Goal: Use online tool/utility: Utilize a website feature to perform a specific function

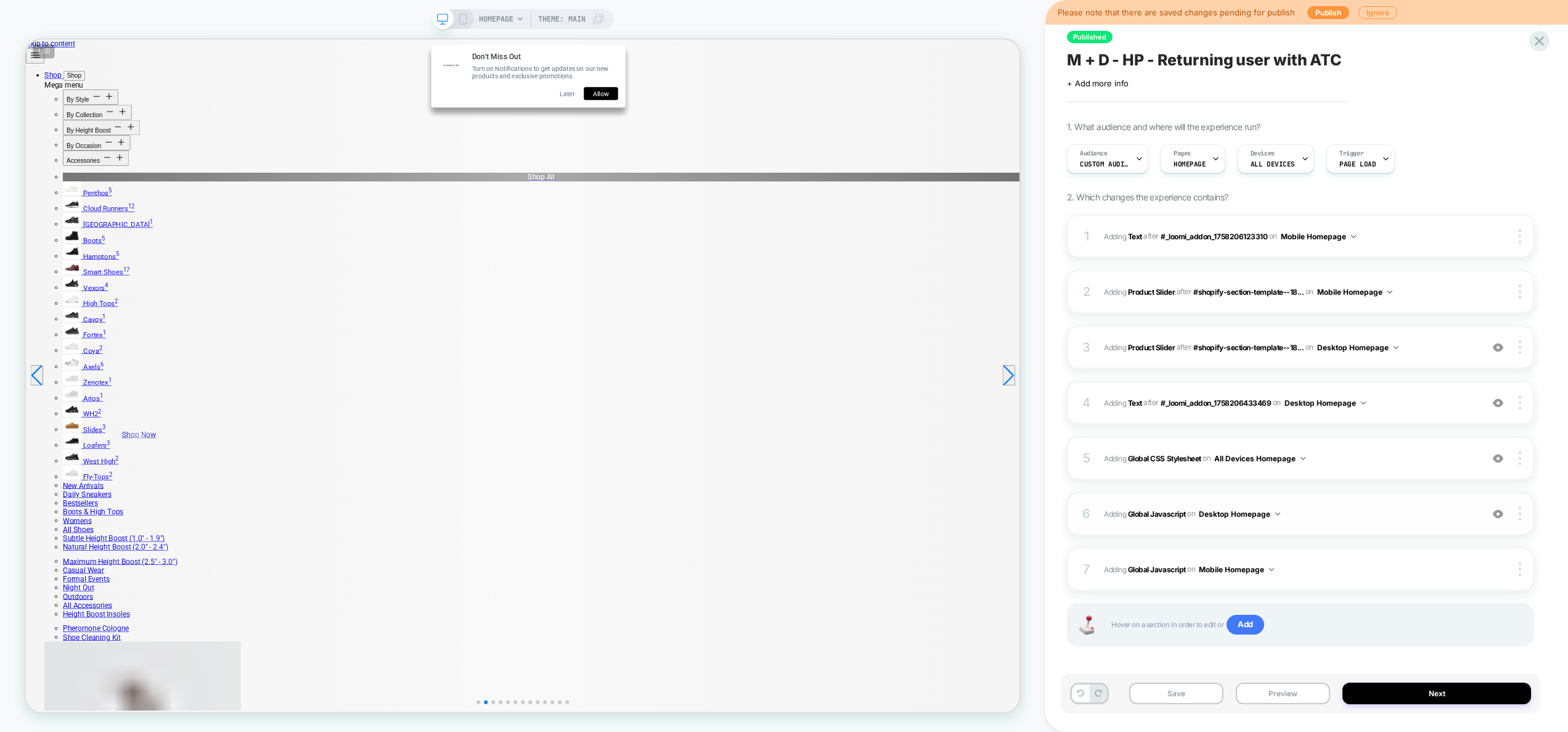
click at [1411, 515] on span "Adding Global Javascript on Desktop Homepage" at bounding box center [1289, 514] width 371 height 16
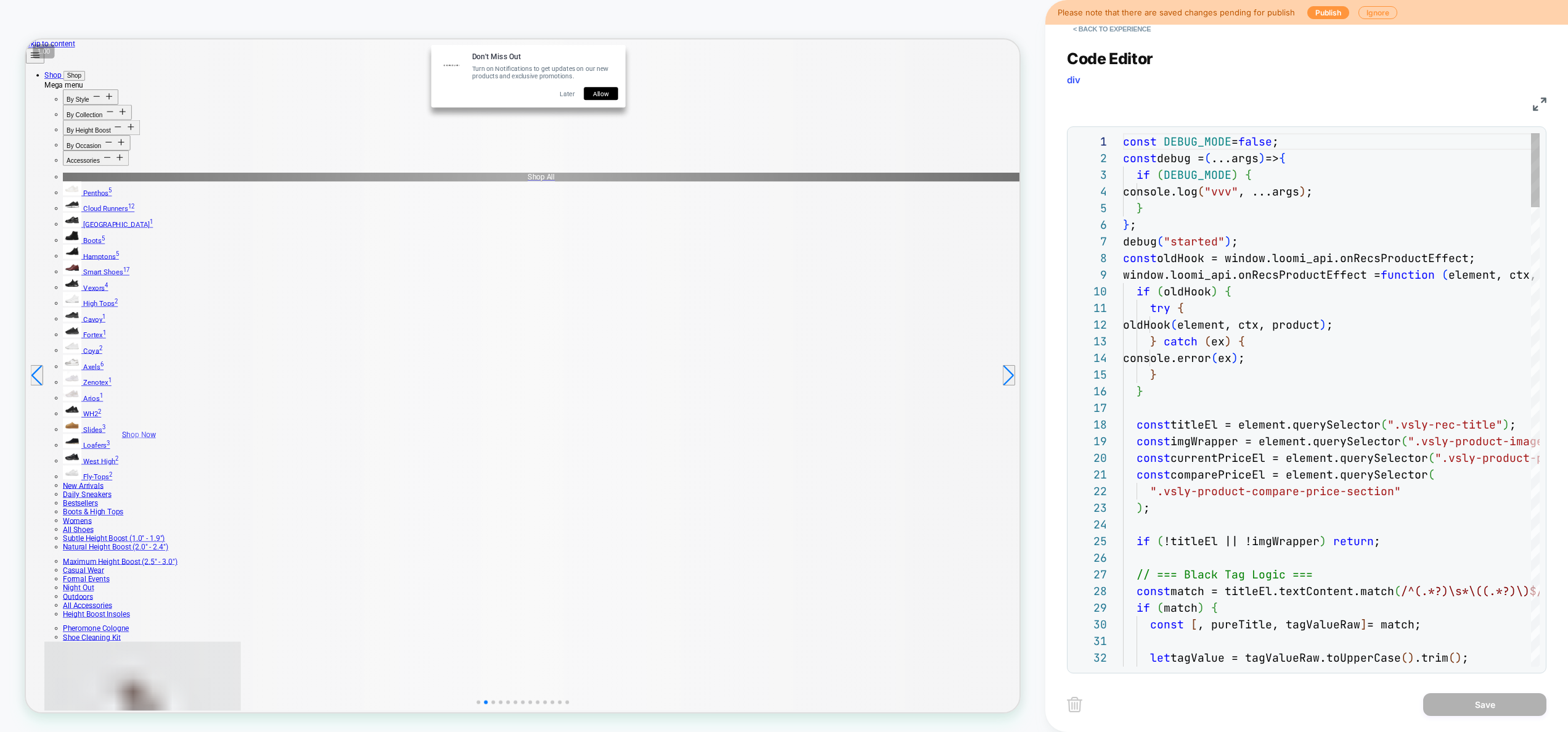
scroll to position [167, 0]
type textarea "**********"
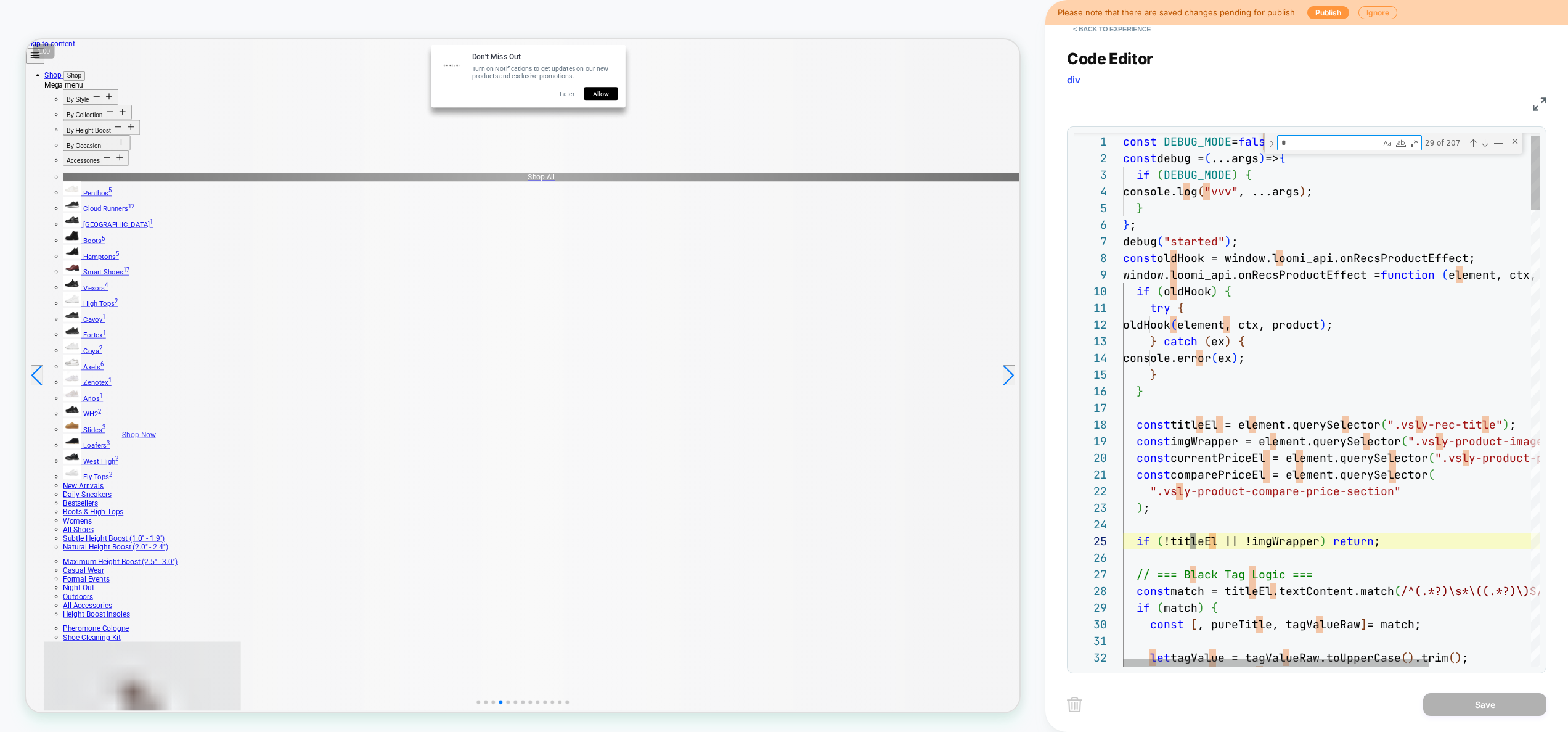
type textarea "**"
type textarea "**********"
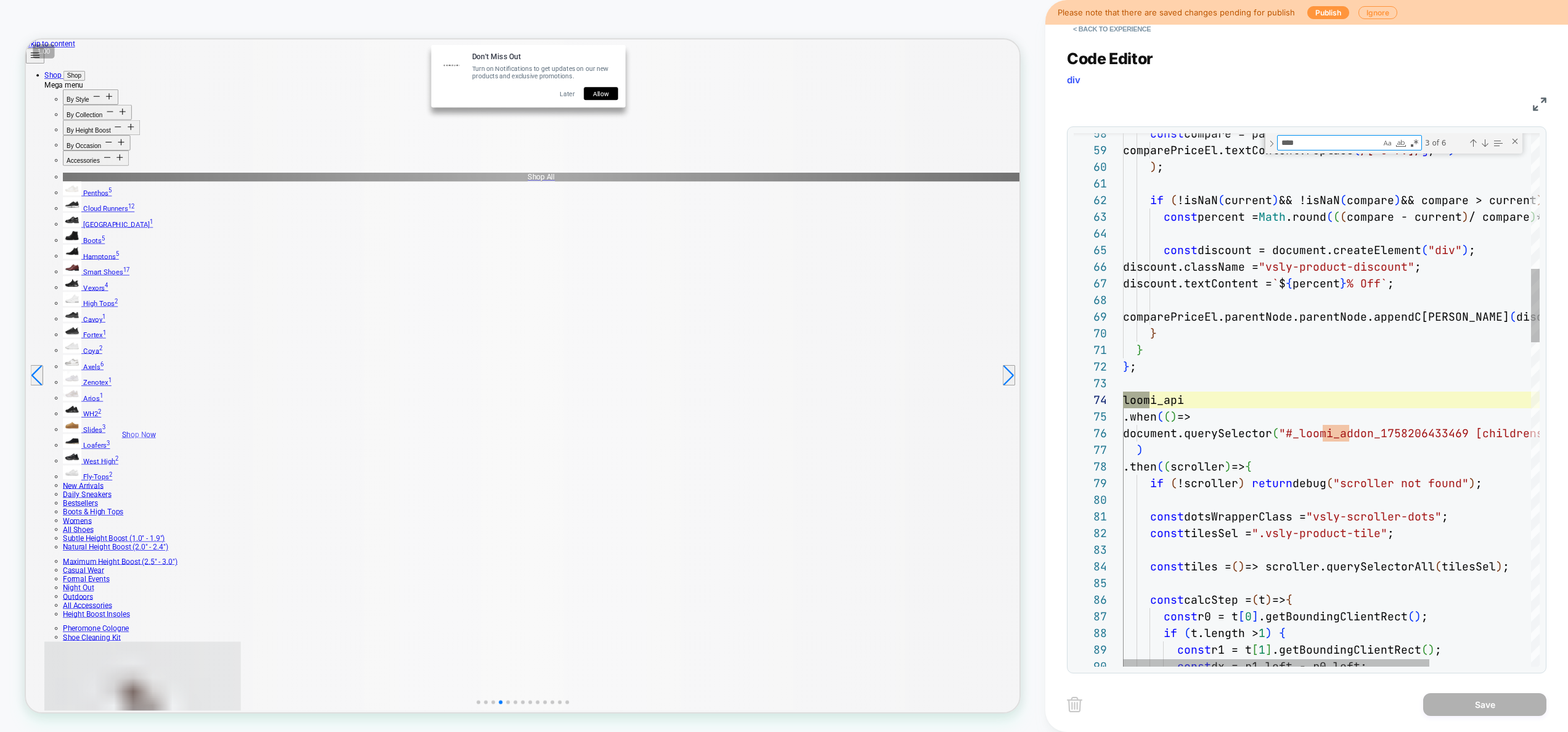
scroll to position [167, 33]
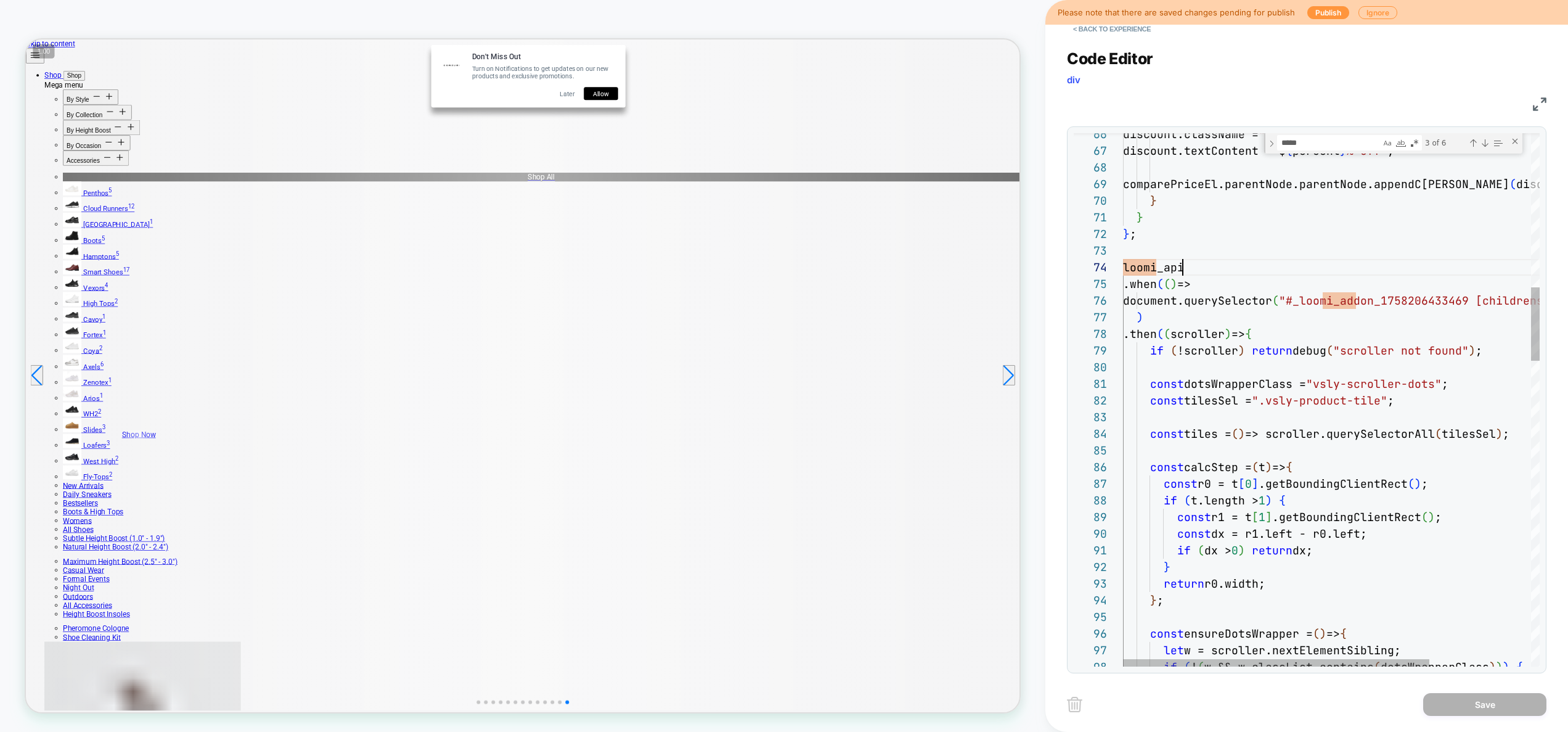
click at [1334, 147] on textarea "*****" at bounding box center [1329, 143] width 103 height 14
type textarea "**********"
click at [1519, 142] on div "Close (Escape)" at bounding box center [1515, 141] width 10 height 10
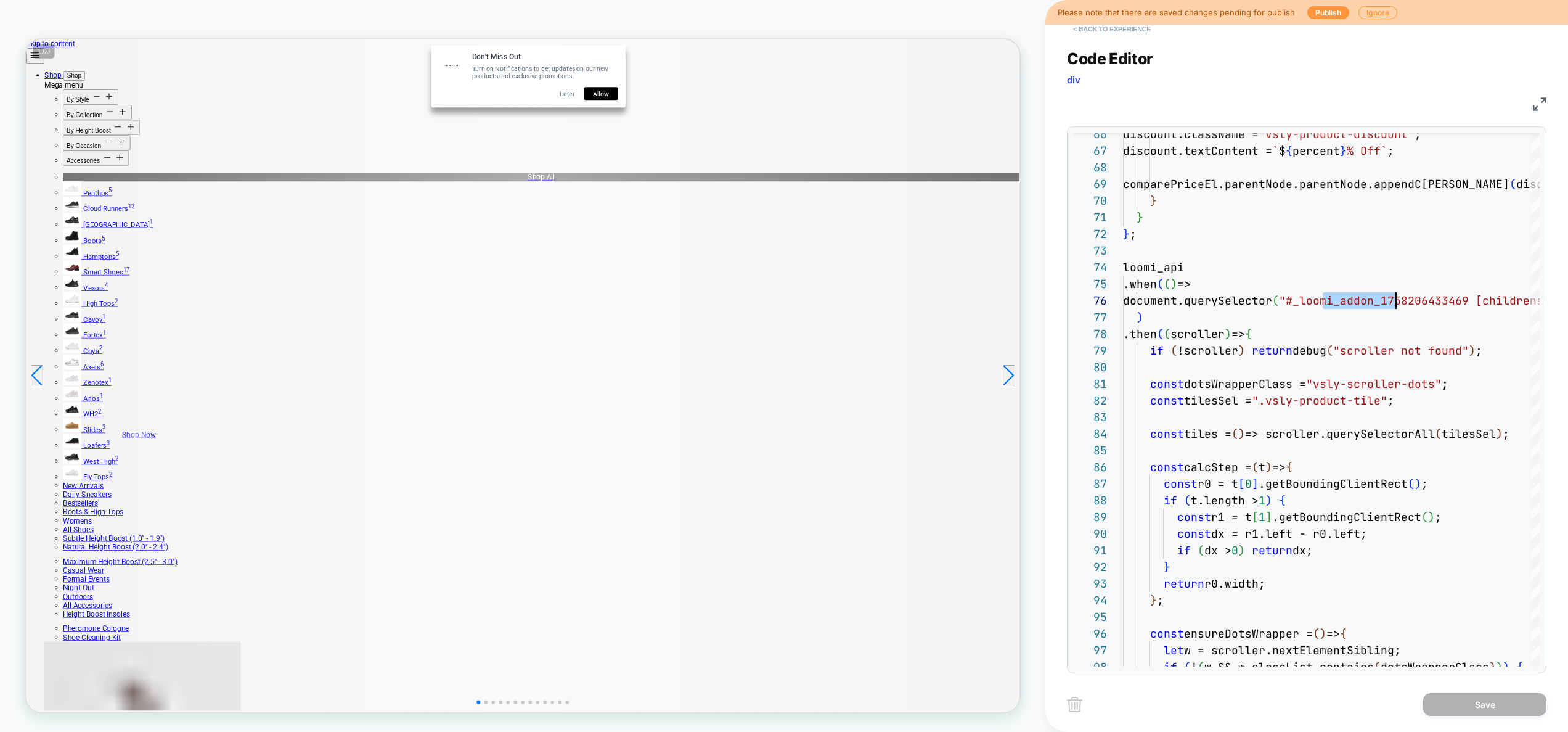
click at [1110, 33] on button "< Back to experience" at bounding box center [1112, 28] width 90 height 20
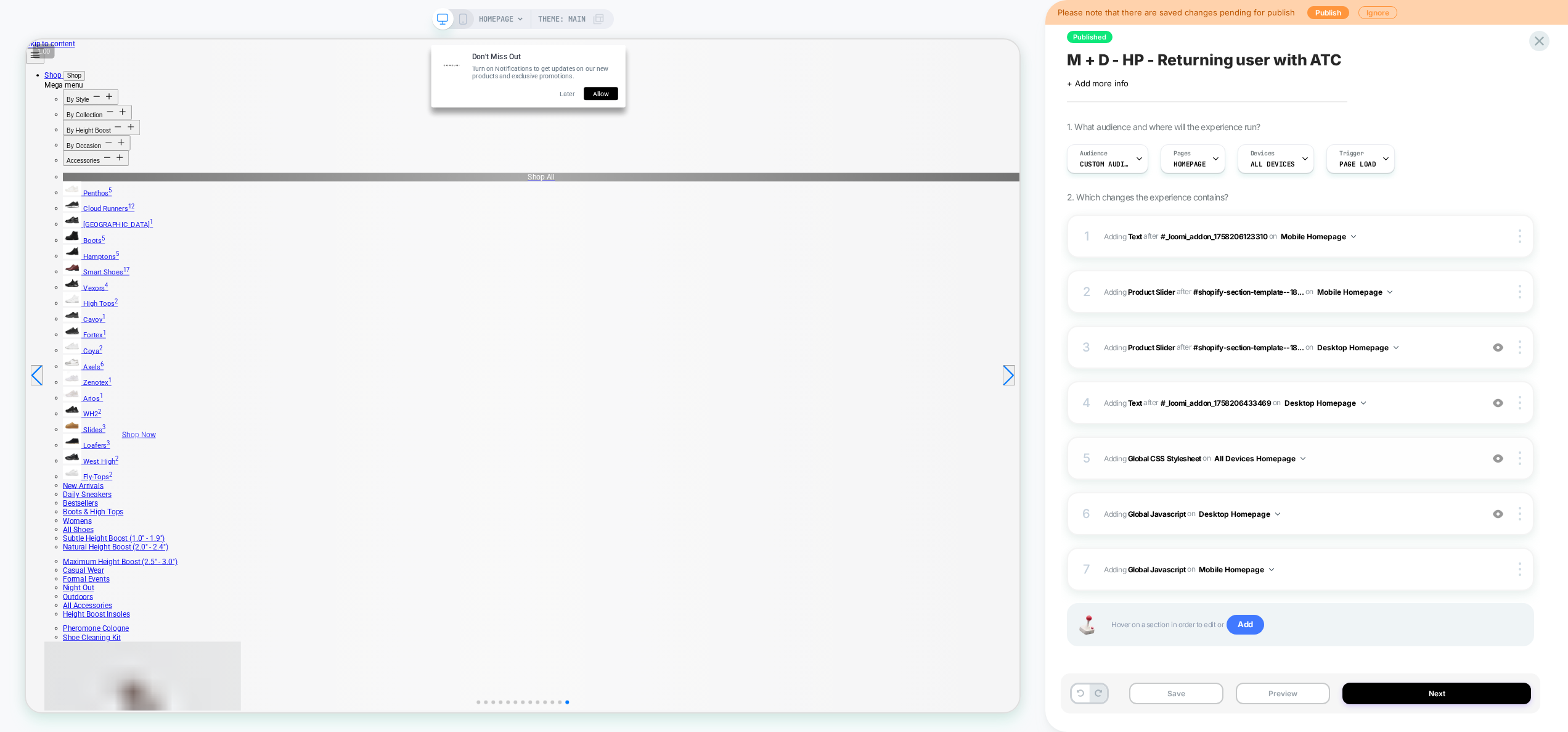
click at [1389, 463] on span "Adding Global CSS Stylesheet on All Devices Homepage" at bounding box center [1289, 459] width 371 height 16
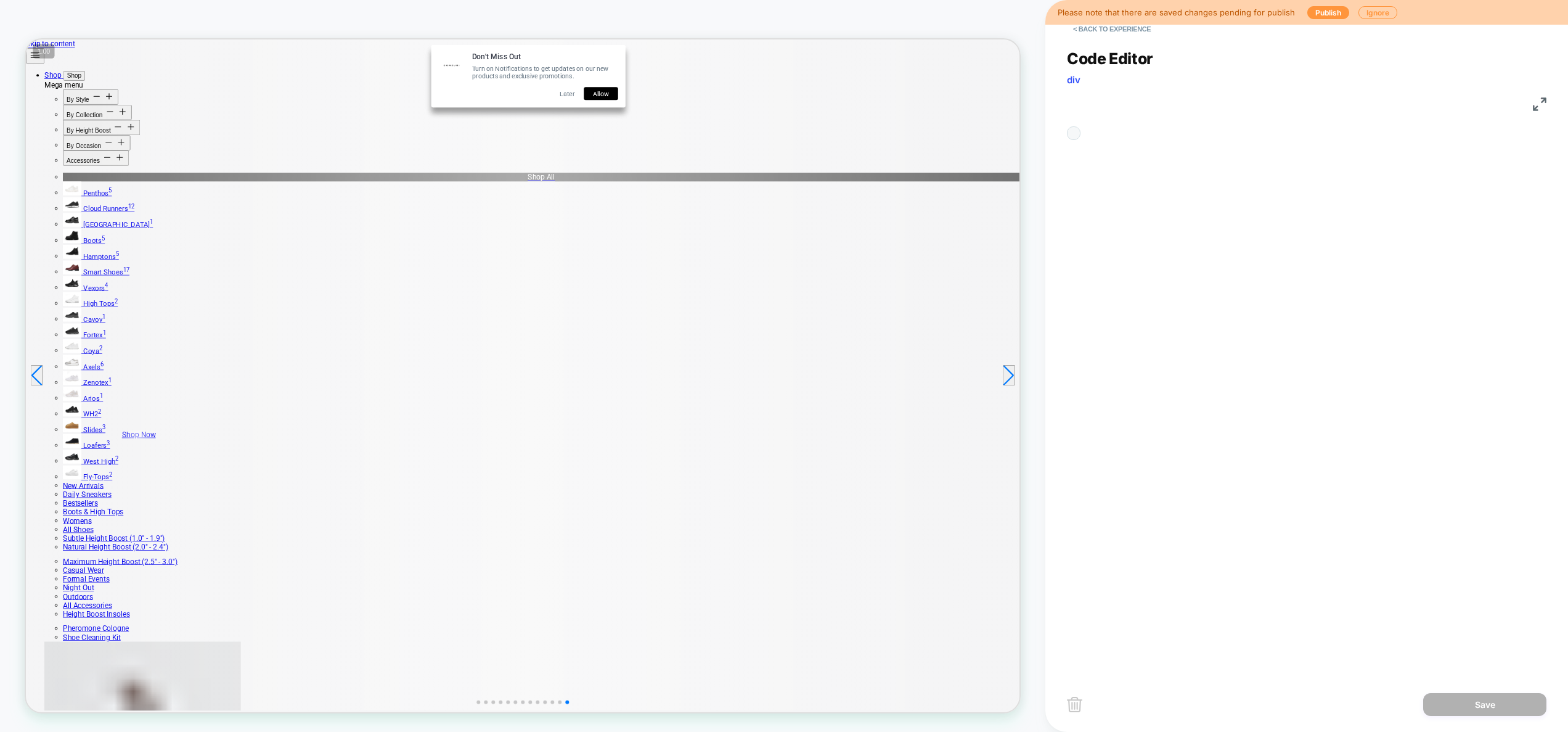
scroll to position [167, 0]
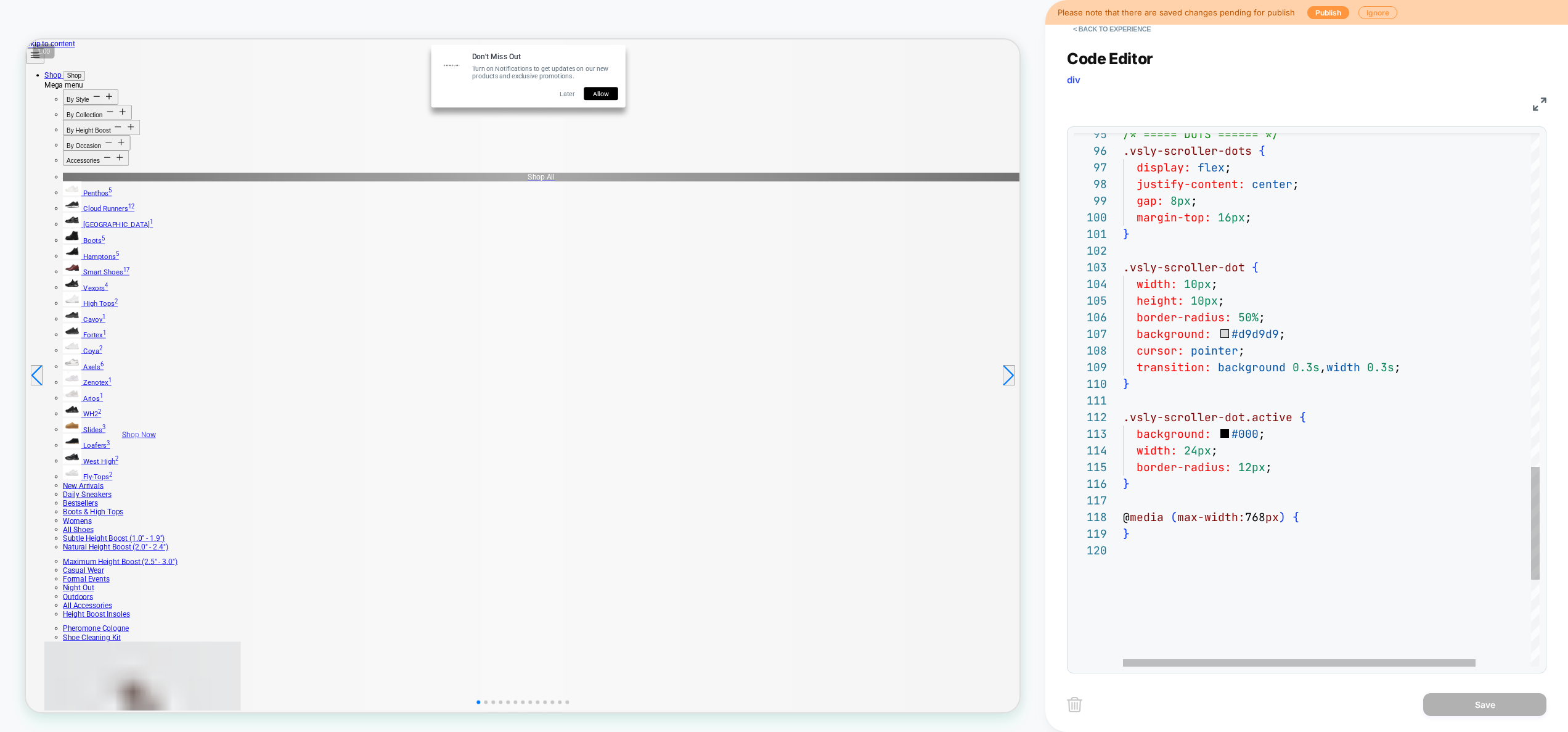
type textarea "**********"
type textarea "*"
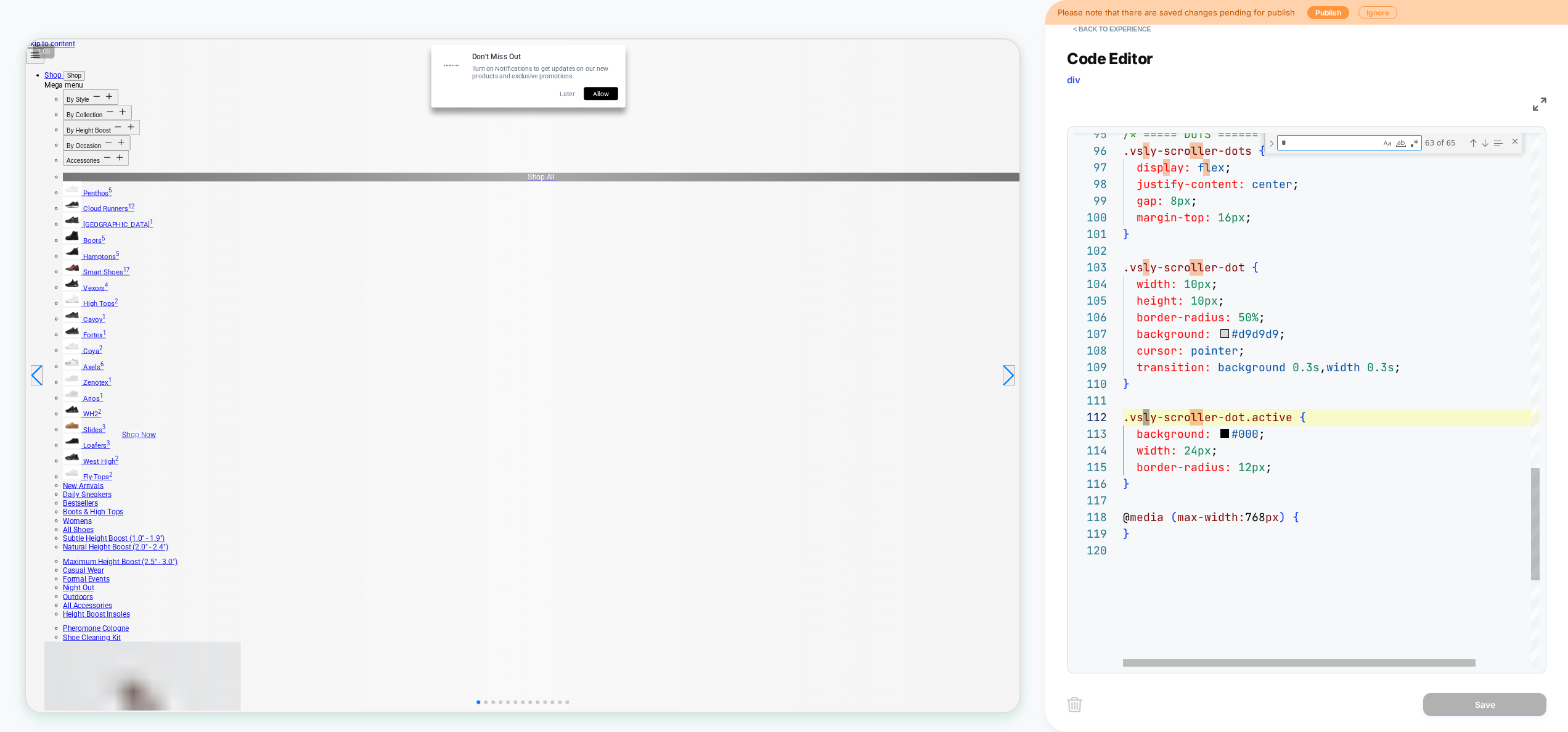
type textarea "**********"
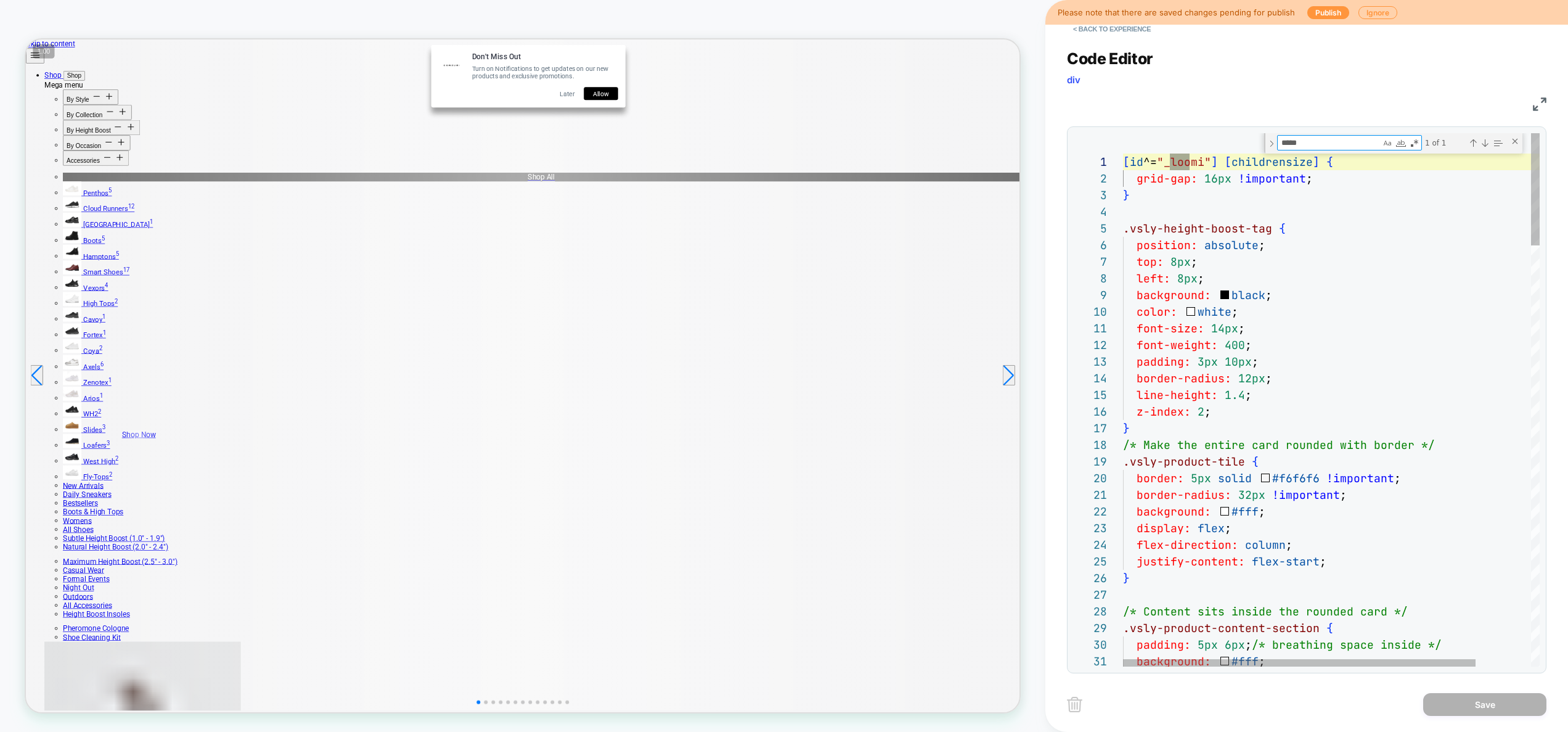
scroll to position [167, 80]
type textarea "*********"
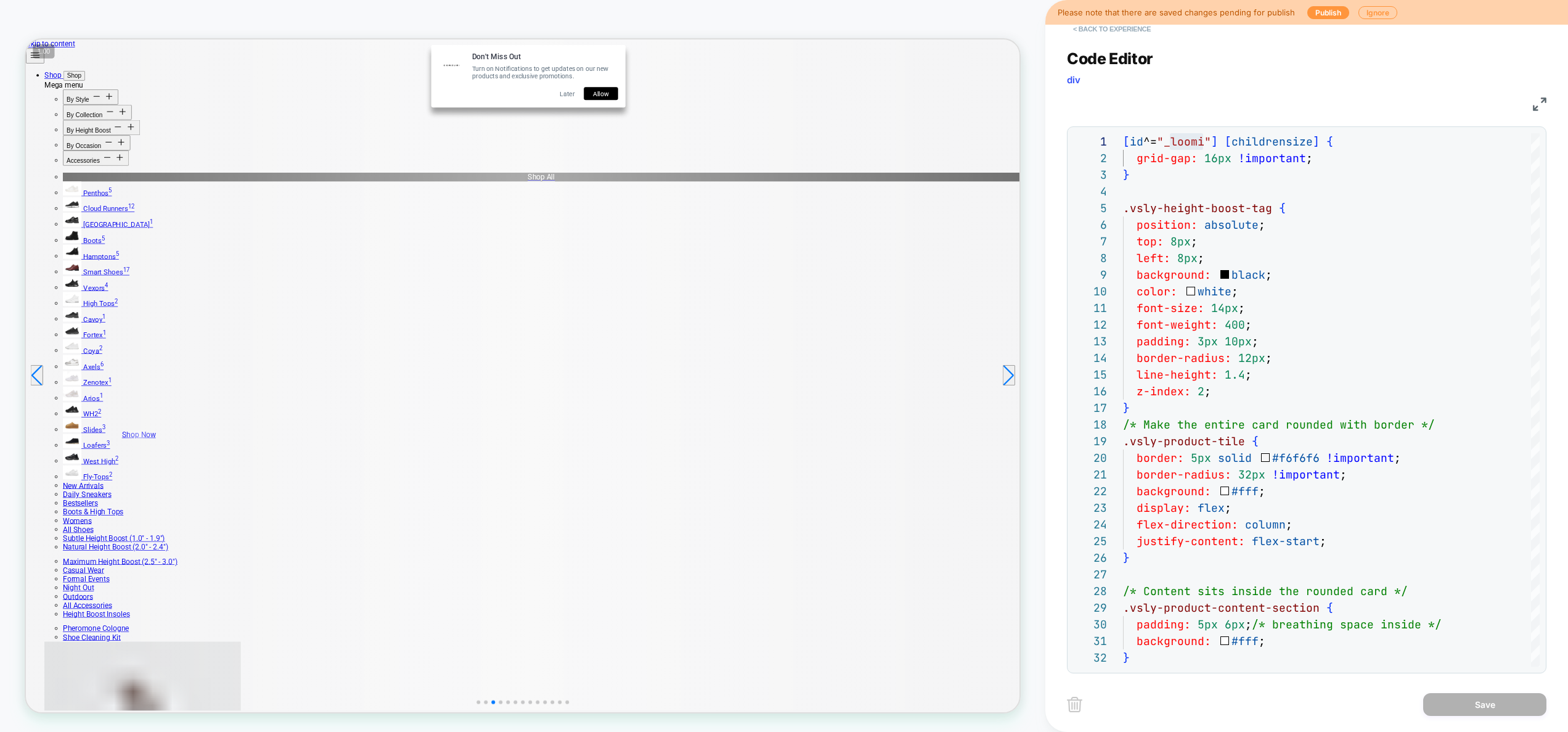
click at [1113, 30] on button "< Back to experience" at bounding box center [1112, 28] width 90 height 20
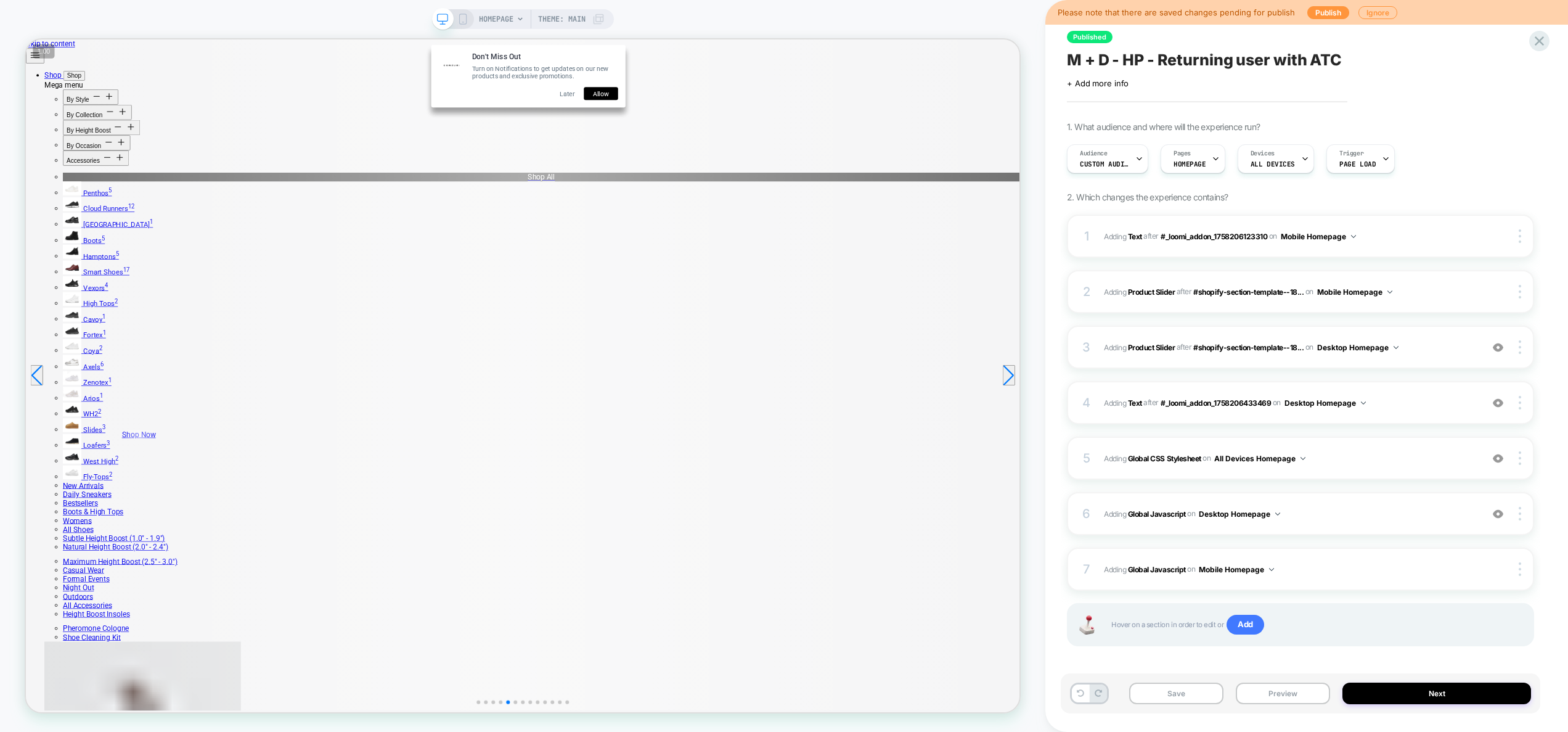
click at [509, 20] on span "HOMEPAGE" at bounding box center [496, 19] width 35 height 20
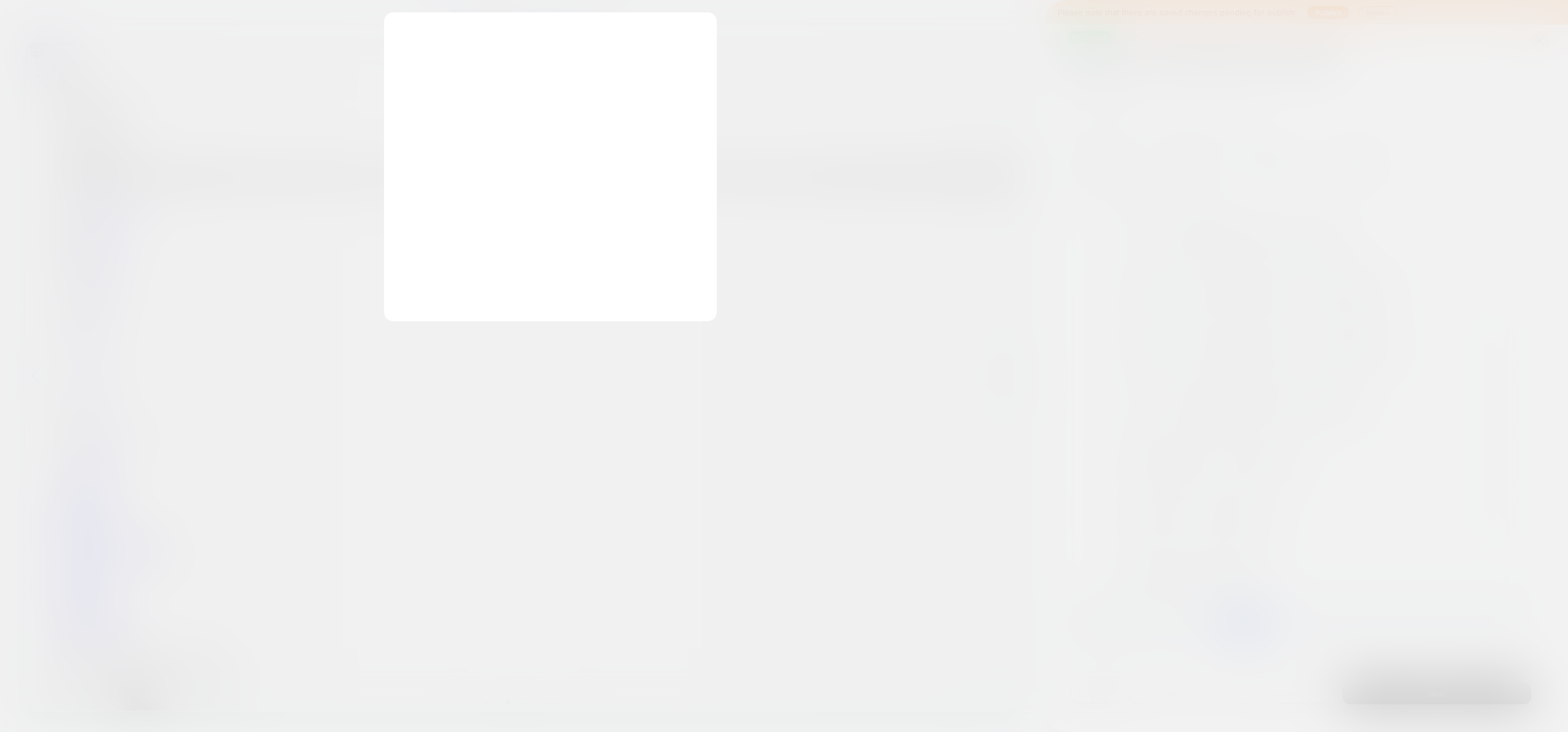
click at [975, 122] on div at bounding box center [784, 366] width 1568 height 732
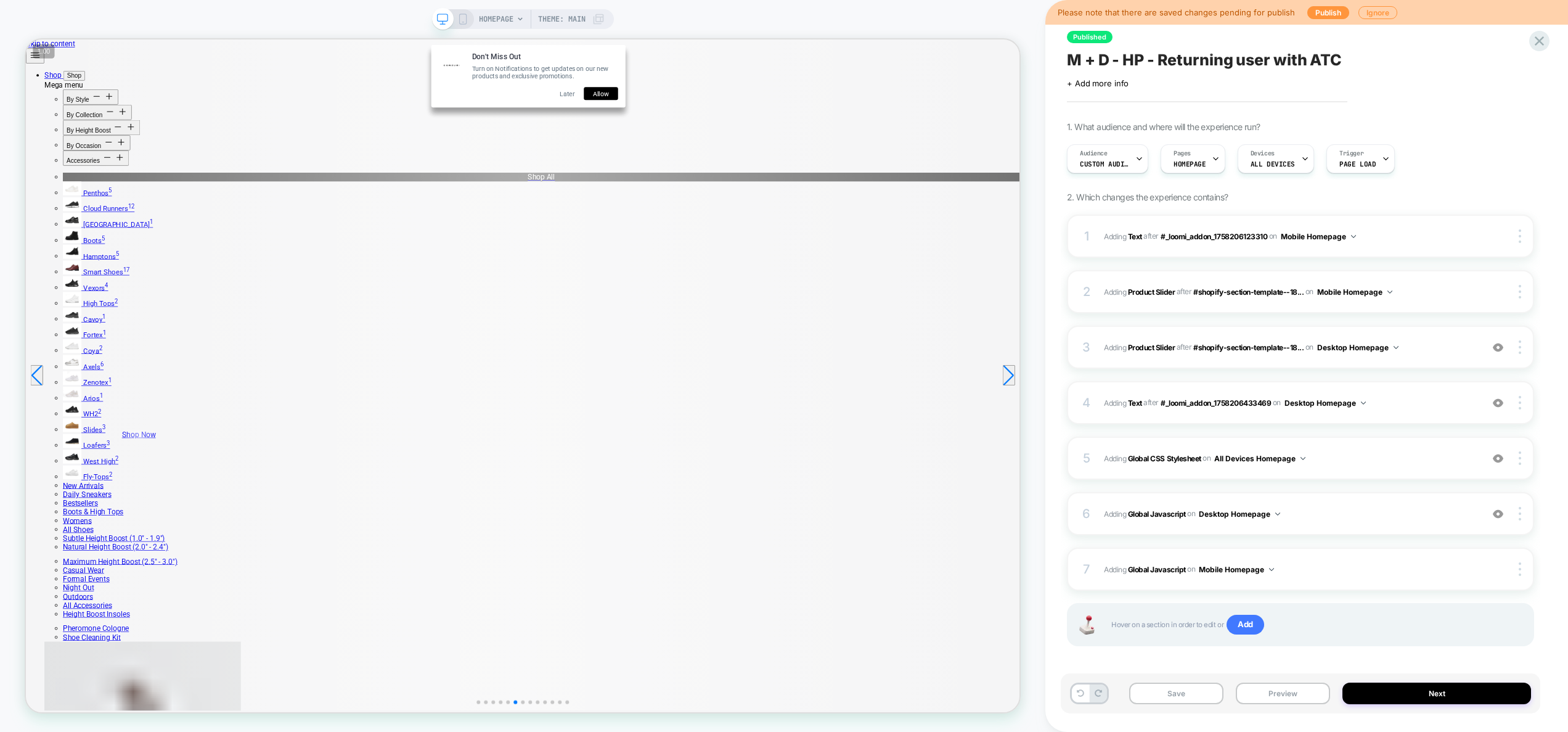
click at [462, 20] on icon at bounding box center [462, 19] width 11 height 11
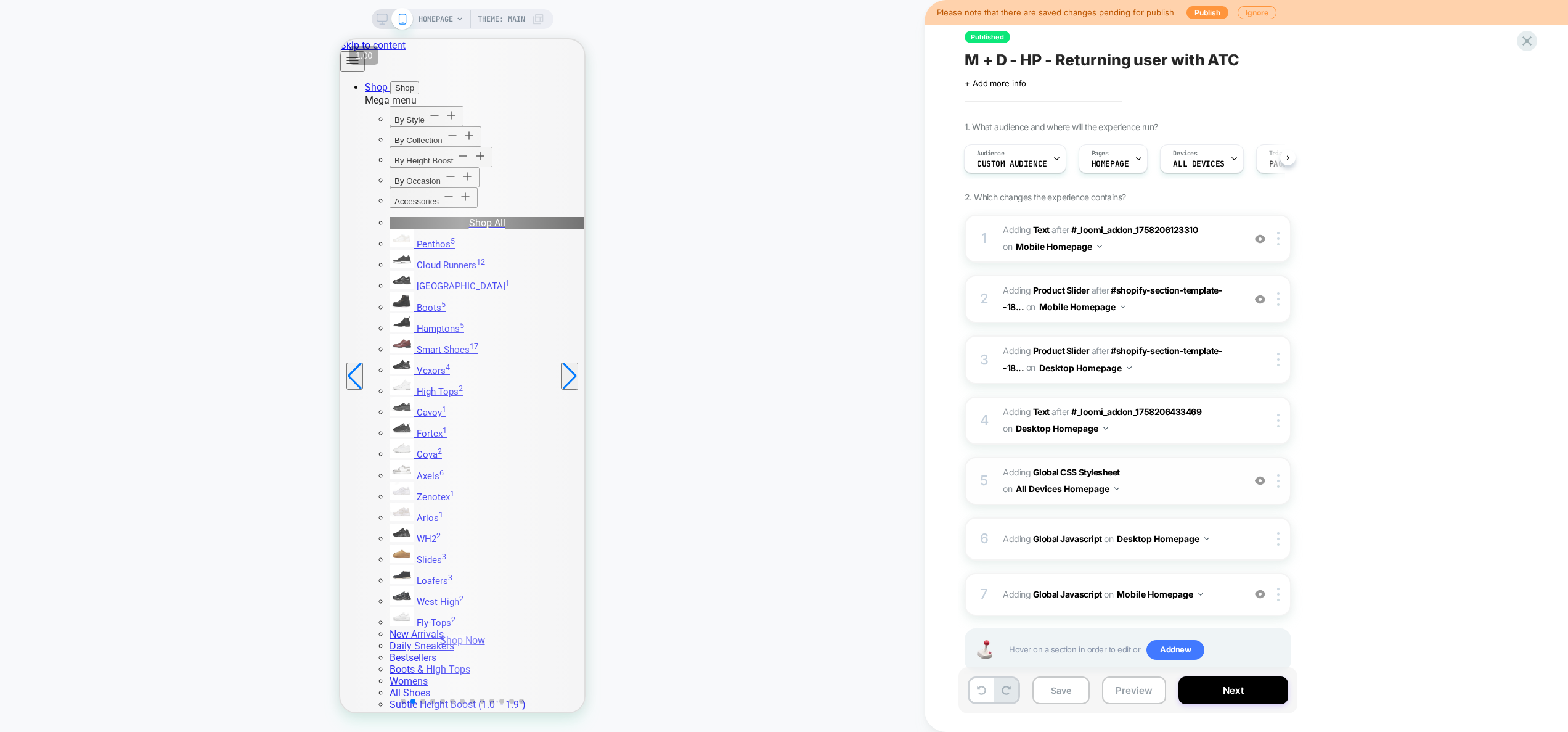
click at [1159, 496] on span "Adding Global CSS Stylesheet on All Devices Homepage" at bounding box center [1120, 481] width 235 height 33
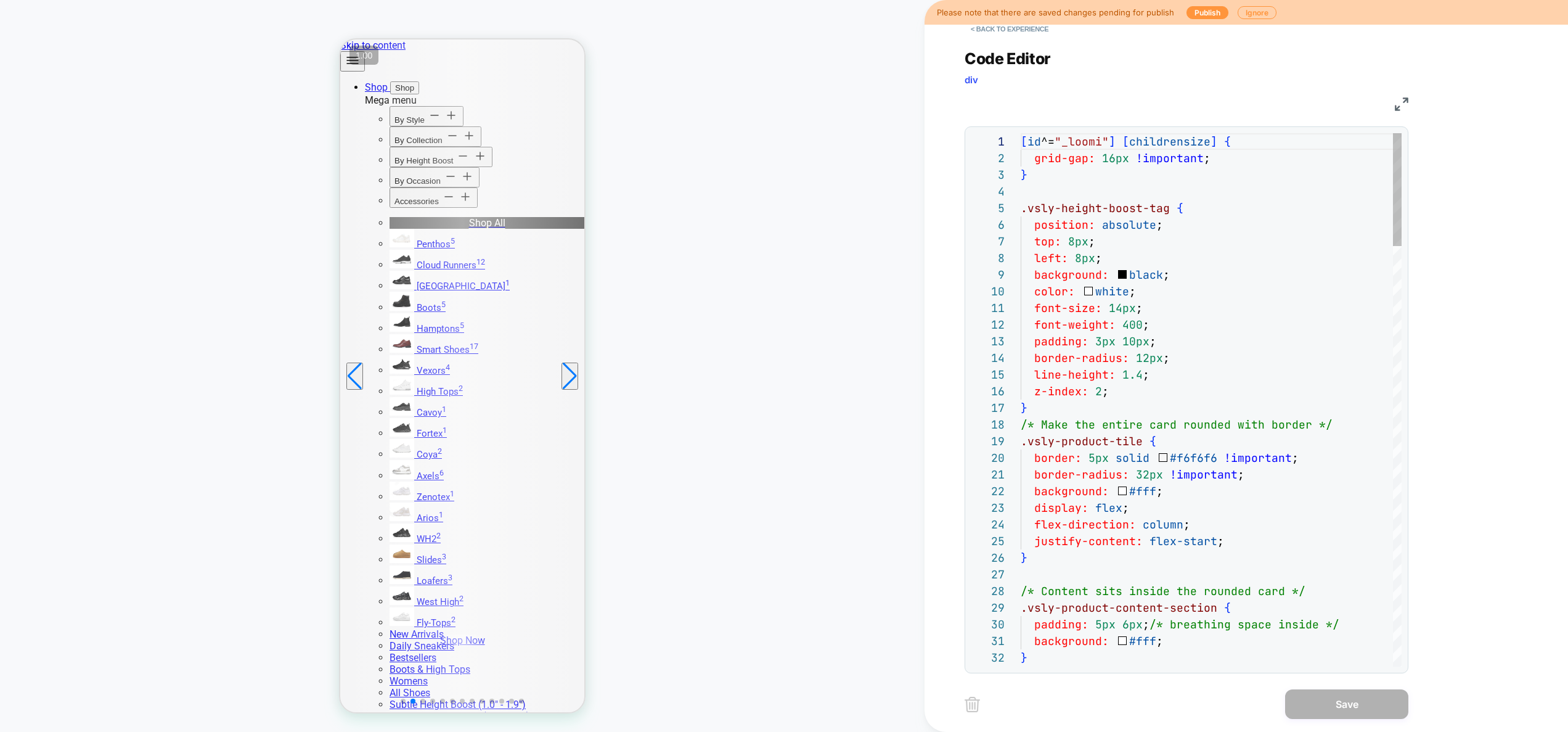
scroll to position [167, 0]
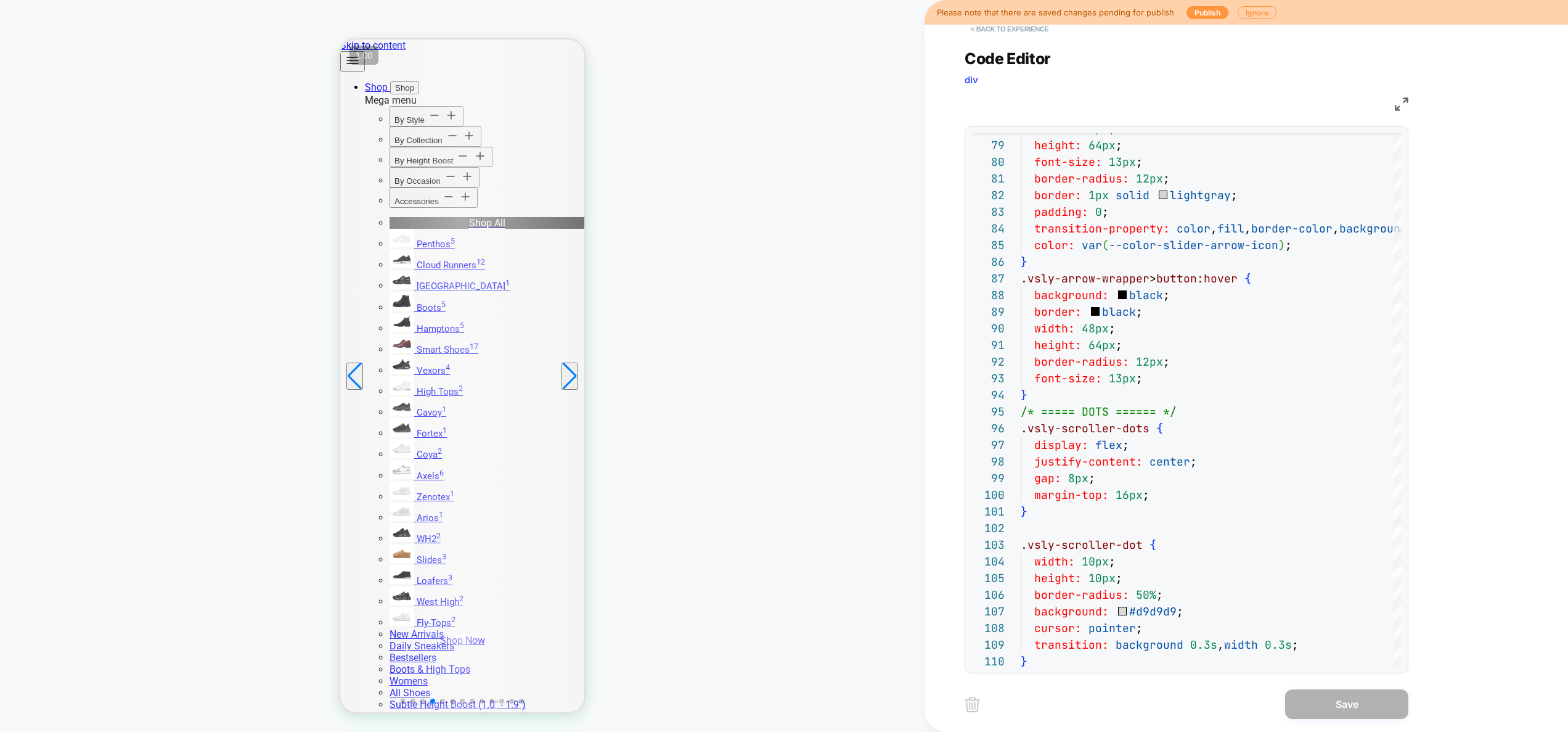
click at [1005, 31] on button "< Back to experience" at bounding box center [1009, 28] width 90 height 20
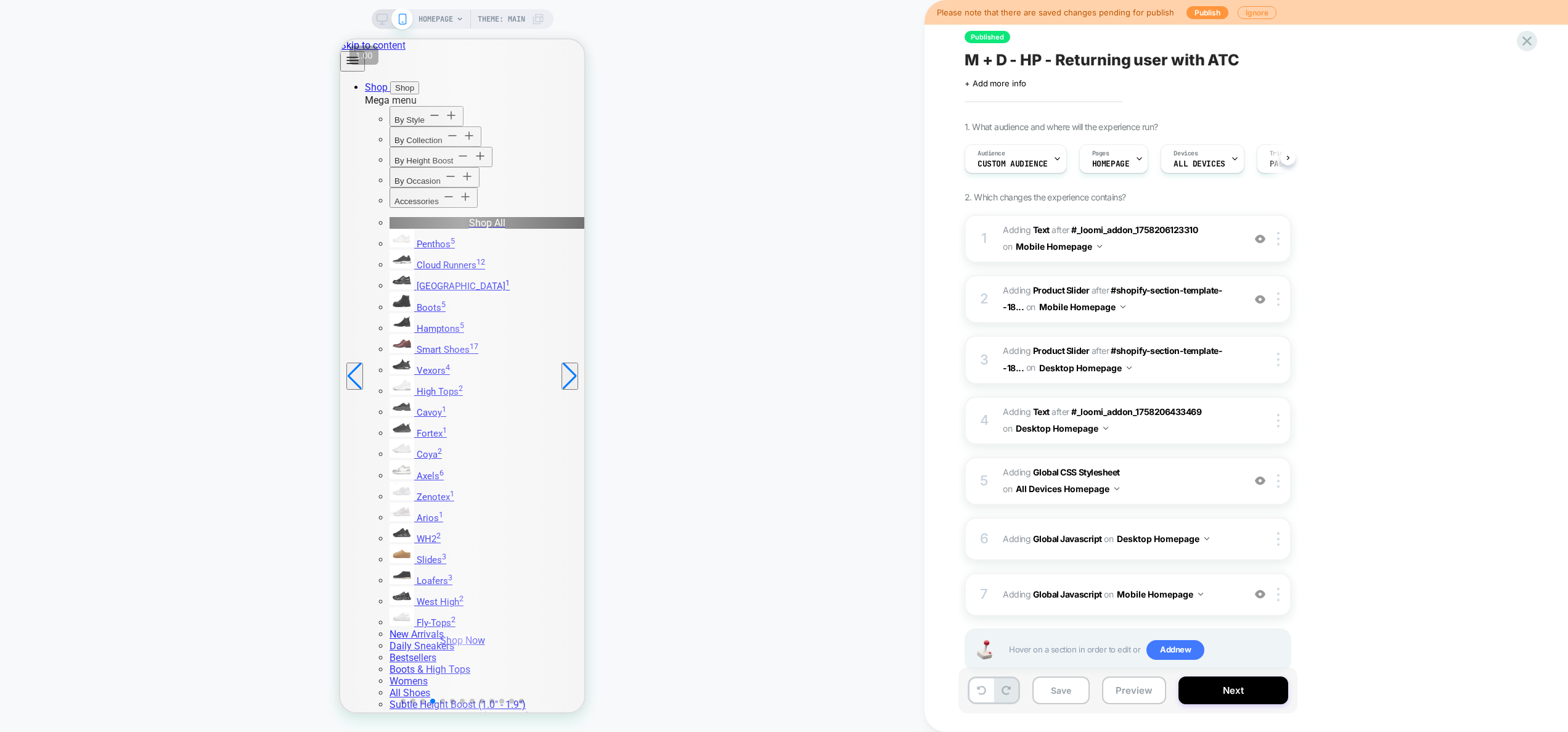
scroll to position [0, 1]
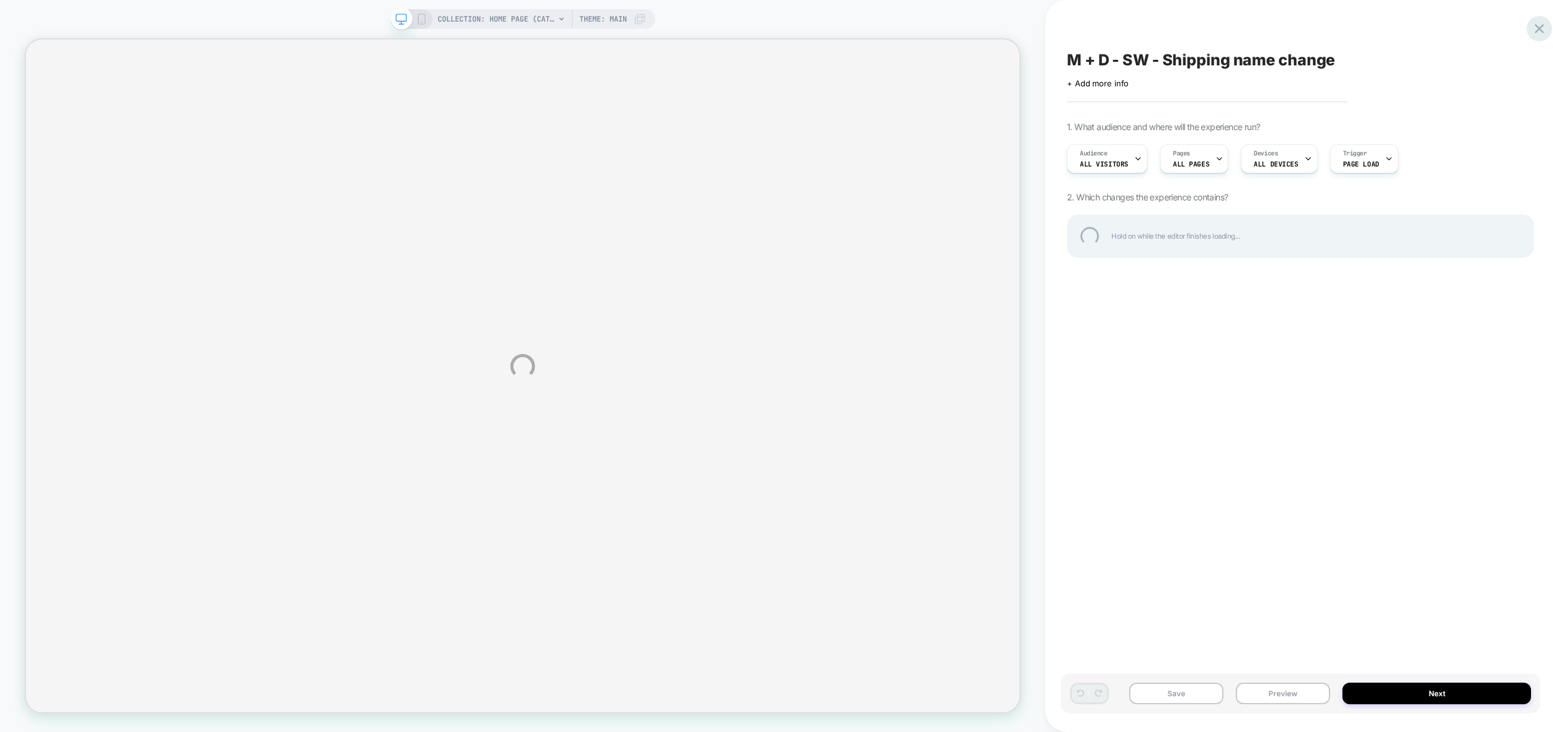
click at [1540, 27] on div at bounding box center [1539, 28] width 25 height 25
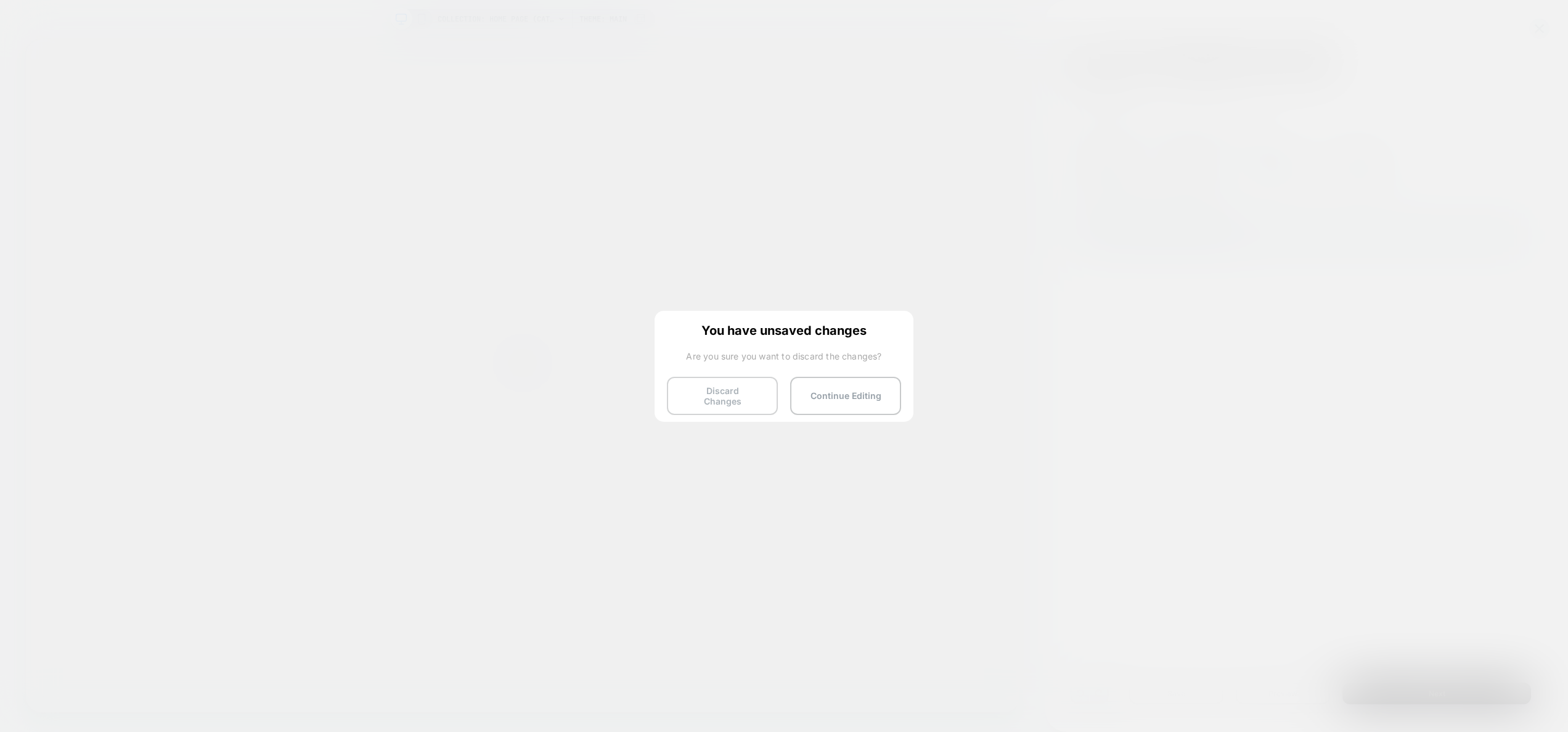
click at [736, 394] on button "Discard Changes" at bounding box center [722, 396] width 111 height 38
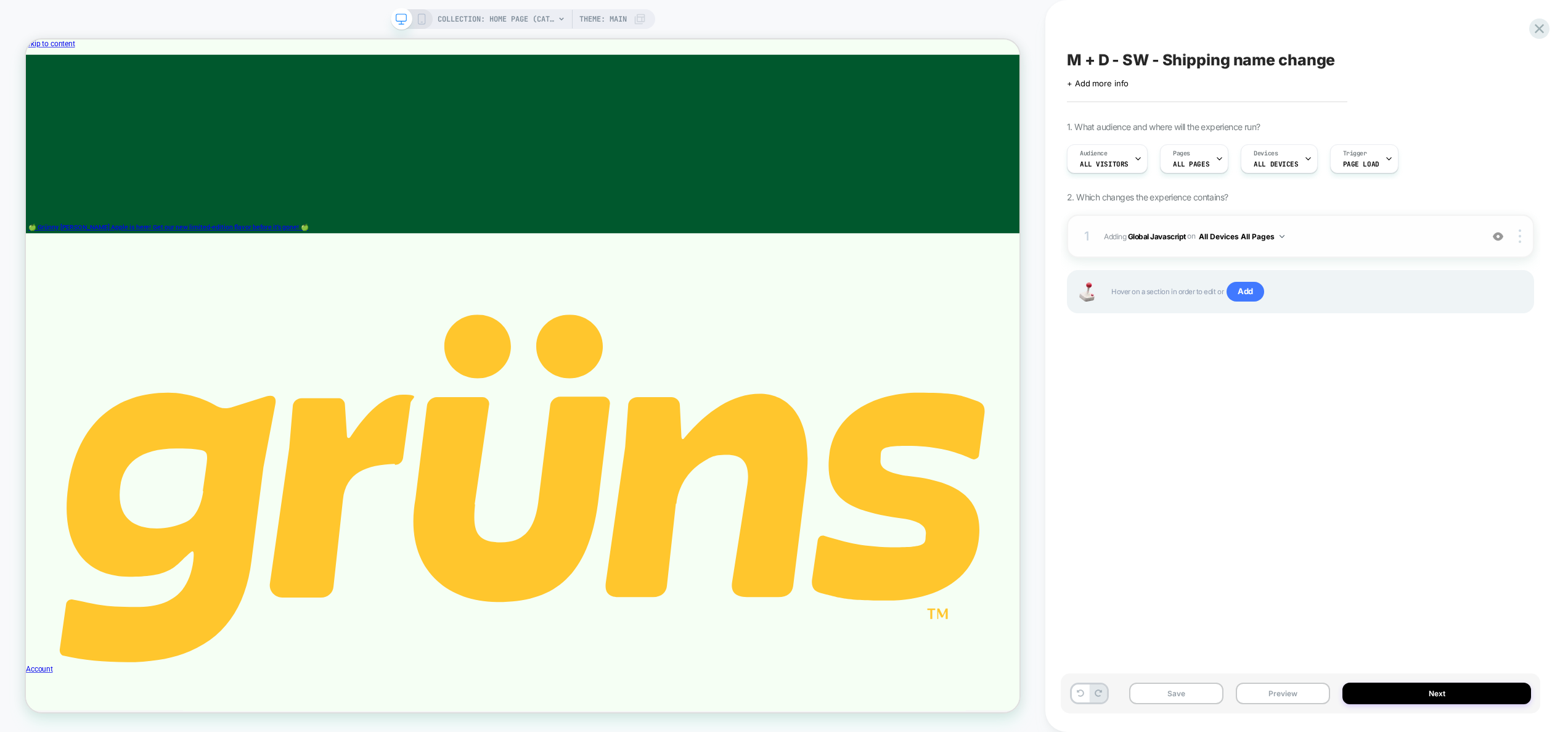
click at [1376, 245] on div "1 Adding Global Javascript on All Devices All Pages Add Before Add After Target…" at bounding box center [1300, 236] width 467 height 43
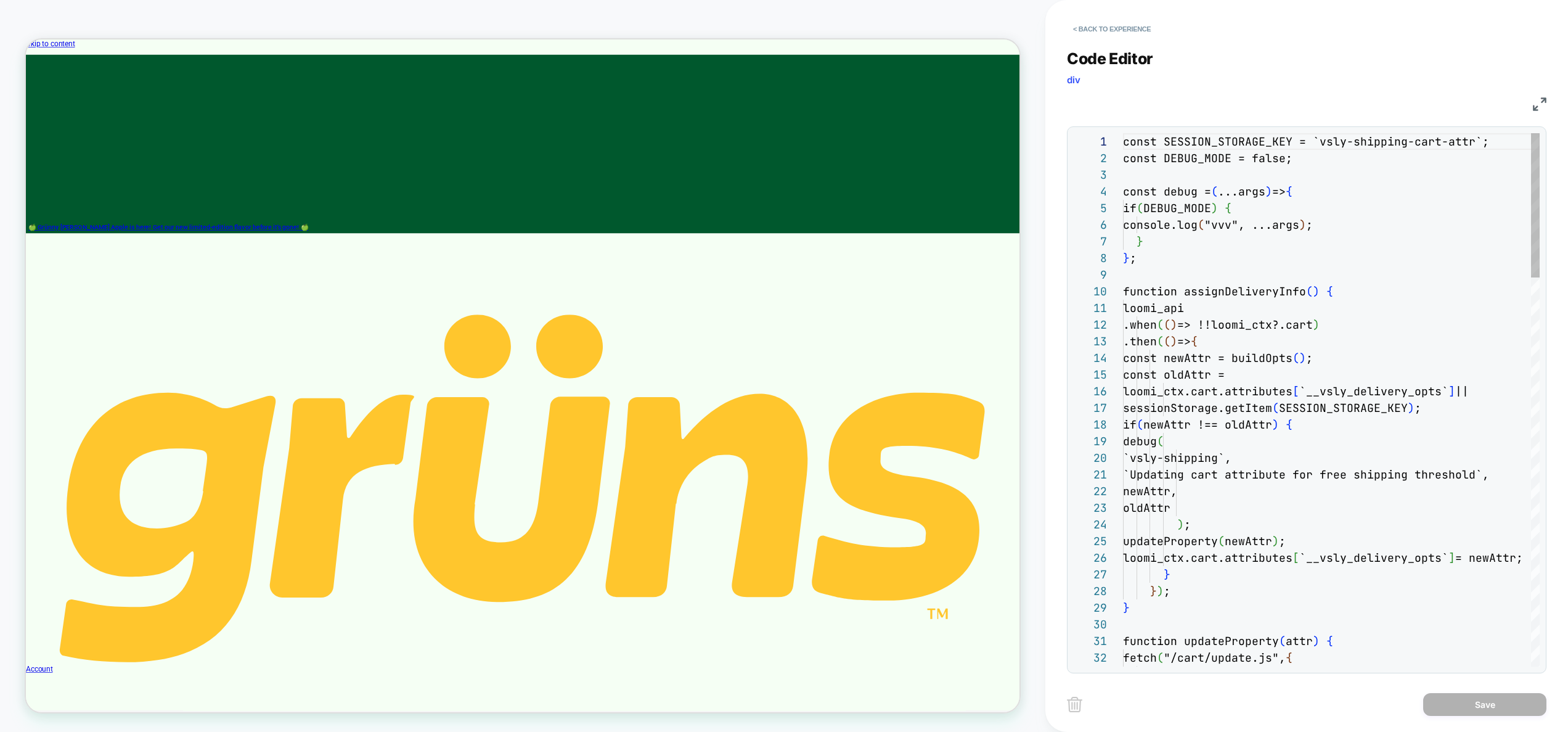
scroll to position [167, 0]
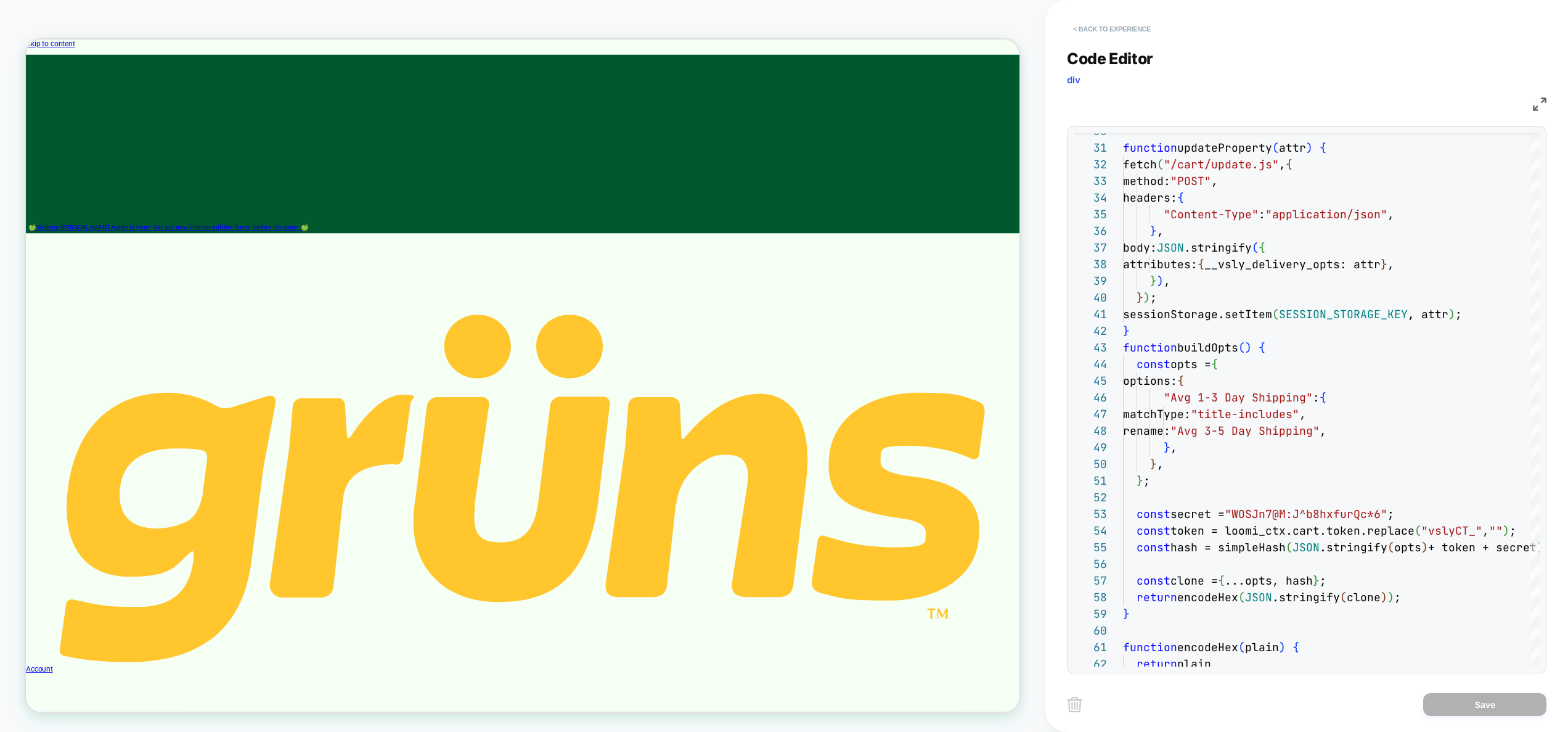
click at [1124, 26] on button "< Back to experience" at bounding box center [1112, 28] width 90 height 20
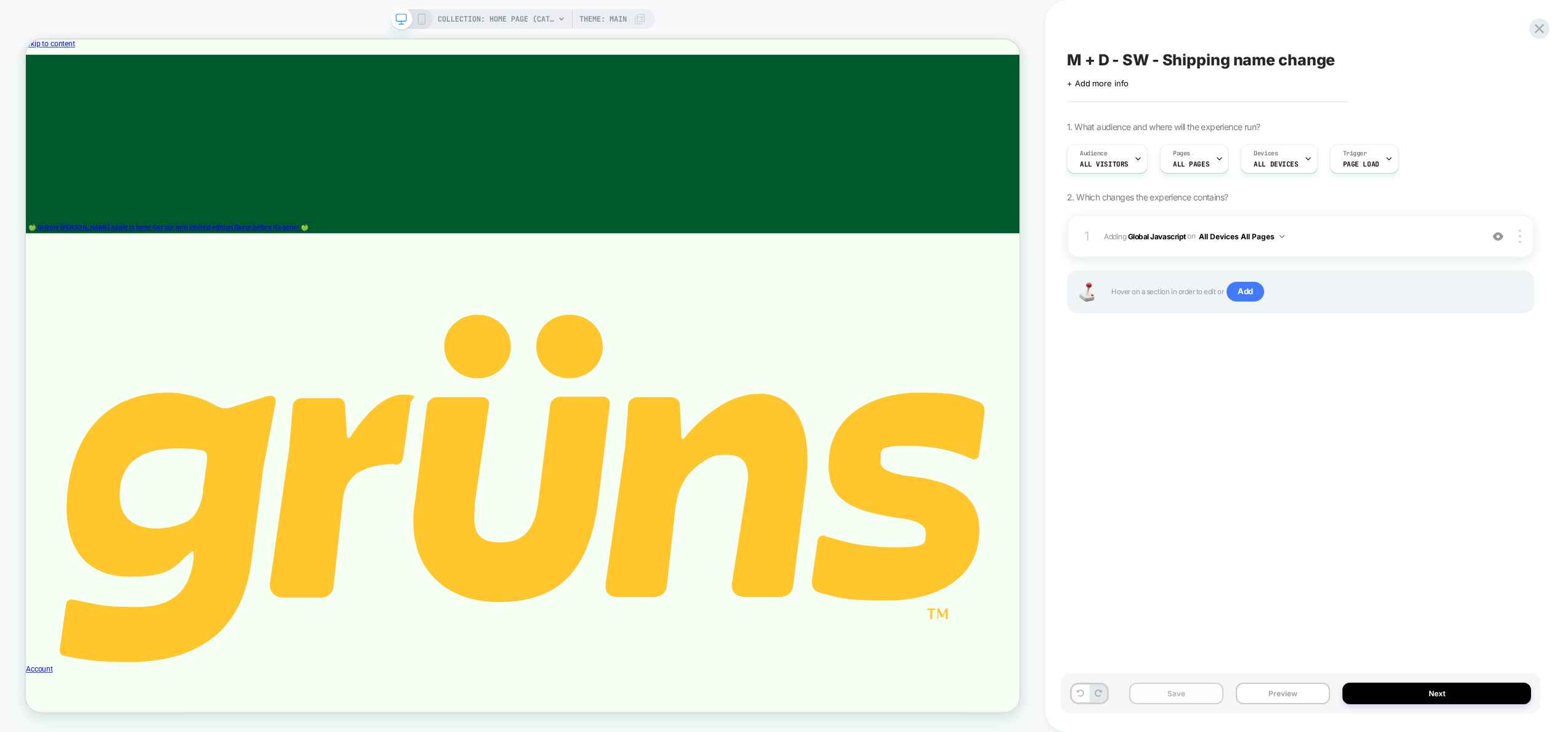
click at [1199, 692] on button "Save" at bounding box center [1176, 693] width 94 height 21
click at [1283, 694] on button "Preview" at bounding box center [1283, 693] width 94 height 21
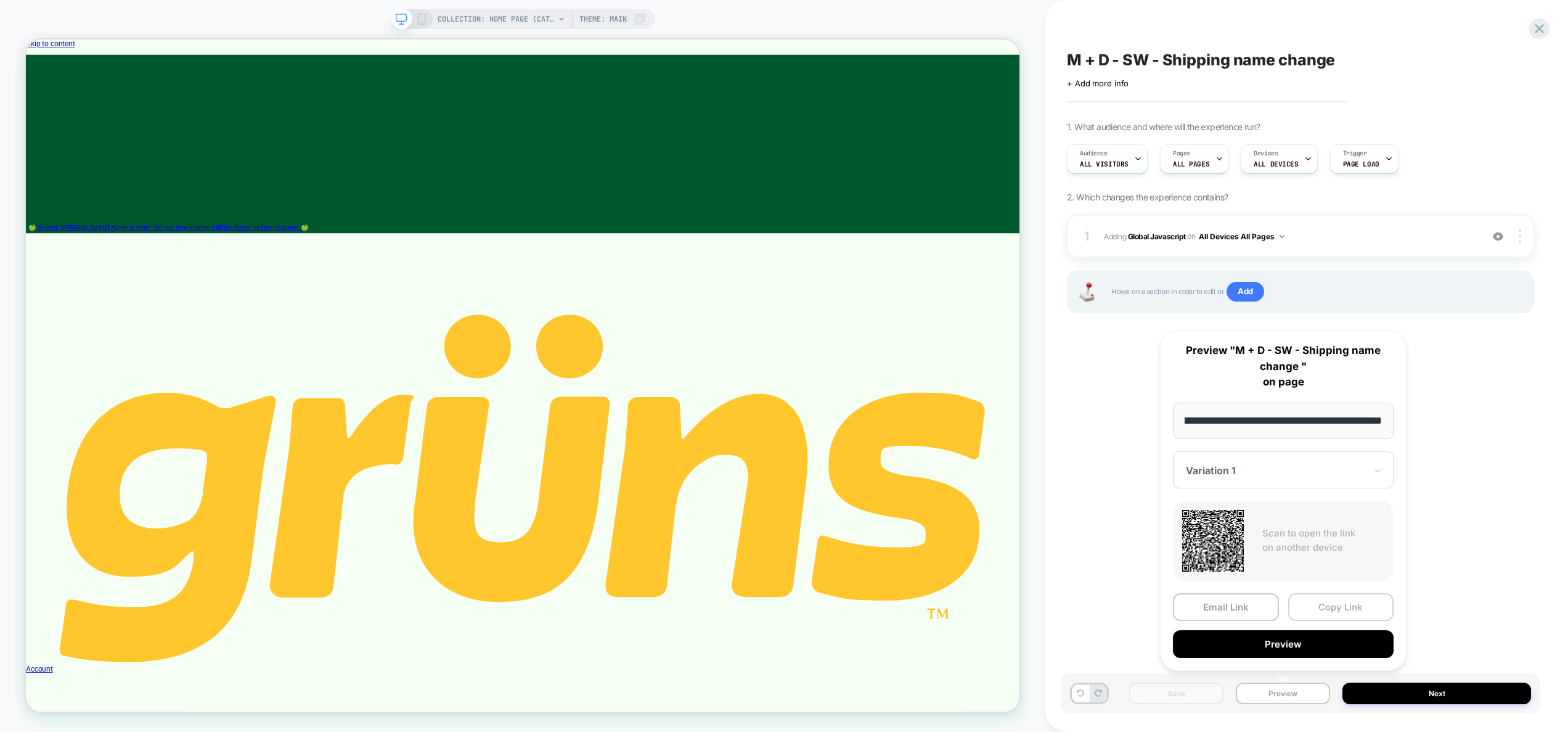
scroll to position [0, 0]
click at [1347, 600] on button "Copy Link" at bounding box center [1340, 606] width 106 height 27
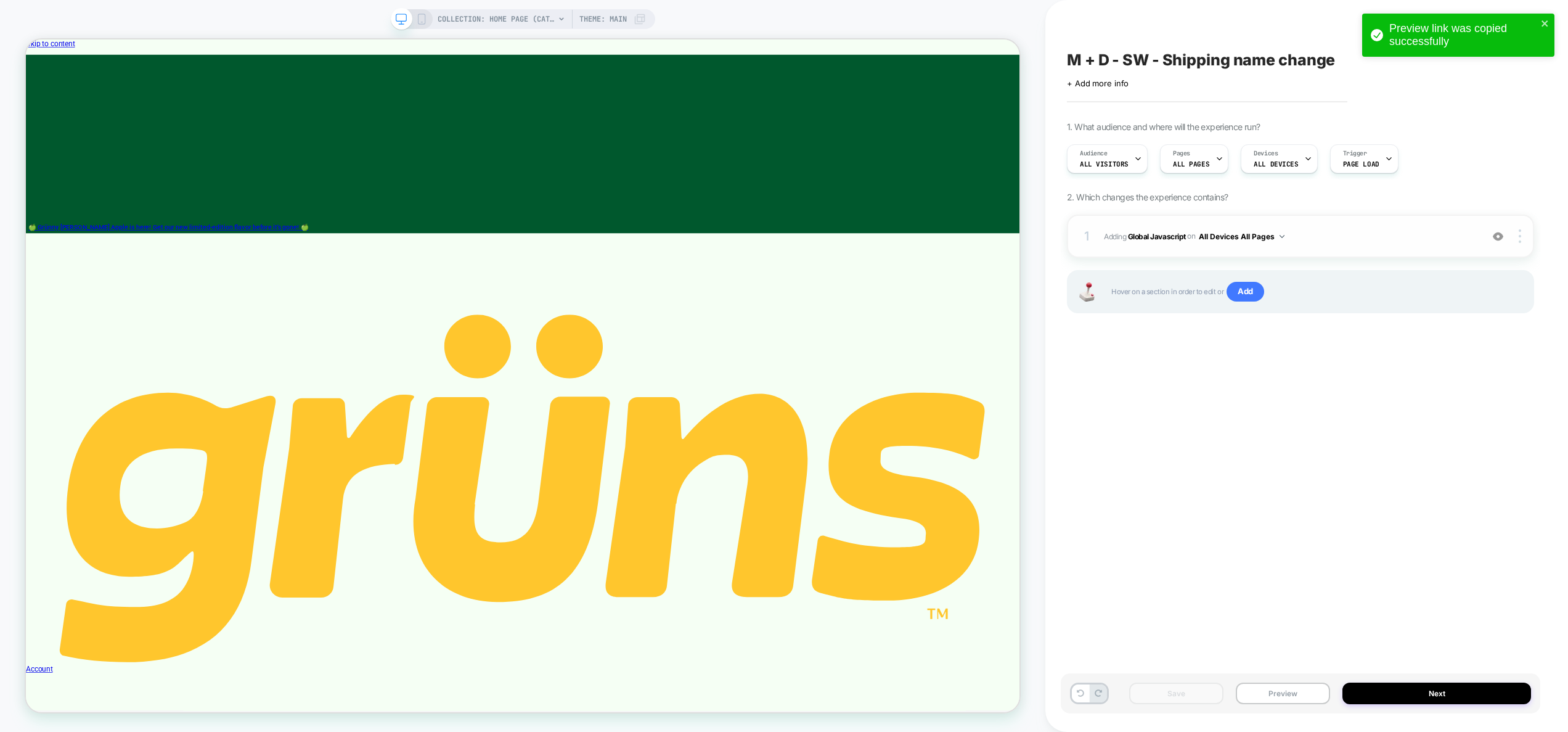
click at [1398, 234] on span "Adding Global Javascript on All Devices All Pages" at bounding box center [1289, 236] width 371 height 16
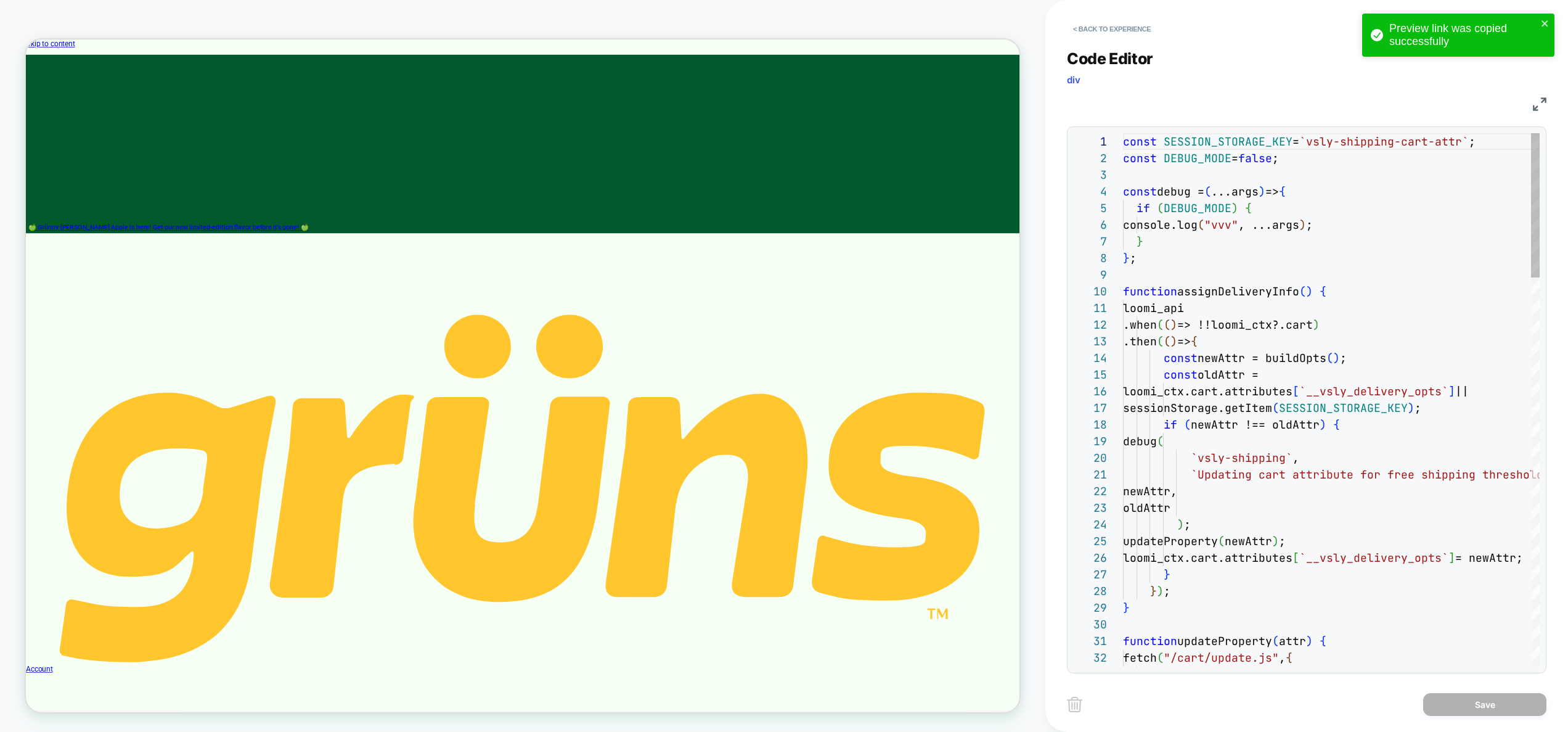
scroll to position [167, 0]
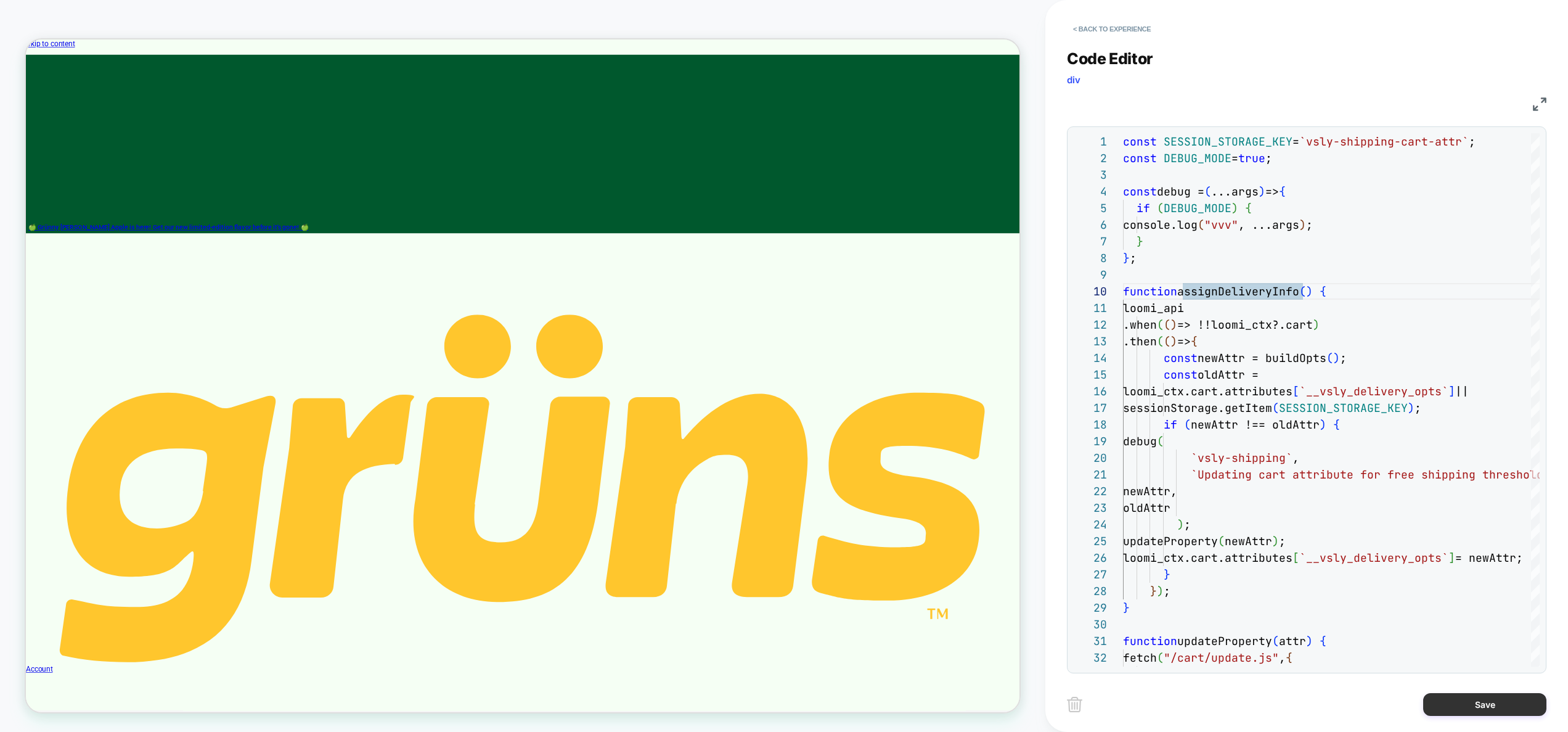
type textarea "**********"
click at [1480, 709] on button "Save" at bounding box center [1484, 704] width 123 height 23
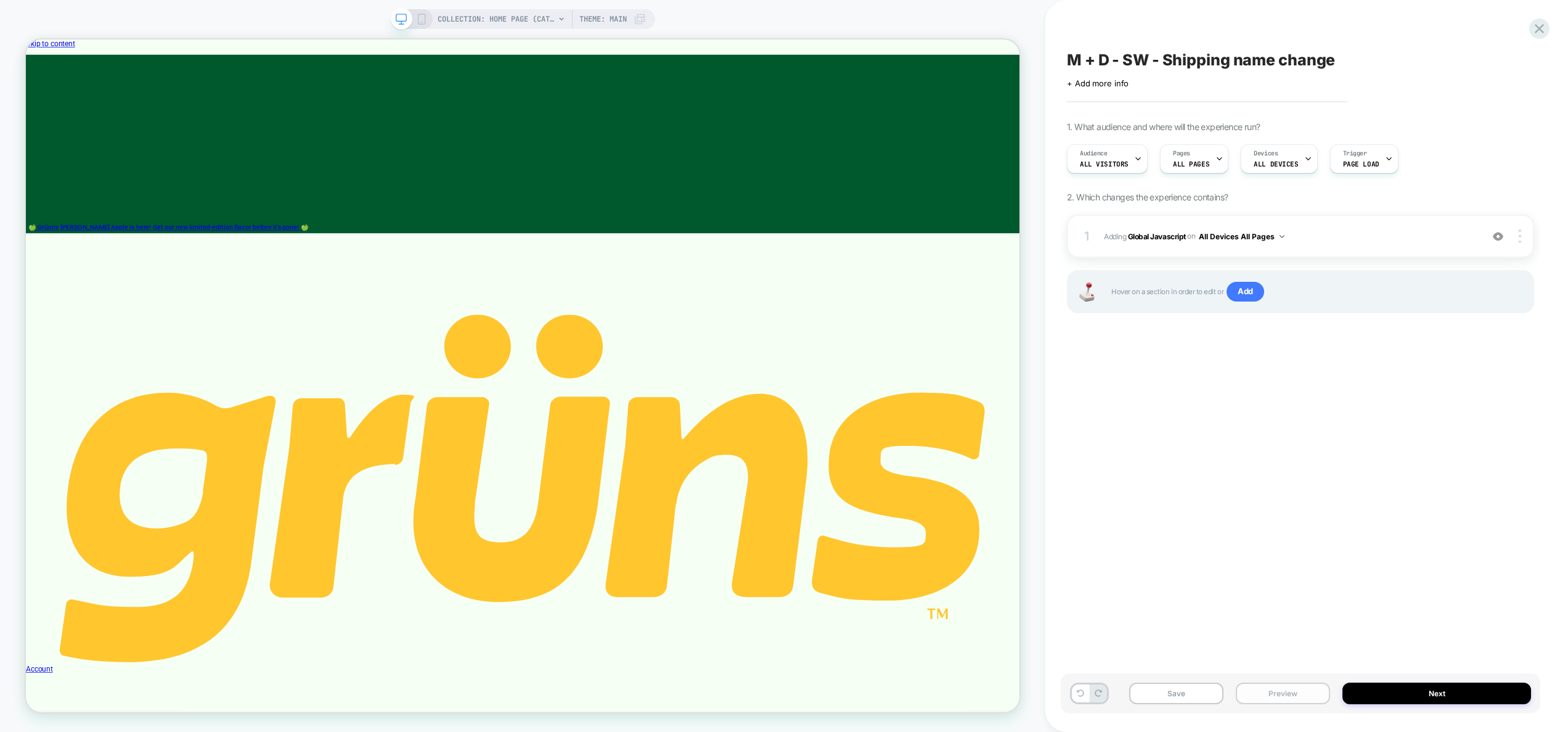
click at [1292, 698] on button "Preview" at bounding box center [1283, 693] width 94 height 21
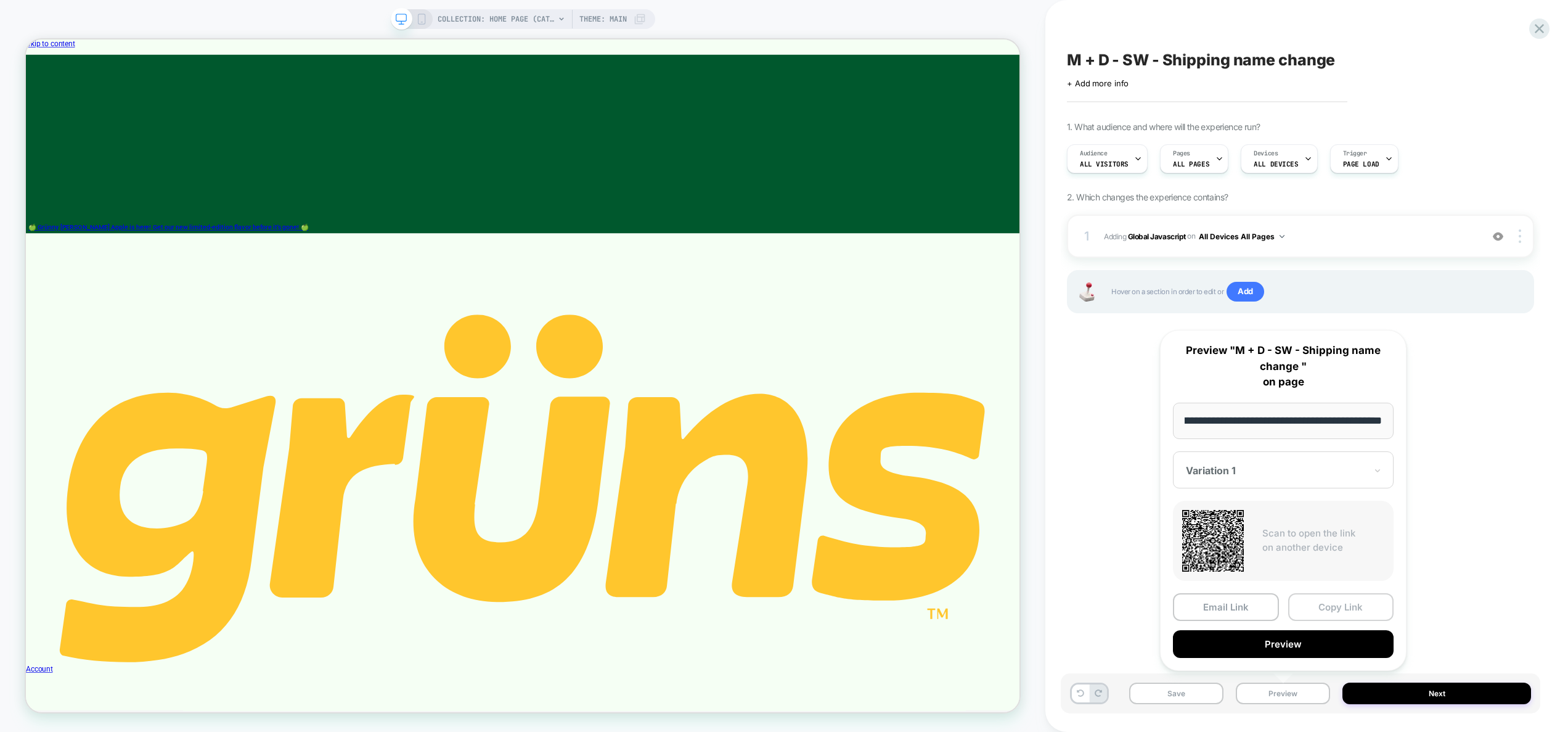
scroll to position [0, 0]
click at [1322, 613] on button "Copy Link" at bounding box center [1340, 606] width 106 height 27
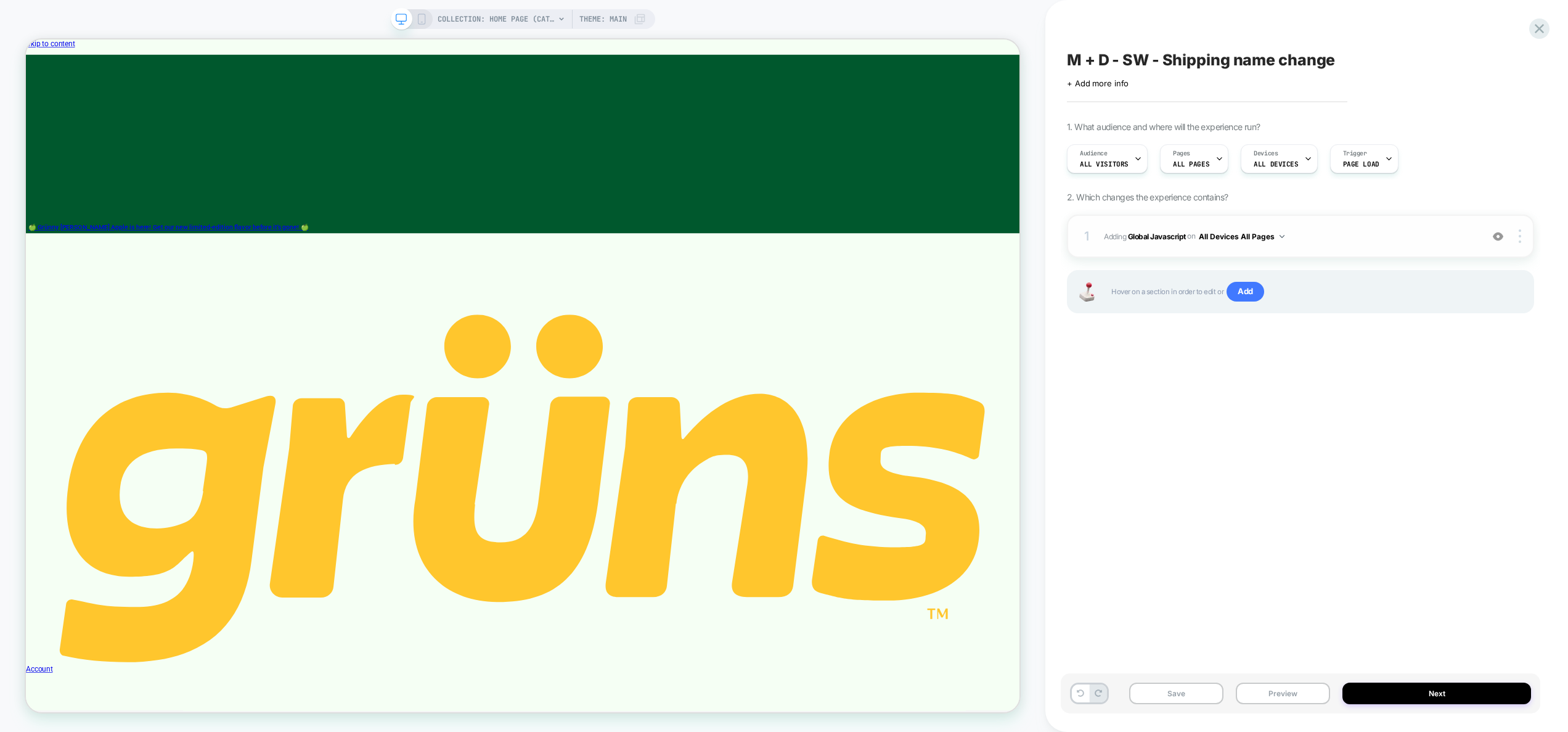
click at [1331, 242] on span "Adding Global Javascript on All Devices All Pages" at bounding box center [1289, 236] width 371 height 16
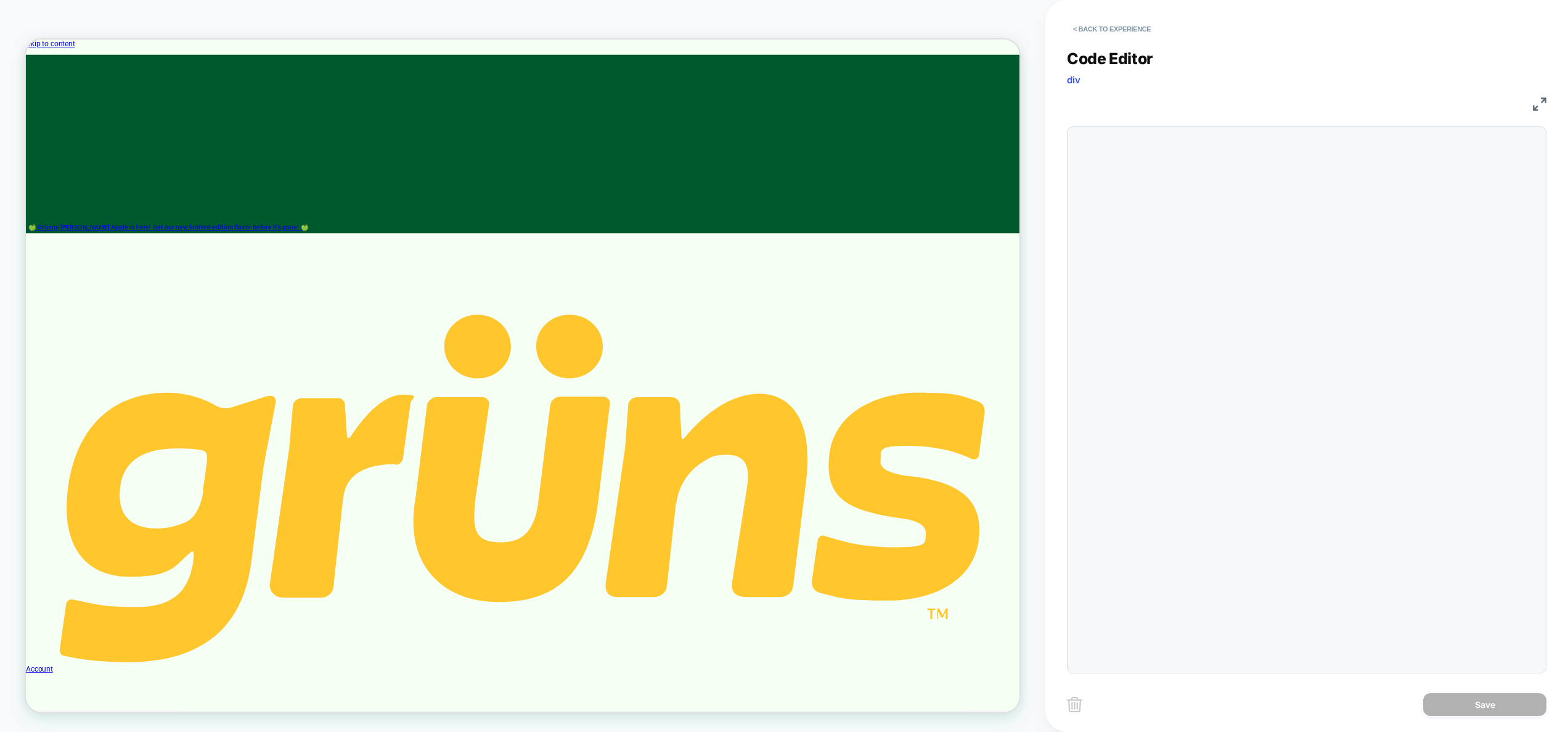
scroll to position [167, 0]
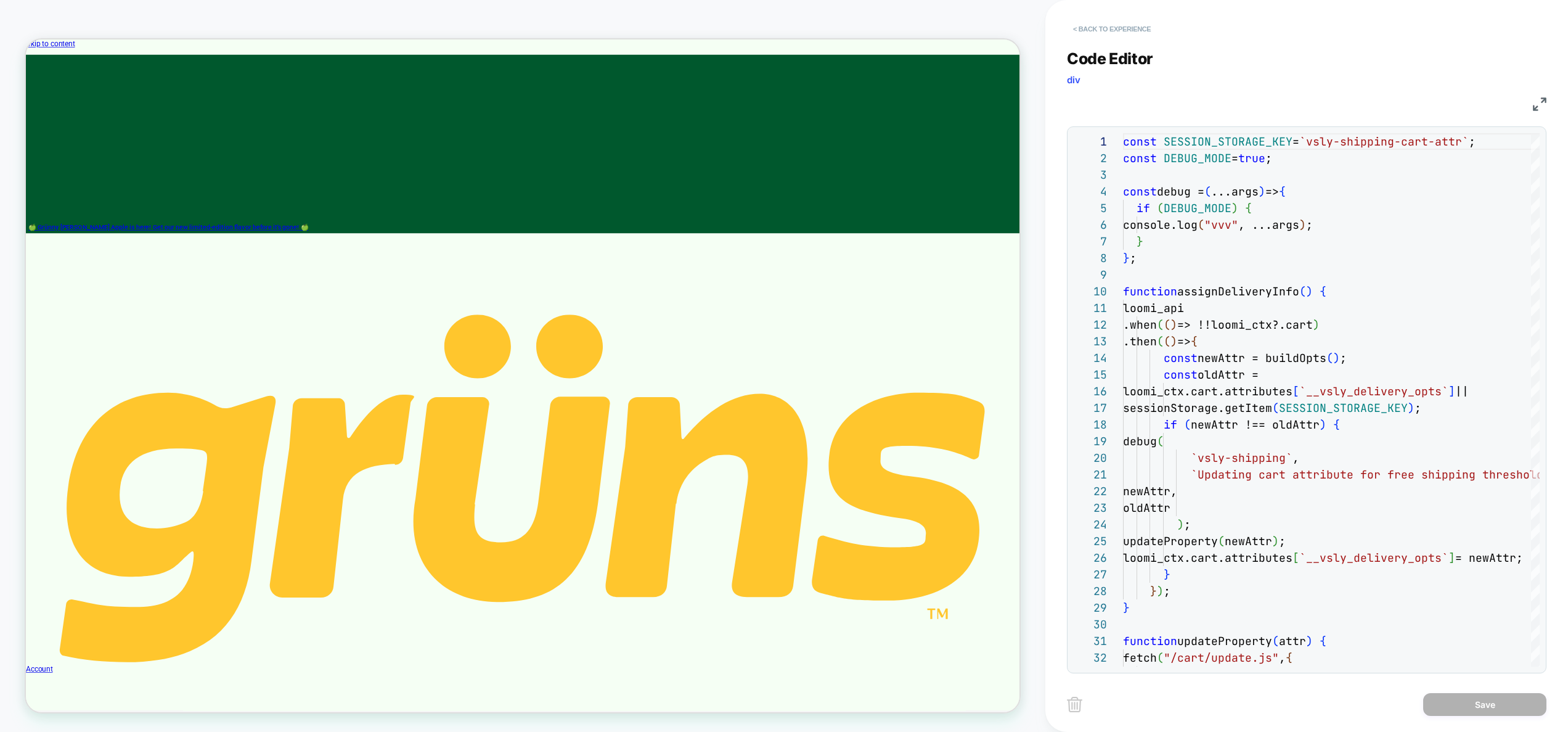
click at [1131, 30] on button "< Back to experience" at bounding box center [1112, 28] width 90 height 20
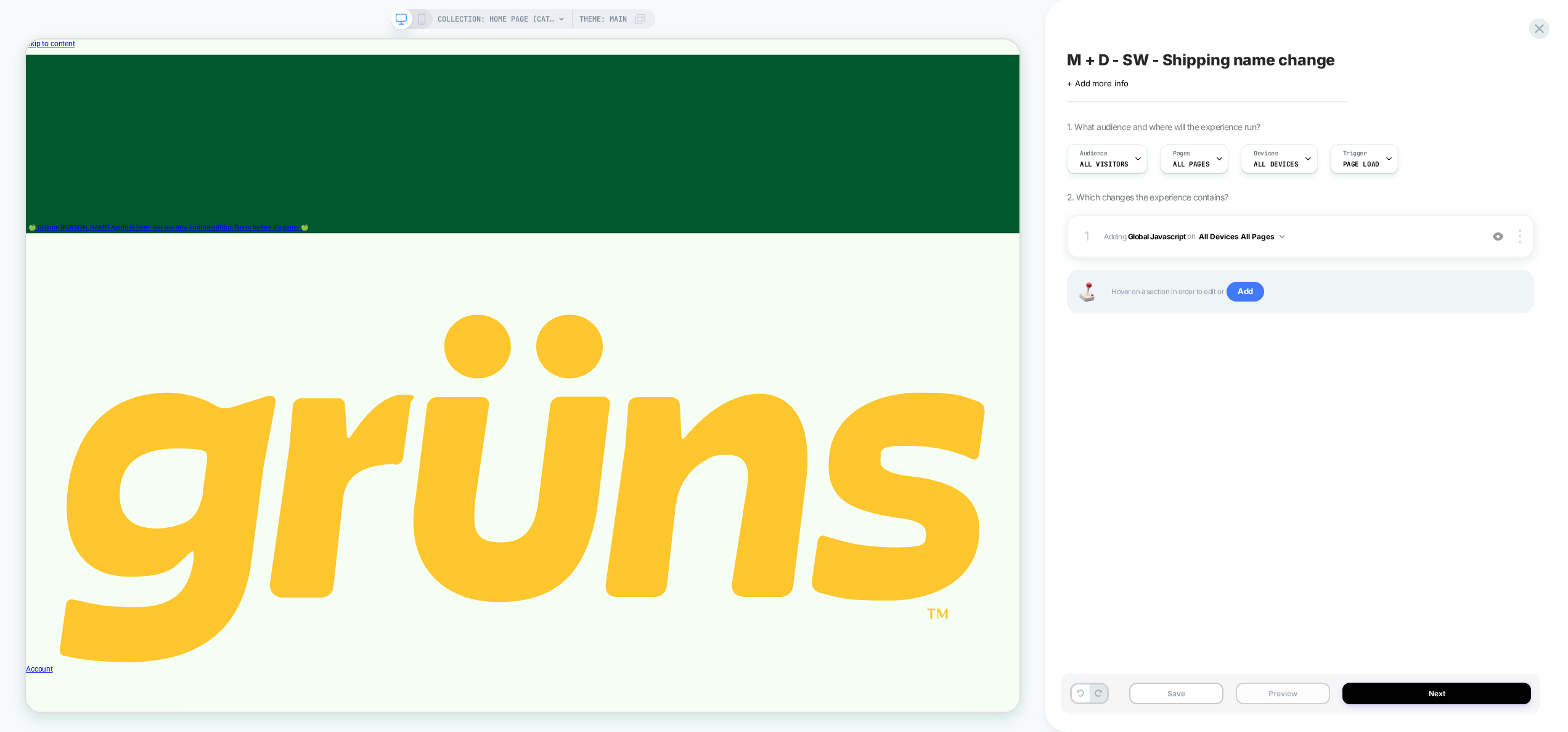
click at [1291, 697] on button "Preview" at bounding box center [1283, 693] width 94 height 21
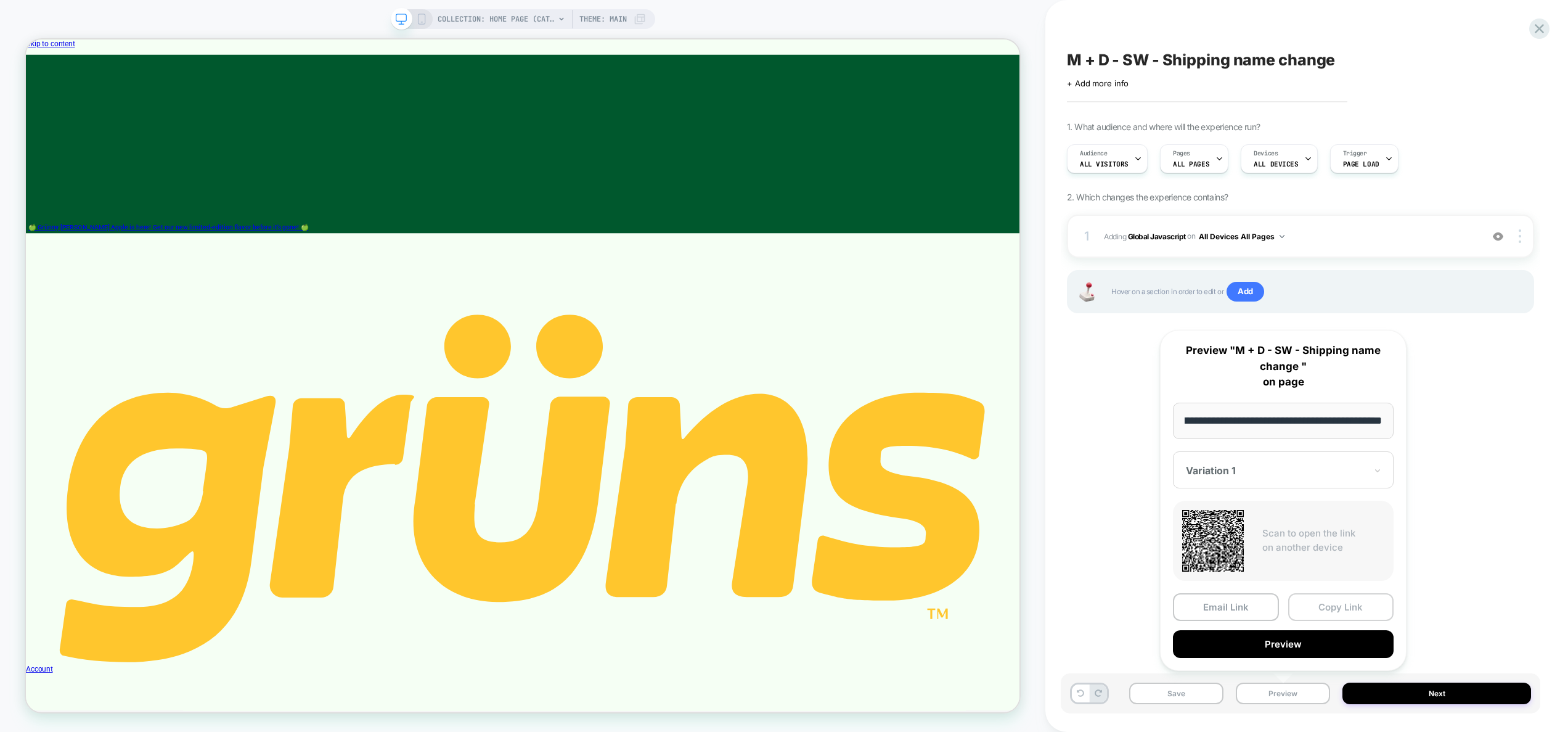
scroll to position [0, 0]
click at [1331, 609] on button "Copy Link" at bounding box center [1340, 606] width 106 height 27
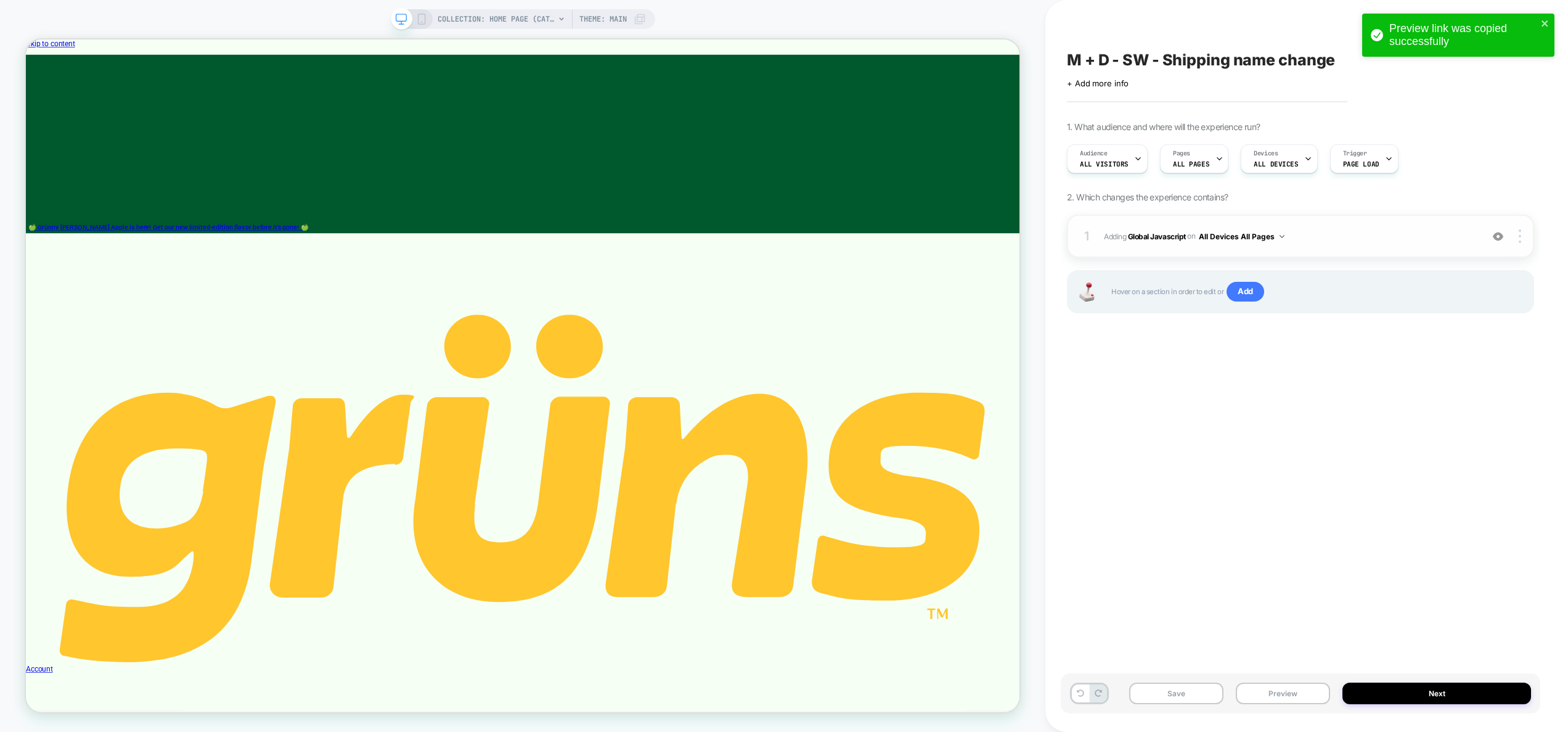
click at [1351, 247] on div "1 Adding Global Javascript on All Devices All Pages Add Before Add After Target…" at bounding box center [1300, 236] width 467 height 43
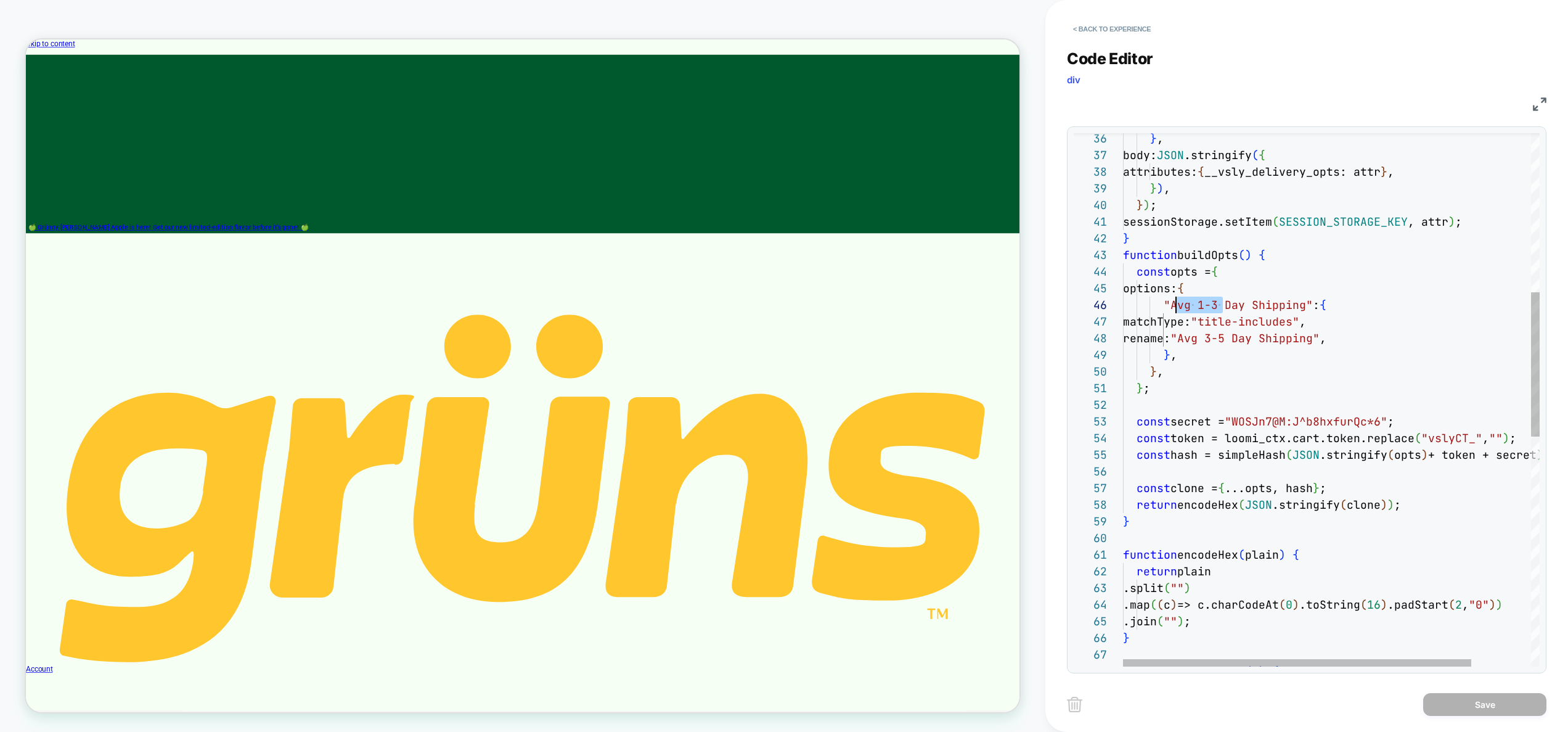
scroll to position [83, 47]
drag, startPoint x: 1225, startPoint y: 308, endPoint x: 1171, endPoint y: 307, distance: 54.0
click at [1171, 307] on div "} , body: JSON .stringify ( { attributes: { __vsly_delivery_opts: attr } , } ) …" at bounding box center [1366, 529] width 488 height 1964
click at [1231, 356] on div "} , body: JSON .stringify ( { attributes: { __vsly_delivery_opts: attr } , } ) …" at bounding box center [1366, 529] width 488 height 1964
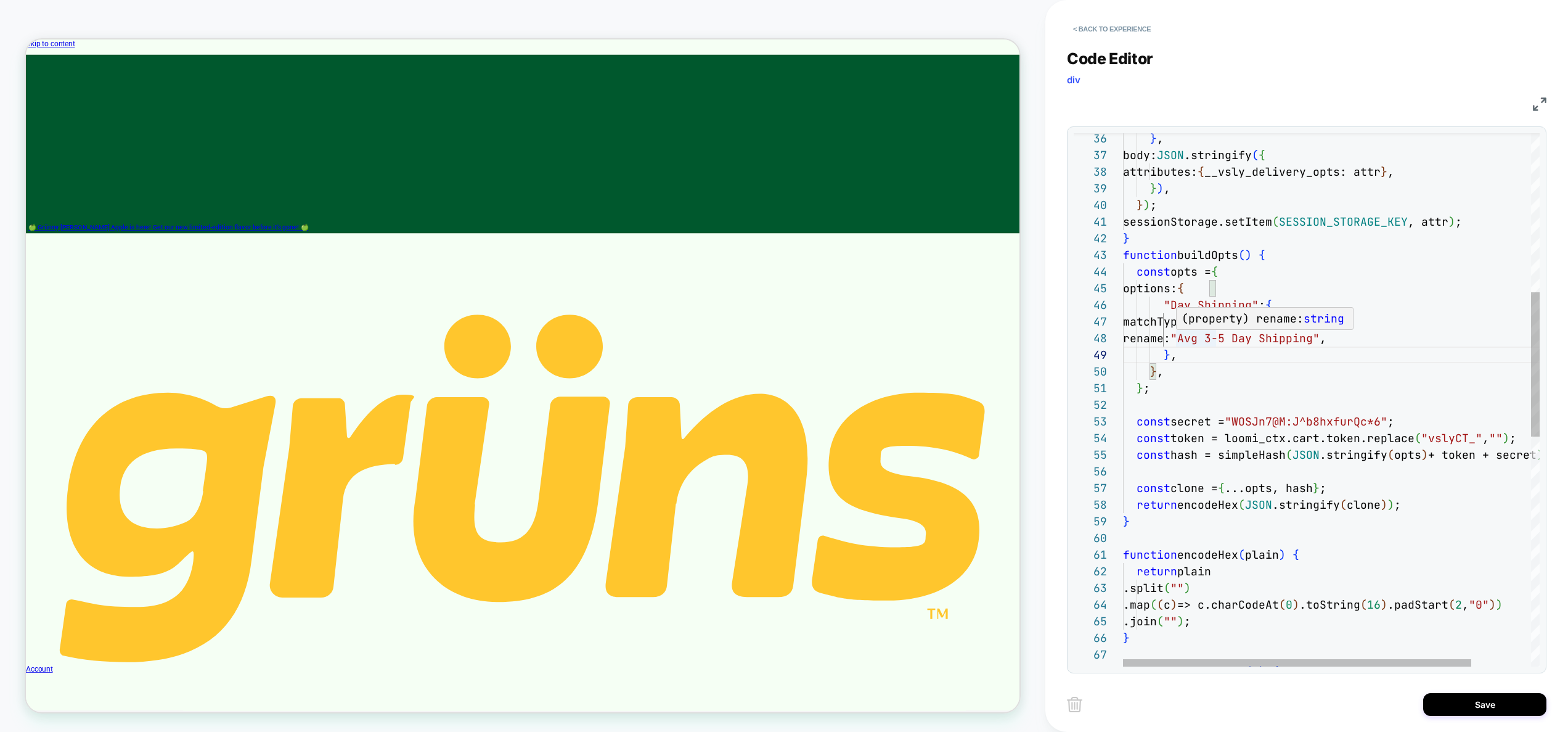
click at [1208, 336] on div "} , body: JSON .stringify ( { attributes: { __vsly_delivery_opts: attr } , } ) …" at bounding box center [1366, 529] width 488 height 1964
click at [1183, 357] on div "} , body: JSON .stringify ( { attributes: { __vsly_delivery_opts: attr } , } ) …" at bounding box center [1366, 529] width 488 height 1964
type textarea "**********"
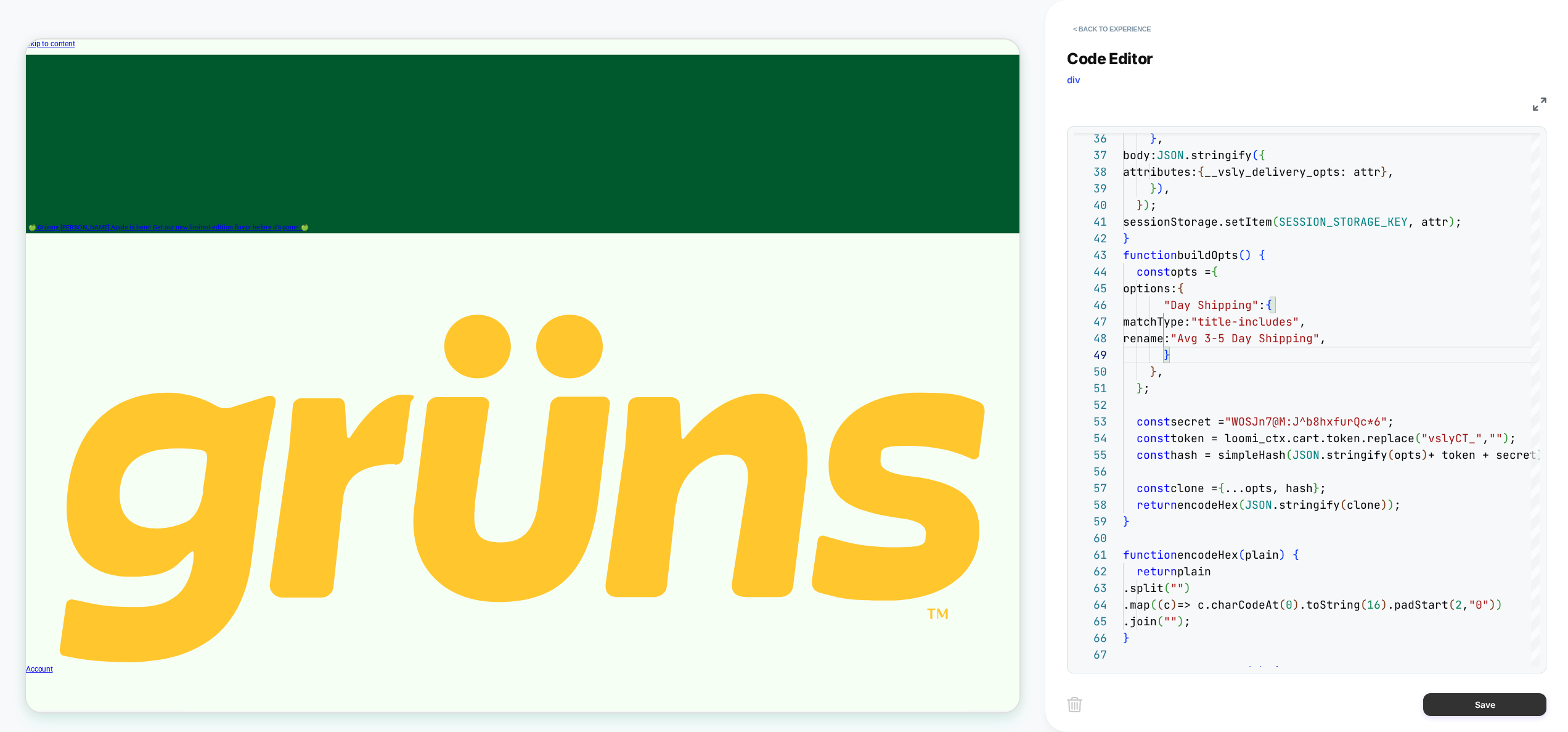
click at [1455, 708] on button "Save" at bounding box center [1484, 704] width 123 height 23
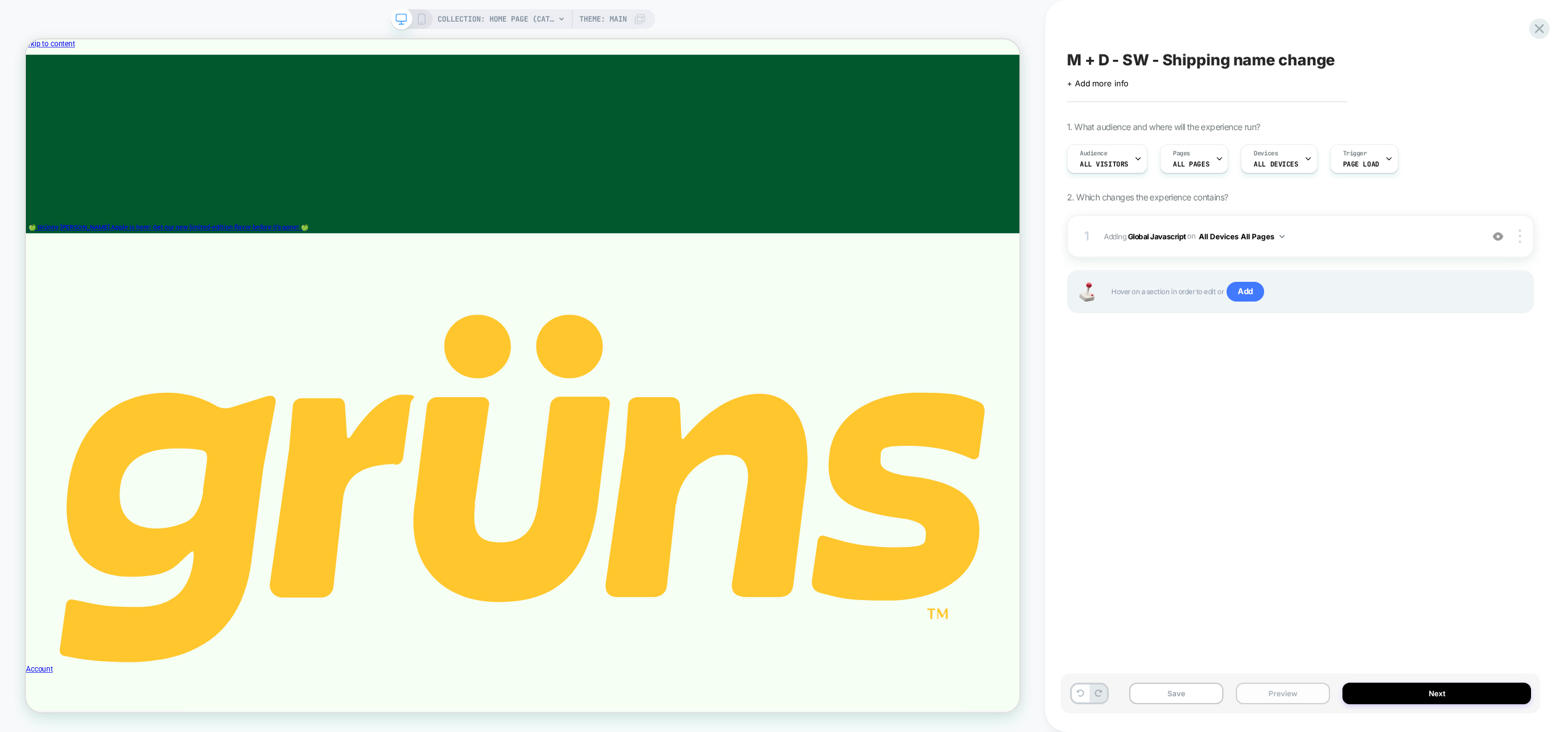
click at [1311, 697] on button "Preview" at bounding box center [1283, 693] width 94 height 21
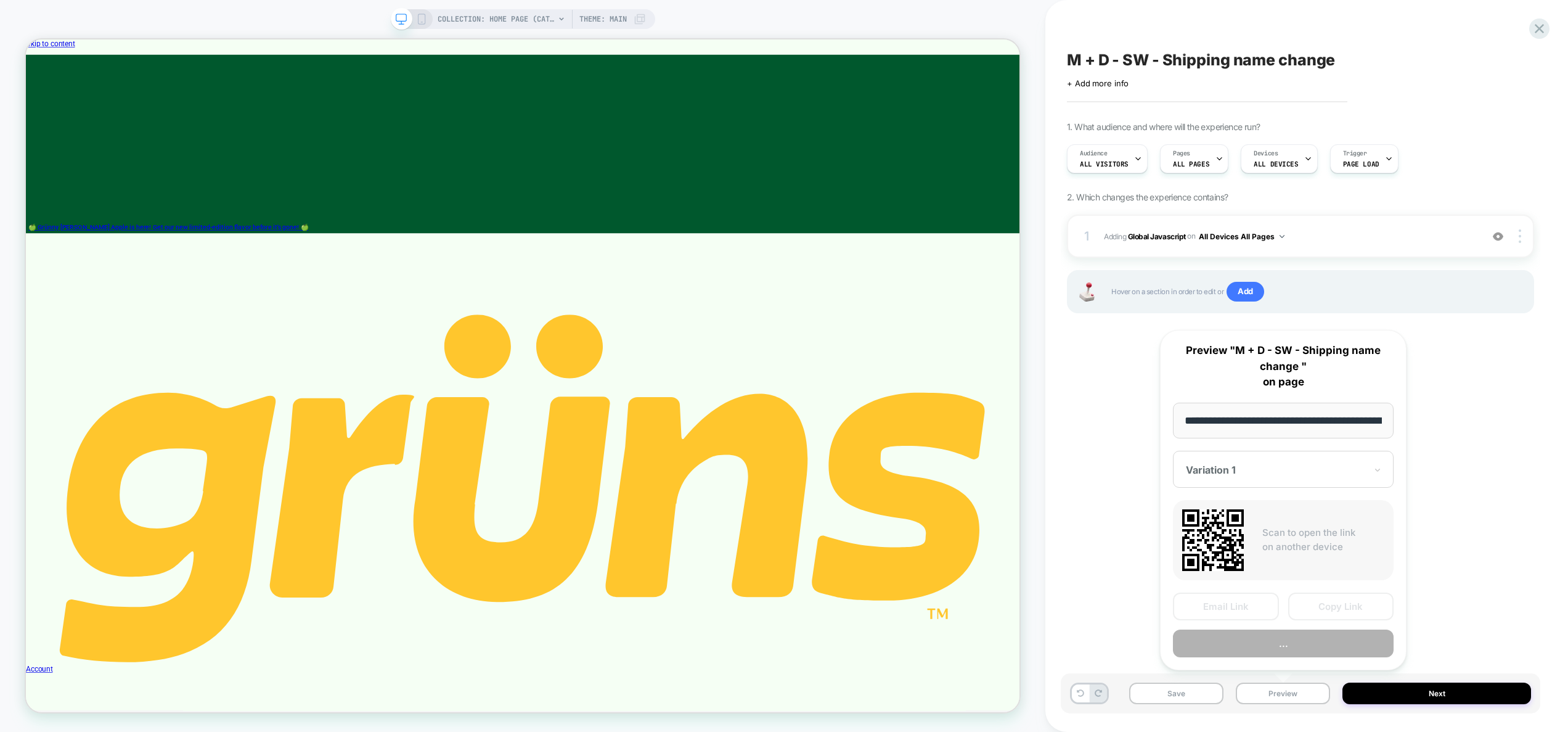
scroll to position [0, 86]
click at [1338, 606] on button "Copy Link" at bounding box center [1340, 606] width 106 height 27
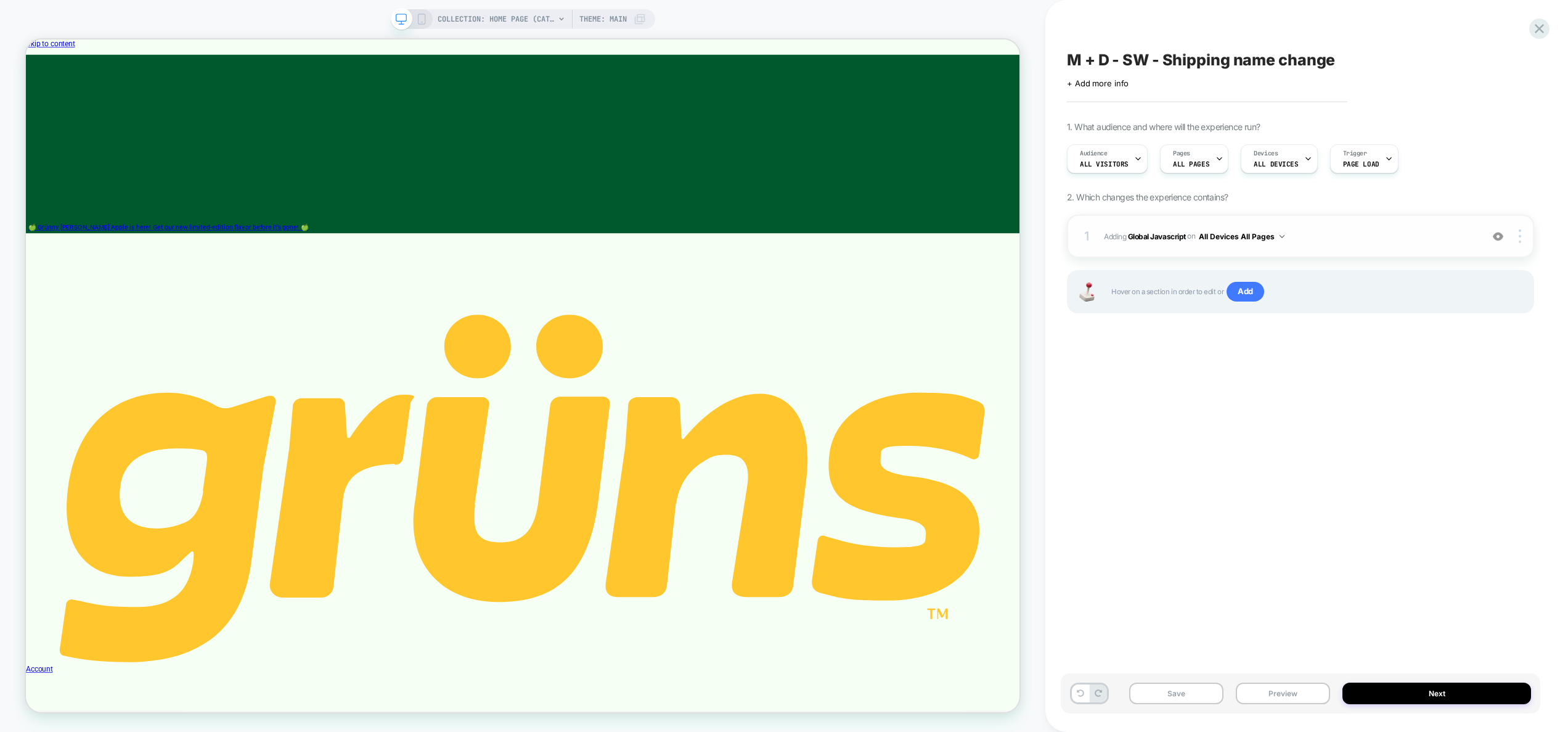
click at [1351, 242] on span "Adding Global Javascript on All Devices All Pages" at bounding box center [1289, 236] width 371 height 16
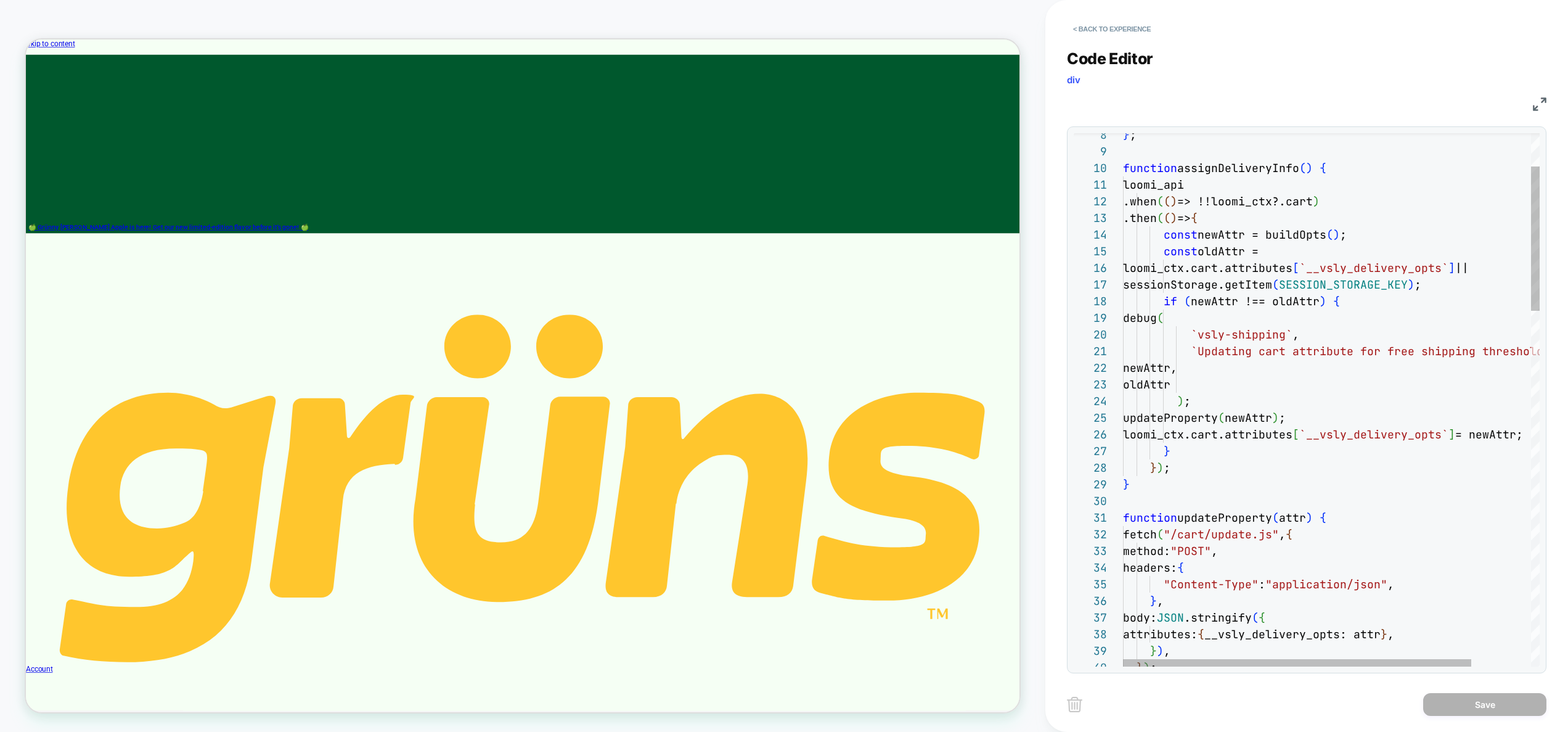
scroll to position [0, 247]
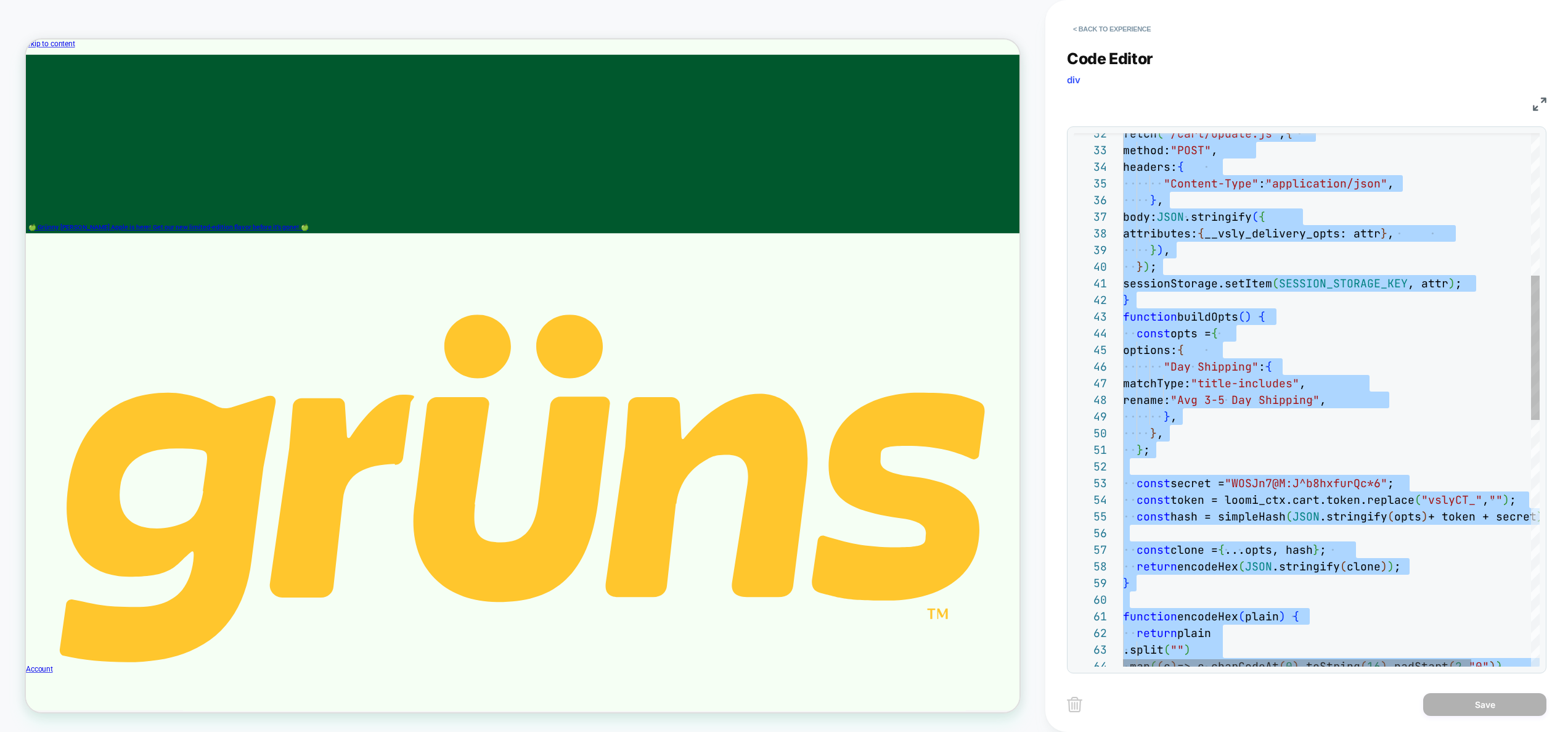
scroll to position [100, 239]
click at [1379, 388] on div "fetch ( "/cart/update.js" , { method: "POST" , headers: { "Content-Type" : "app…" at bounding box center [1366, 591] width 488 height 1964
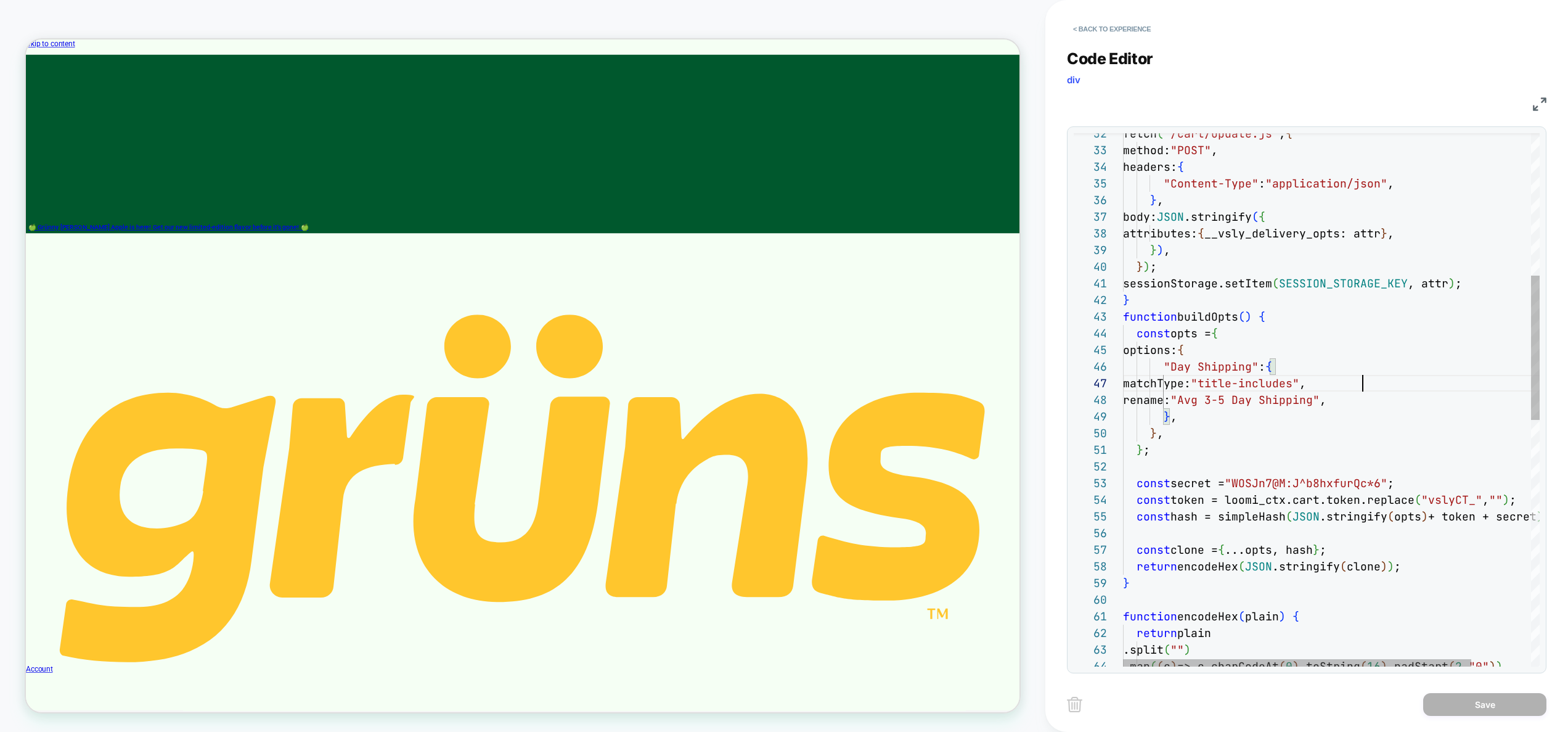
click at [1192, 420] on div "fetch ( "/cart/update.js" , { method: "POST" , headers: { "Content-Type" : "app…" at bounding box center [1366, 591] width 488 height 1964
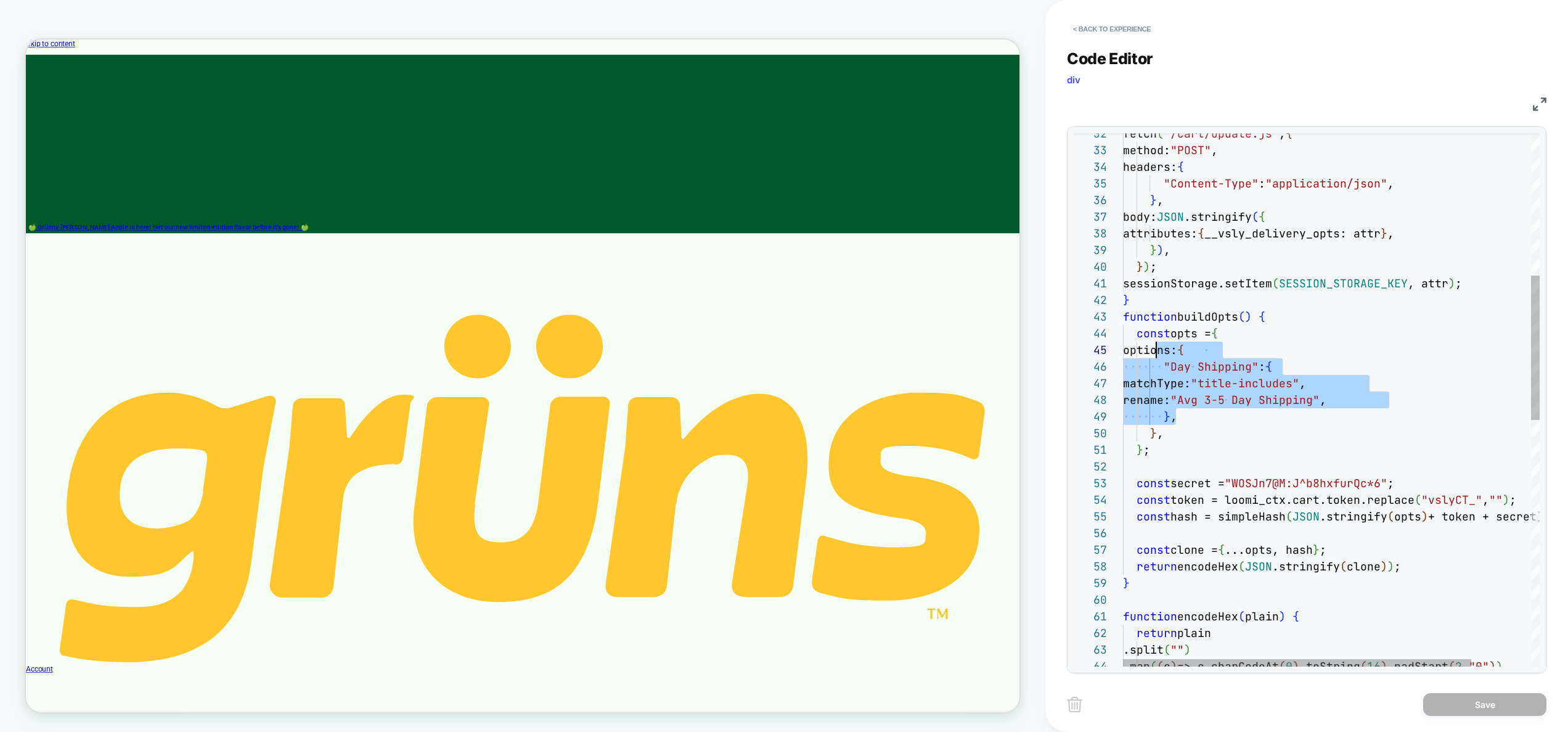
drag, startPoint x: 1190, startPoint y: 419, endPoint x: 1153, endPoint y: 353, distance: 75.7
click at [1153, 353] on div "fetch ( "/cart/update.js" , { method: "POST" , headers: { "Content-Type" : "app…" at bounding box center [1366, 591] width 488 height 1964
drag, startPoint x: 1147, startPoint y: 348, endPoint x: 1190, endPoint y: 413, distance: 77.9
click at [1190, 413] on div "fetch ( "/cart/update.js" , { method: "POST" , headers: { "Content-Type" : "app…" at bounding box center [1366, 591] width 488 height 1964
type textarea "**********"
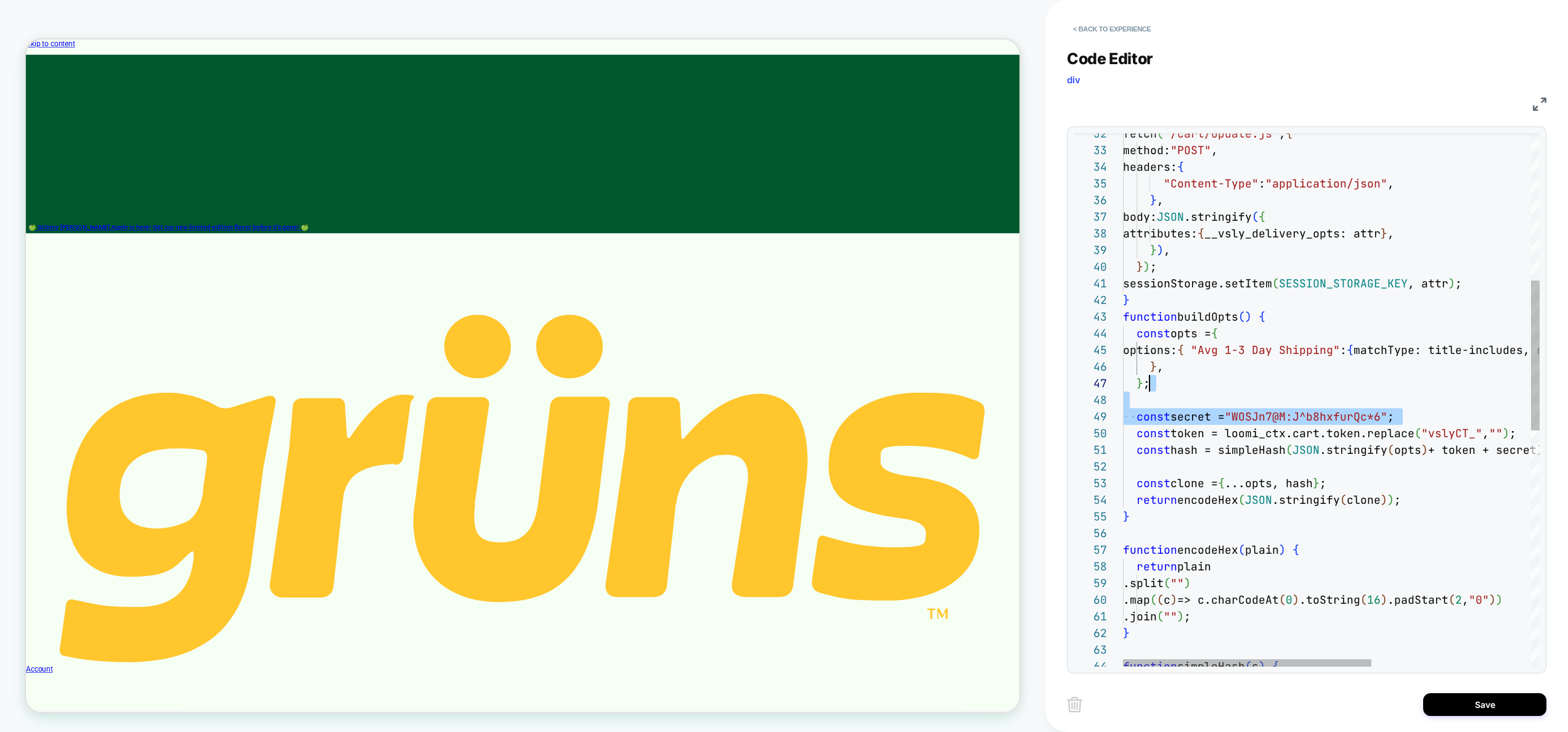
scroll to position [50, 0]
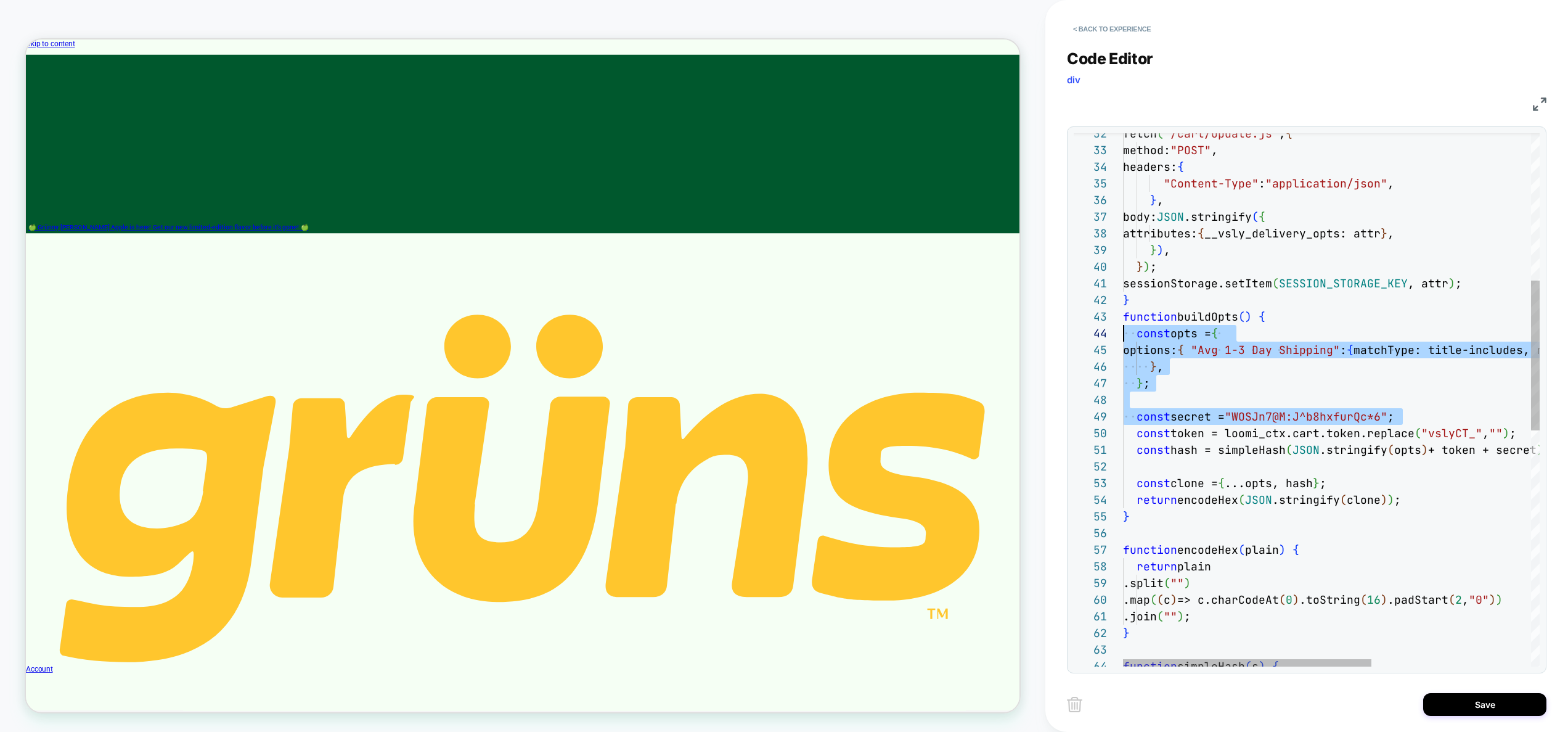
drag, startPoint x: 1307, startPoint y: 404, endPoint x: 1084, endPoint y: 336, distance: 233.1
click at [1123, 336] on div "fetch ( "/cart/update.js" , { method: "POST" , headers: { "Content-Type" : "app…" at bounding box center [1464, 558] width 683 height 1898
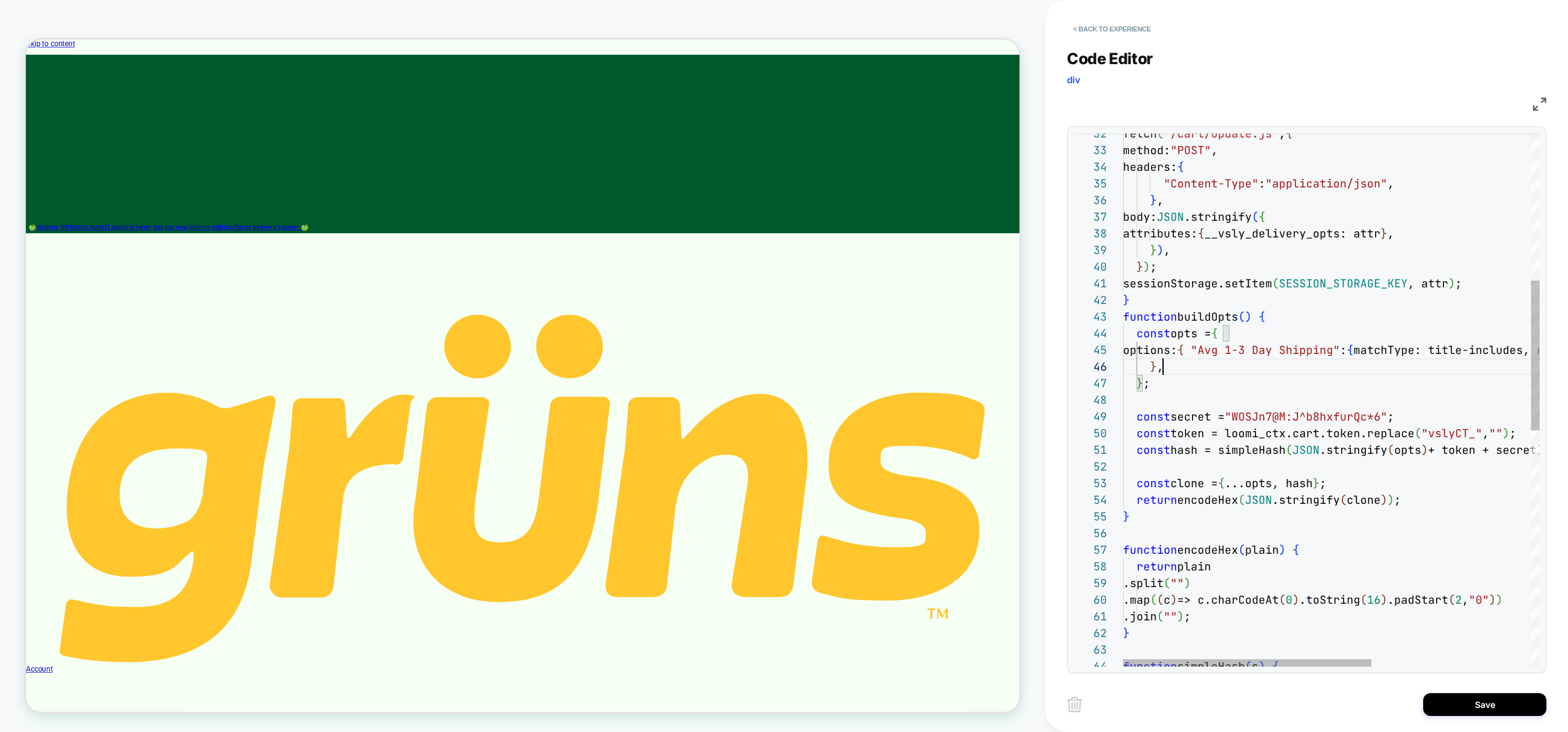
click at [1325, 371] on div "fetch ( "/cart/update.js" , { method: "POST" , headers: { "Content-Type" : "app…" at bounding box center [1464, 558] width 683 height 1898
click at [1453, 702] on button "Save" at bounding box center [1484, 704] width 123 height 23
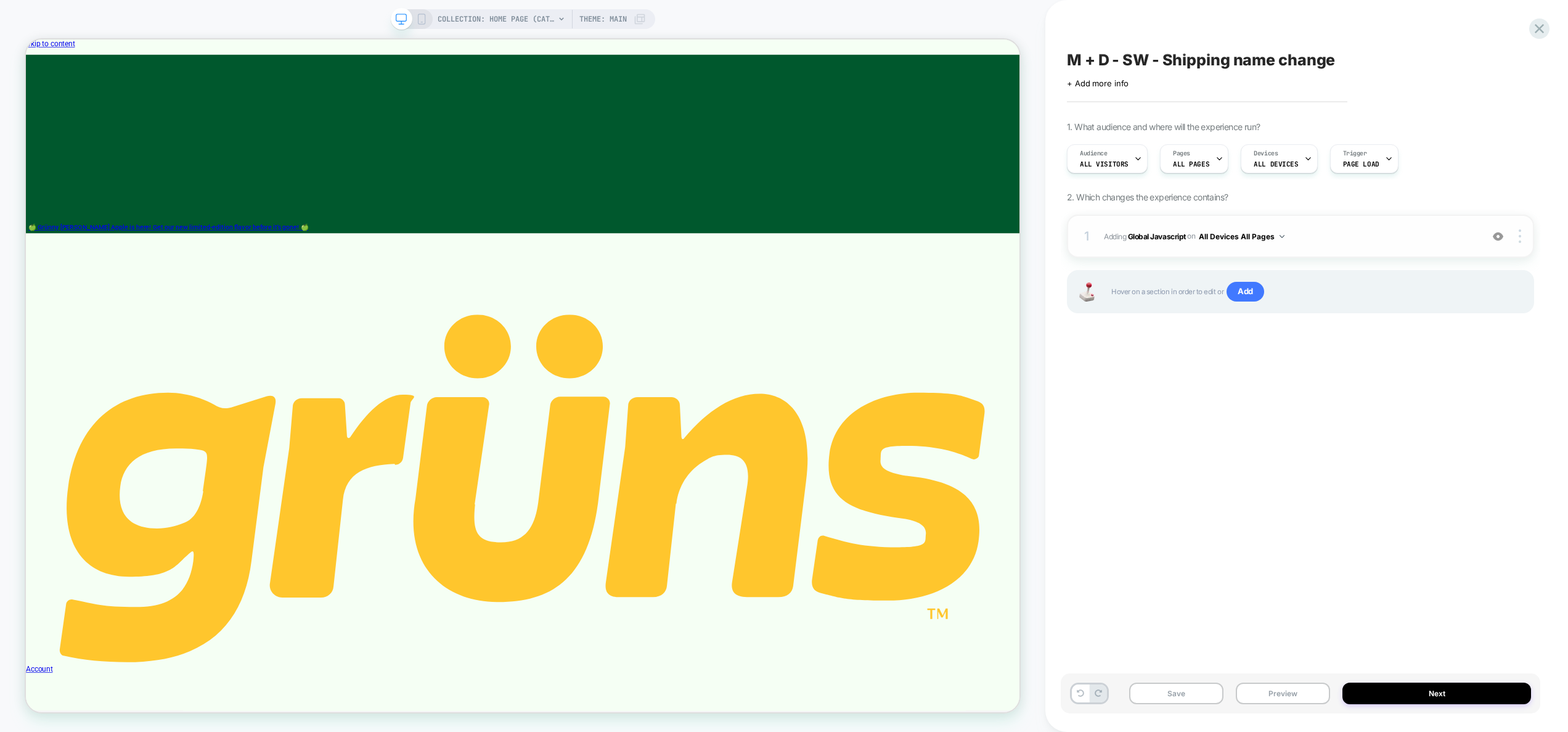
click at [1373, 247] on div "1 Adding Global Javascript on All Devices All Pages Add Before Add After Target…" at bounding box center [1300, 236] width 467 height 43
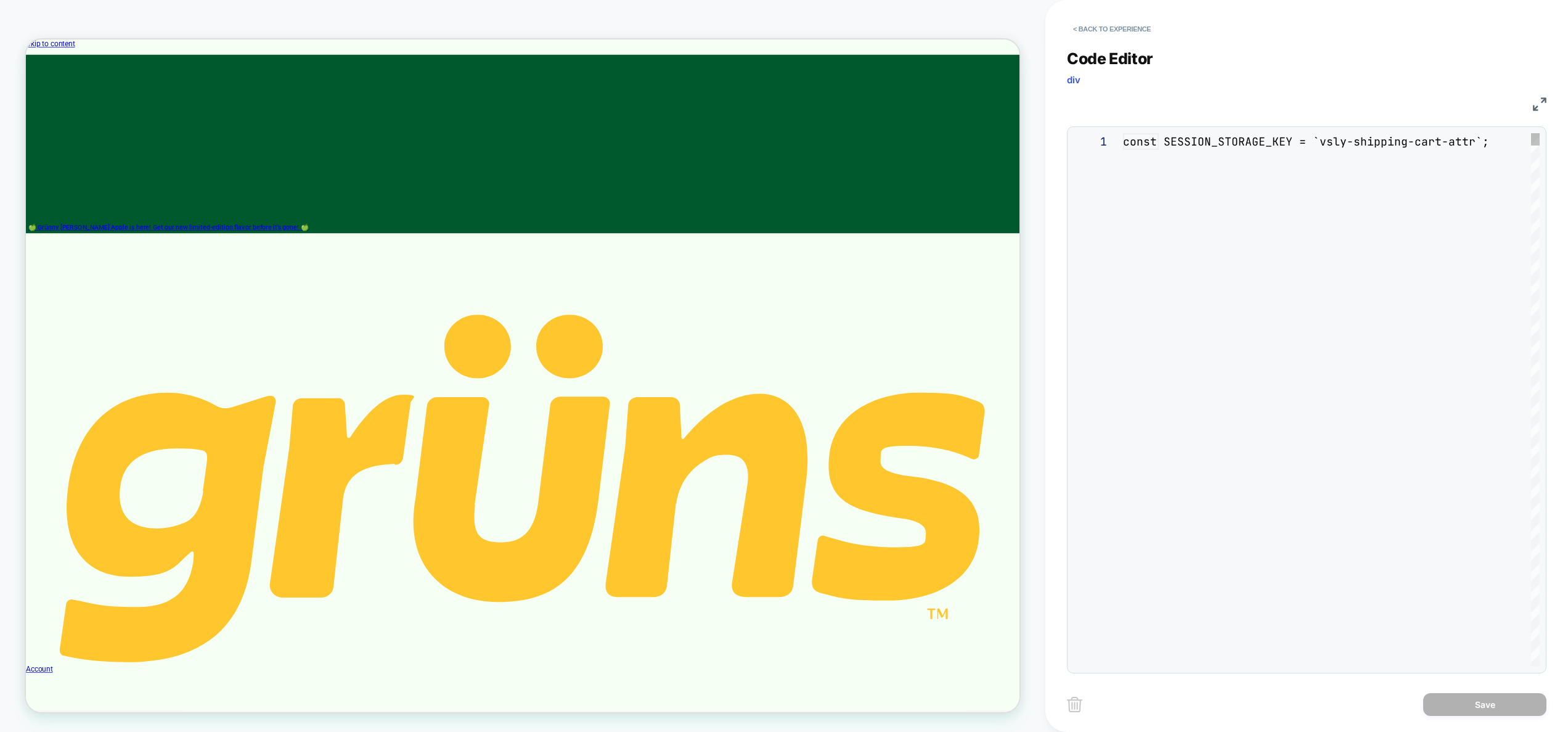
scroll to position [167, 0]
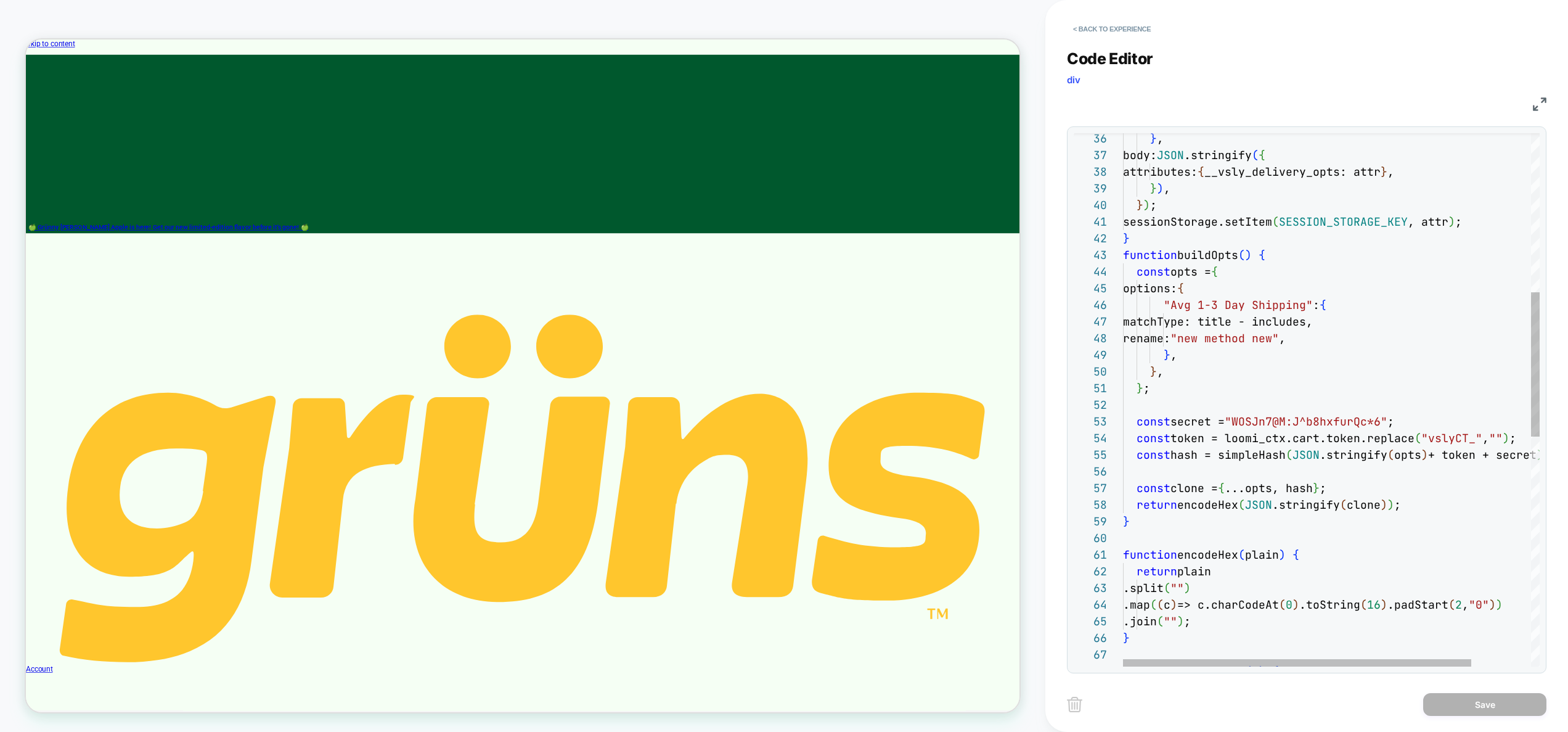
click at [1186, 268] on div "sessionStorage.setItem ( SESSION_STORAGE_KEY , attr ) ; } function buildOpts ( …" at bounding box center [1366, 529] width 488 height 1964
click at [1252, 320] on div "sessionStorage.setItem ( SESSION_STORAGE_KEY , attr ) ; } function buildOpts ( …" at bounding box center [1366, 529] width 488 height 1964
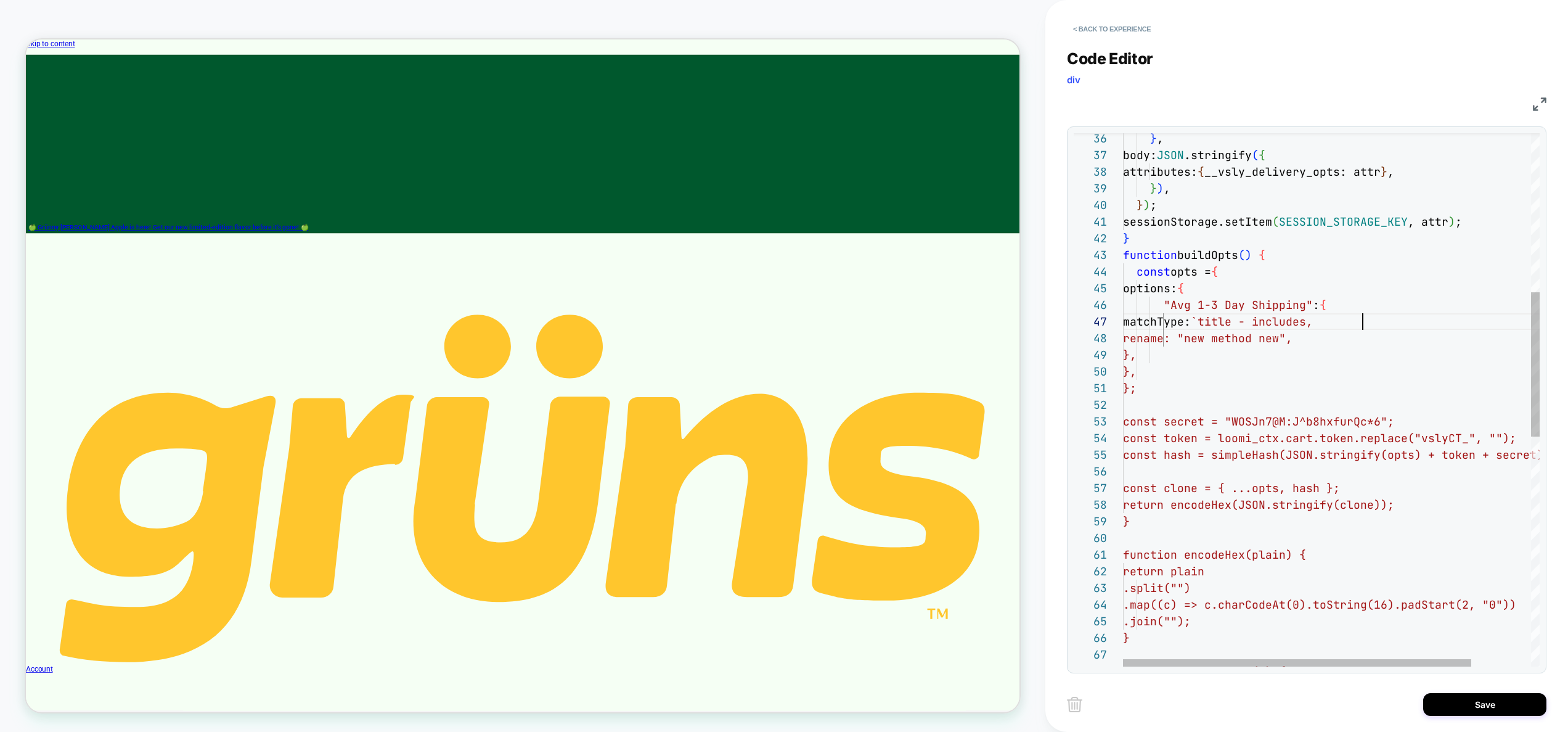
click at [1362, 318] on div "sessionStorage.setItem ( SESSION_STORAGE_KEY , attr ) ; } function buildOpts ( …" at bounding box center [1366, 529] width 488 height 1964
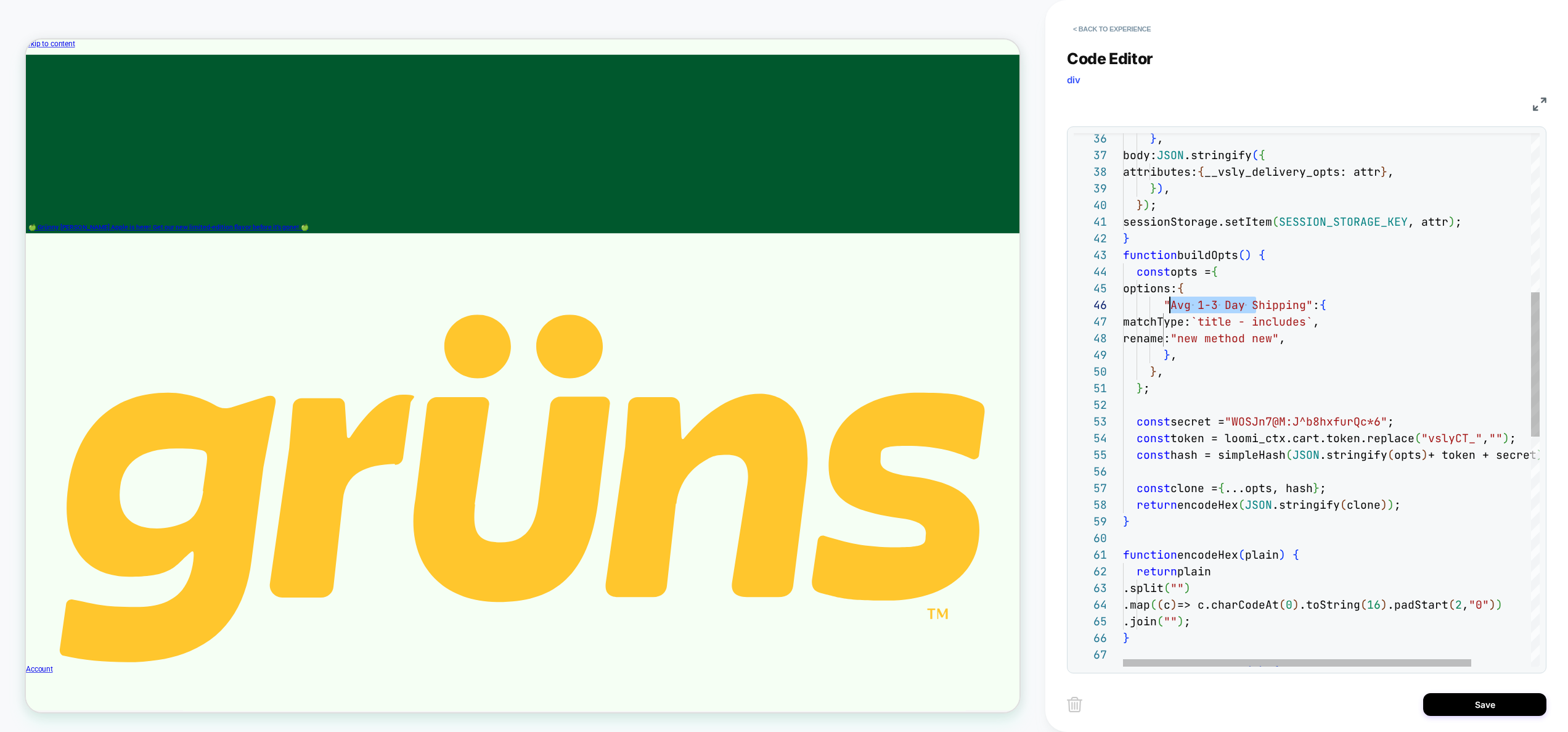
drag, startPoint x: 1256, startPoint y: 308, endPoint x: 1169, endPoint y: 308, distance: 87.0
click at [1169, 308] on div "sessionStorage.setItem ( SESSION_STORAGE_KEY , attr ) ; } function buildOpts ( …" at bounding box center [1366, 529] width 488 height 1964
drag, startPoint x: 1220, startPoint y: 307, endPoint x: 1199, endPoint y: 306, distance: 21.0
click at [1199, 306] on div "sessionStorage.setItem ( SESSION_STORAGE_KEY , attr ) ; } function buildOpts ( …" at bounding box center [1366, 529] width 488 height 1964
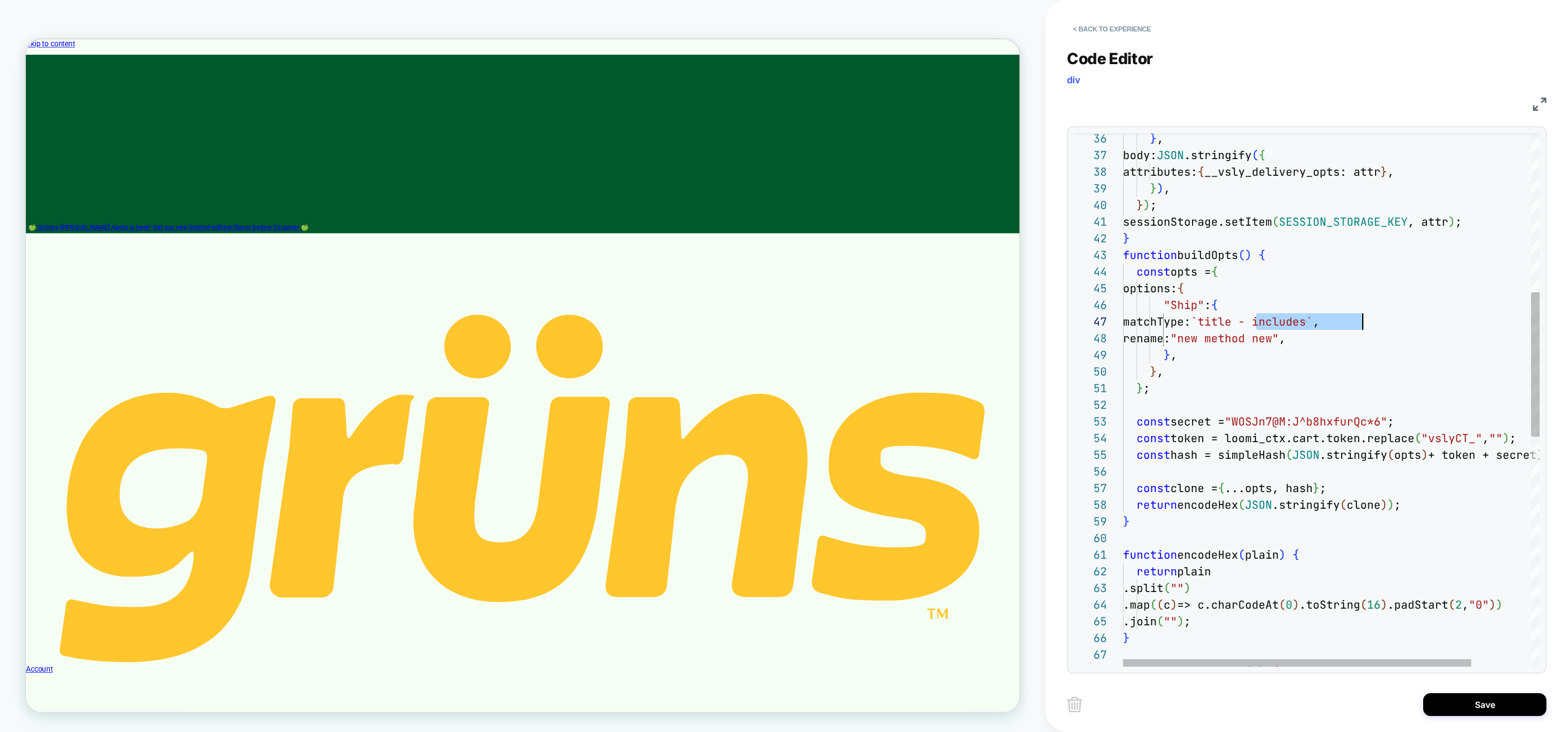
drag, startPoint x: 1256, startPoint y: 320, endPoint x: 1361, endPoint y: 322, distance: 105.0
click at [1361, 322] on div "sessionStorage.setItem ( SESSION_STORAGE_KEY , attr ) ; } function buildOpts ( …" at bounding box center [1366, 529] width 488 height 1964
click at [1349, 377] on div "sessionStorage.setItem ( SESSION_STORAGE_KEY , attr ) ; } function buildOpts ( …" at bounding box center [1366, 529] width 488 height 1964
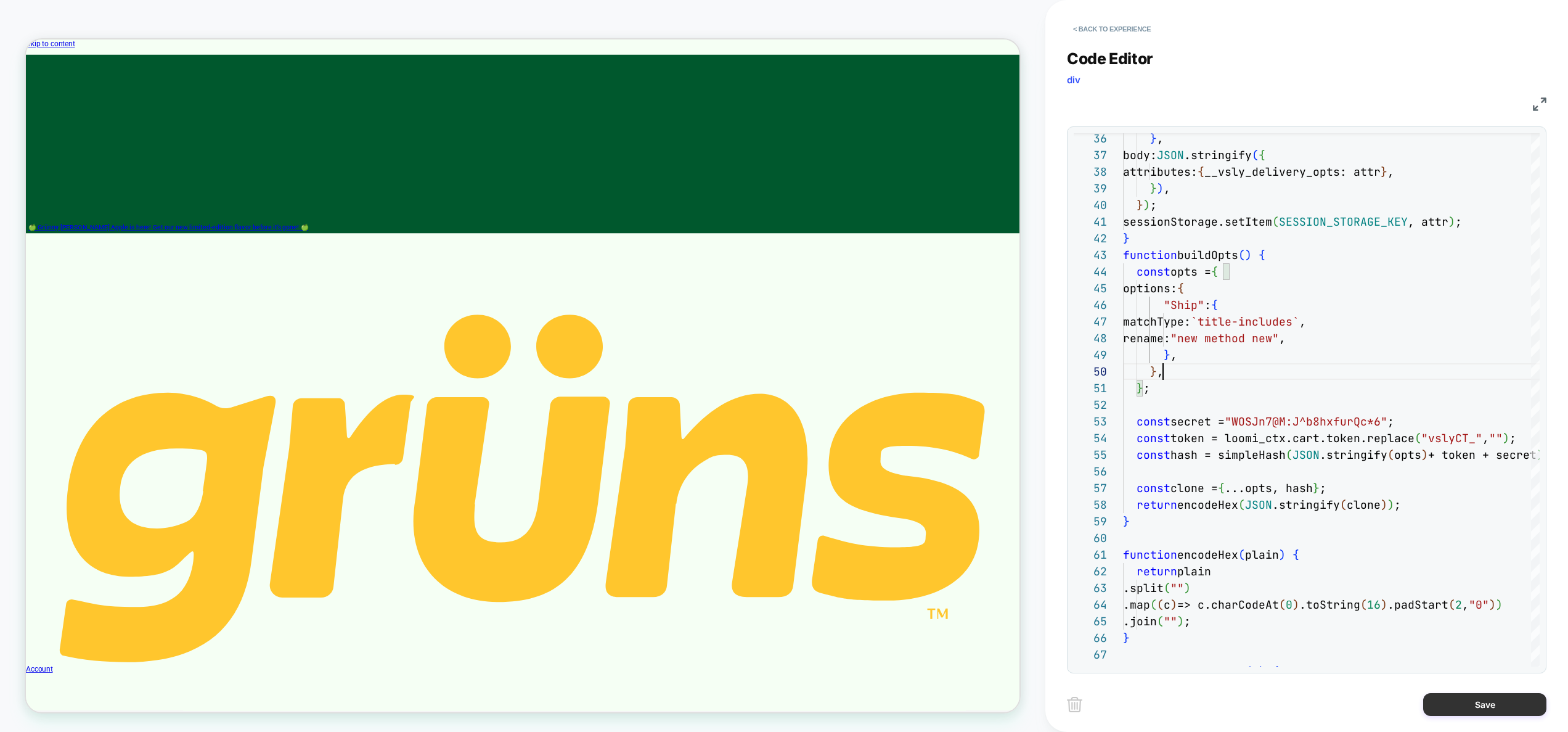
type textarea "**********"
click at [1458, 709] on button "Save" at bounding box center [1484, 704] width 123 height 23
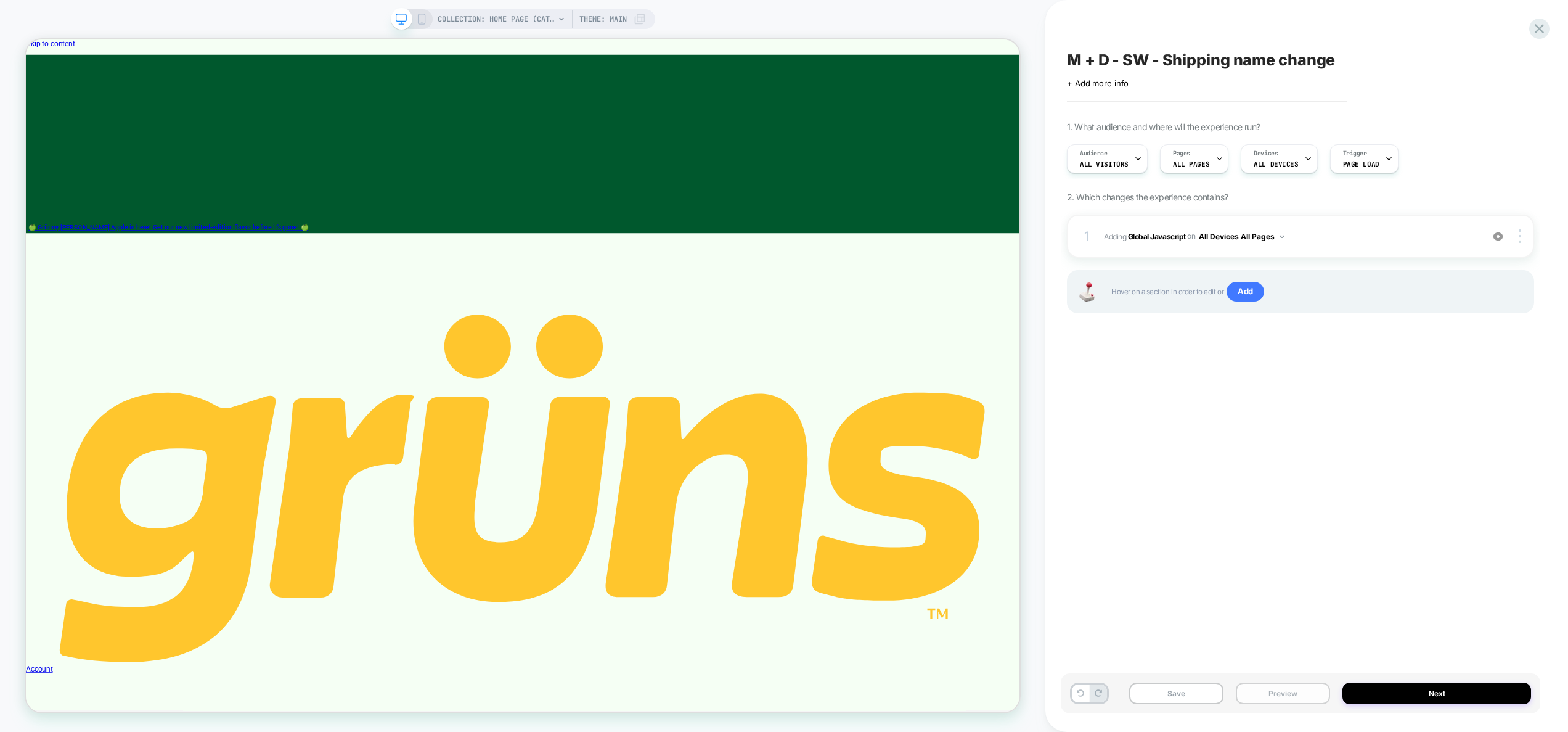
click at [1301, 695] on button "Preview" at bounding box center [1283, 693] width 94 height 21
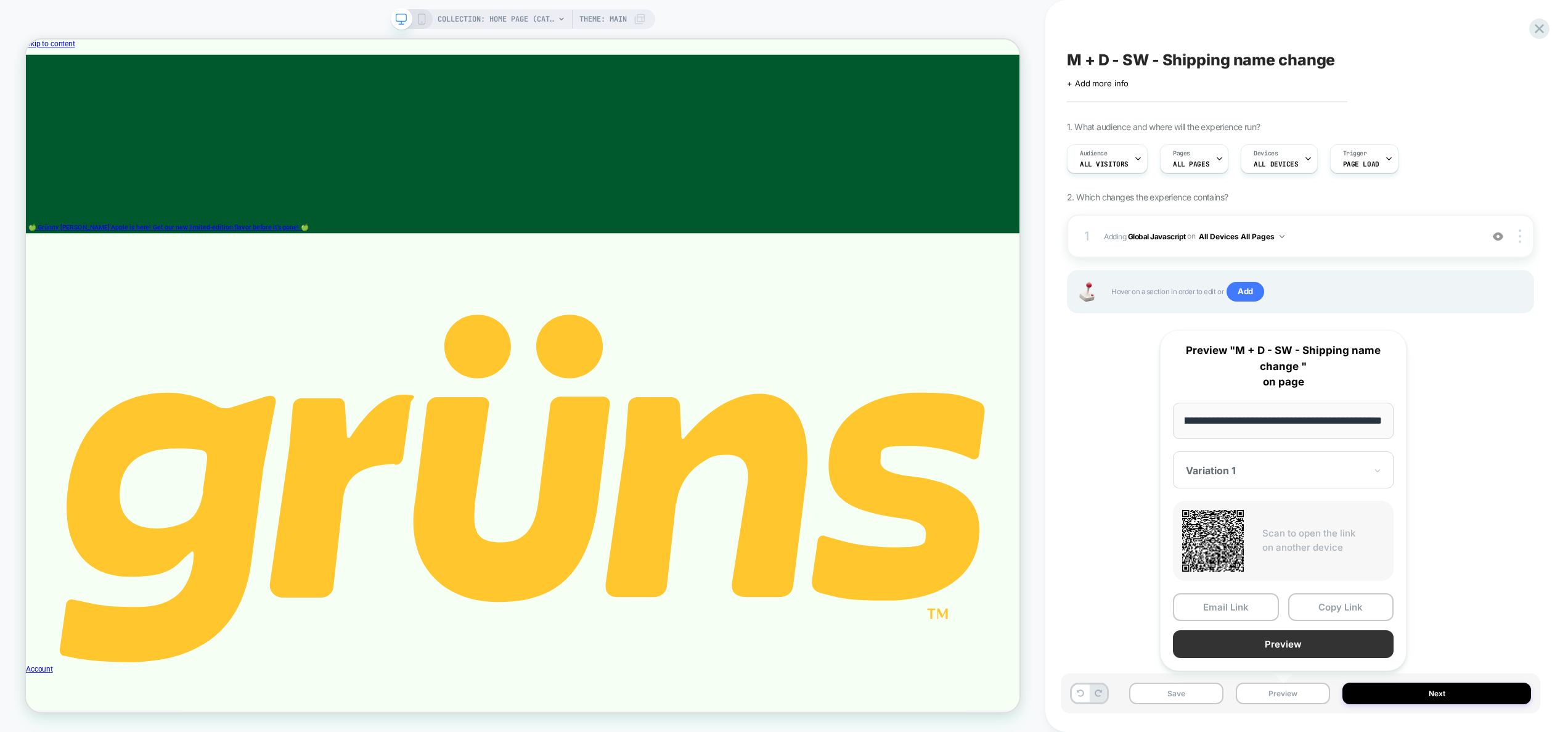
scroll to position [0, 0]
click at [1299, 637] on button "Preview" at bounding box center [1283, 643] width 221 height 27
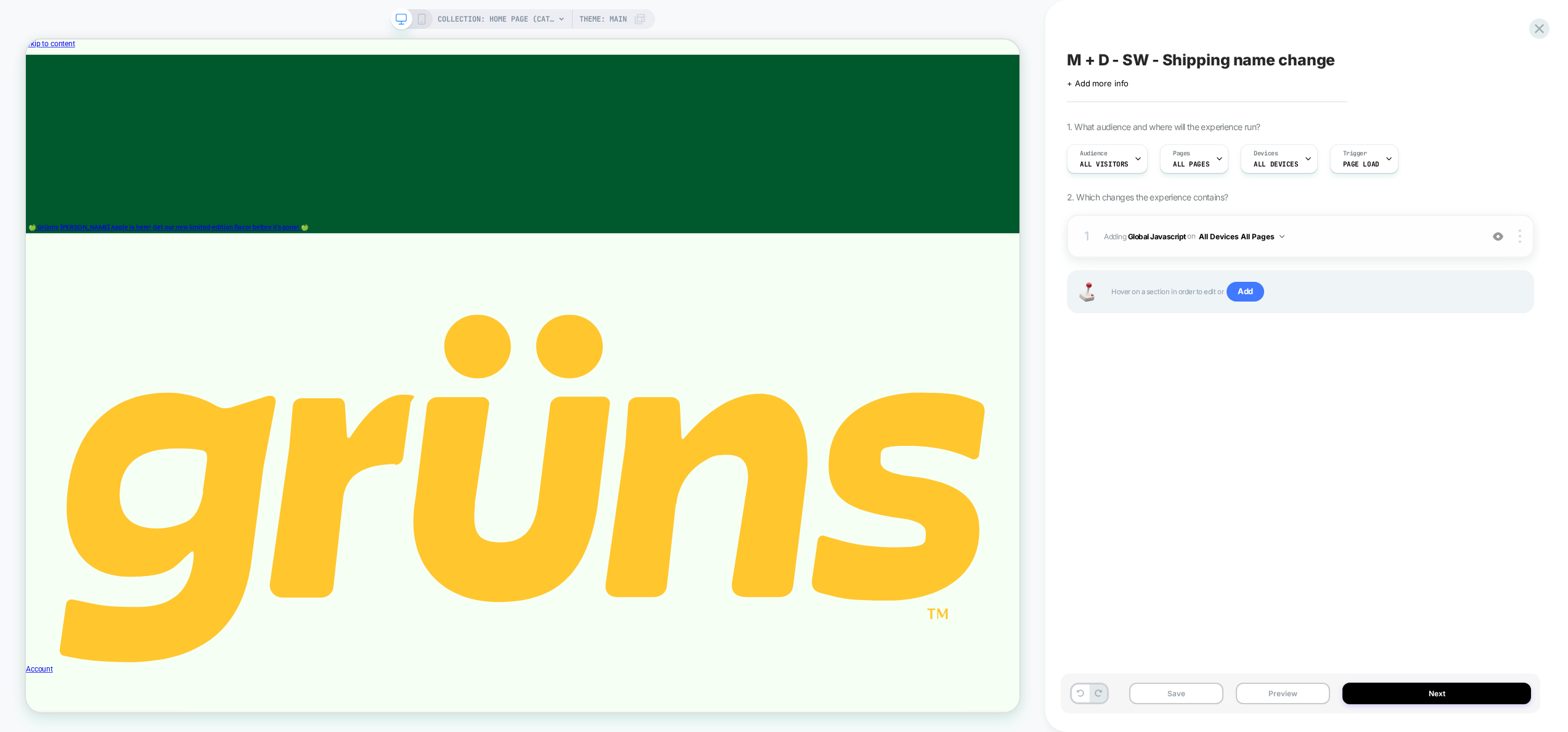
click at [1325, 230] on span "Adding Global Javascript on All Devices All Pages" at bounding box center [1289, 236] width 371 height 16
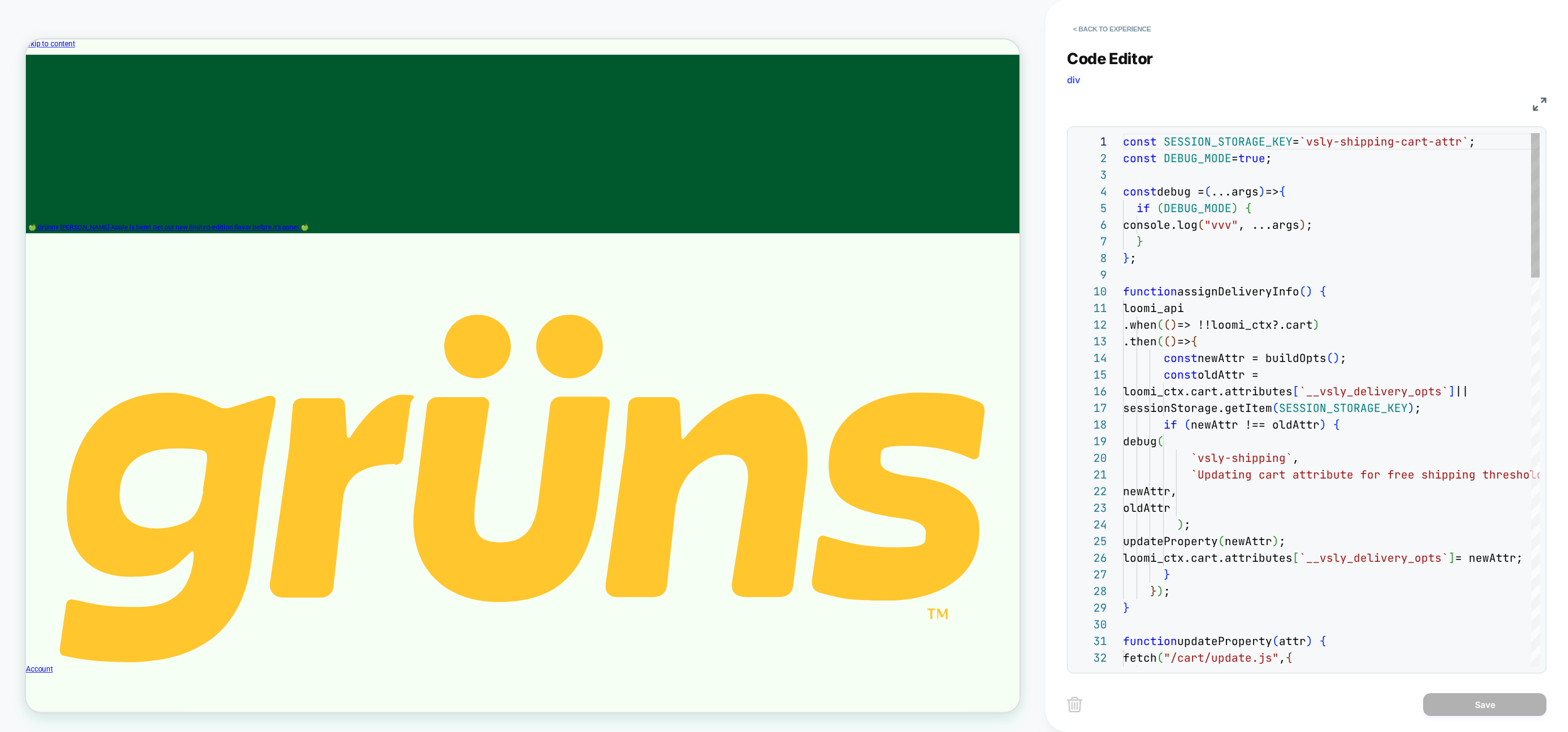
scroll to position [167, 0]
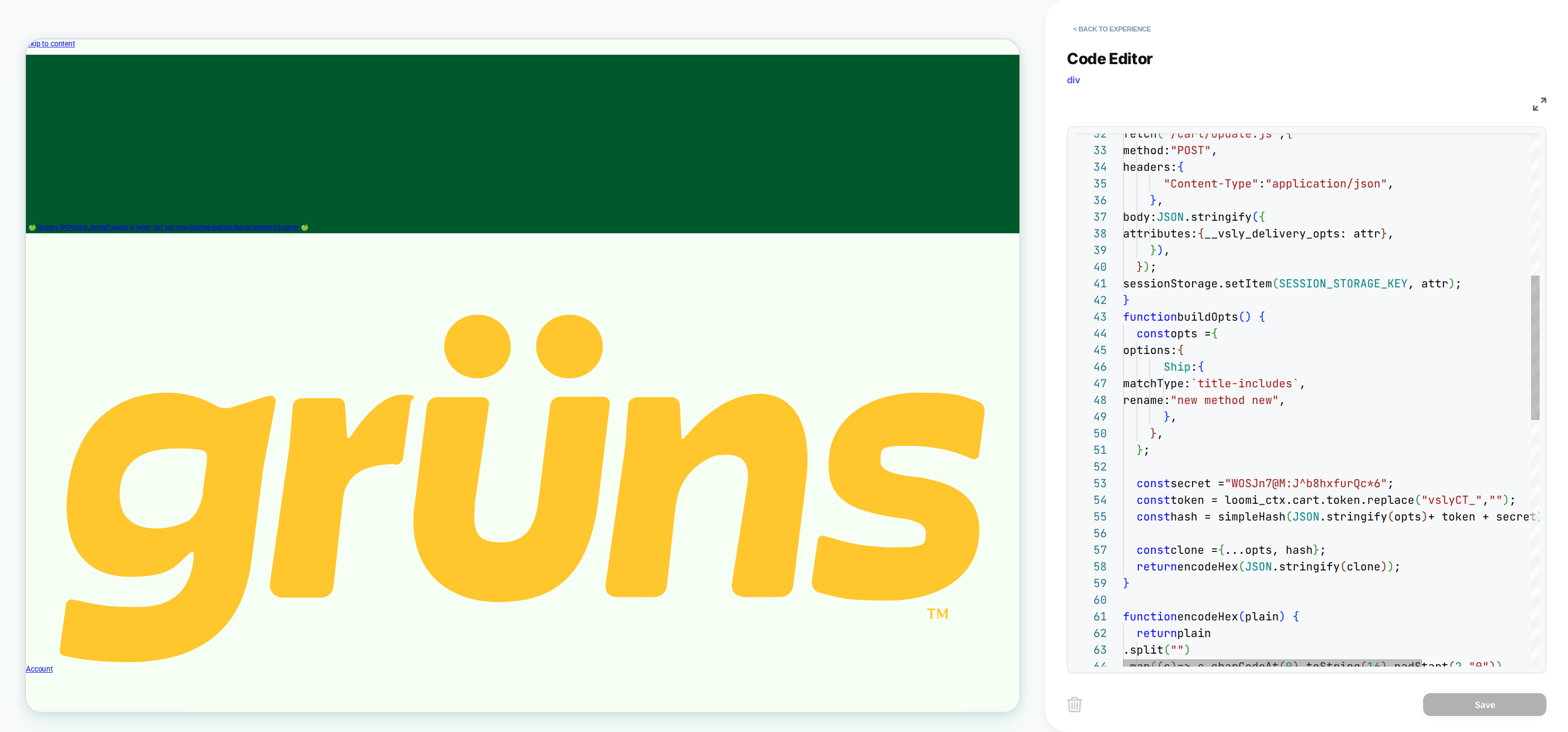
click at [1179, 366] on div "const clone = { ...opts, hash } ; return encodeHex ( JSON .stringify ( clone ) …" at bounding box center [1406, 591] width 568 height 1964
drag, startPoint x: 1236, startPoint y: 400, endPoint x: 1328, endPoint y: 401, distance: 92.0
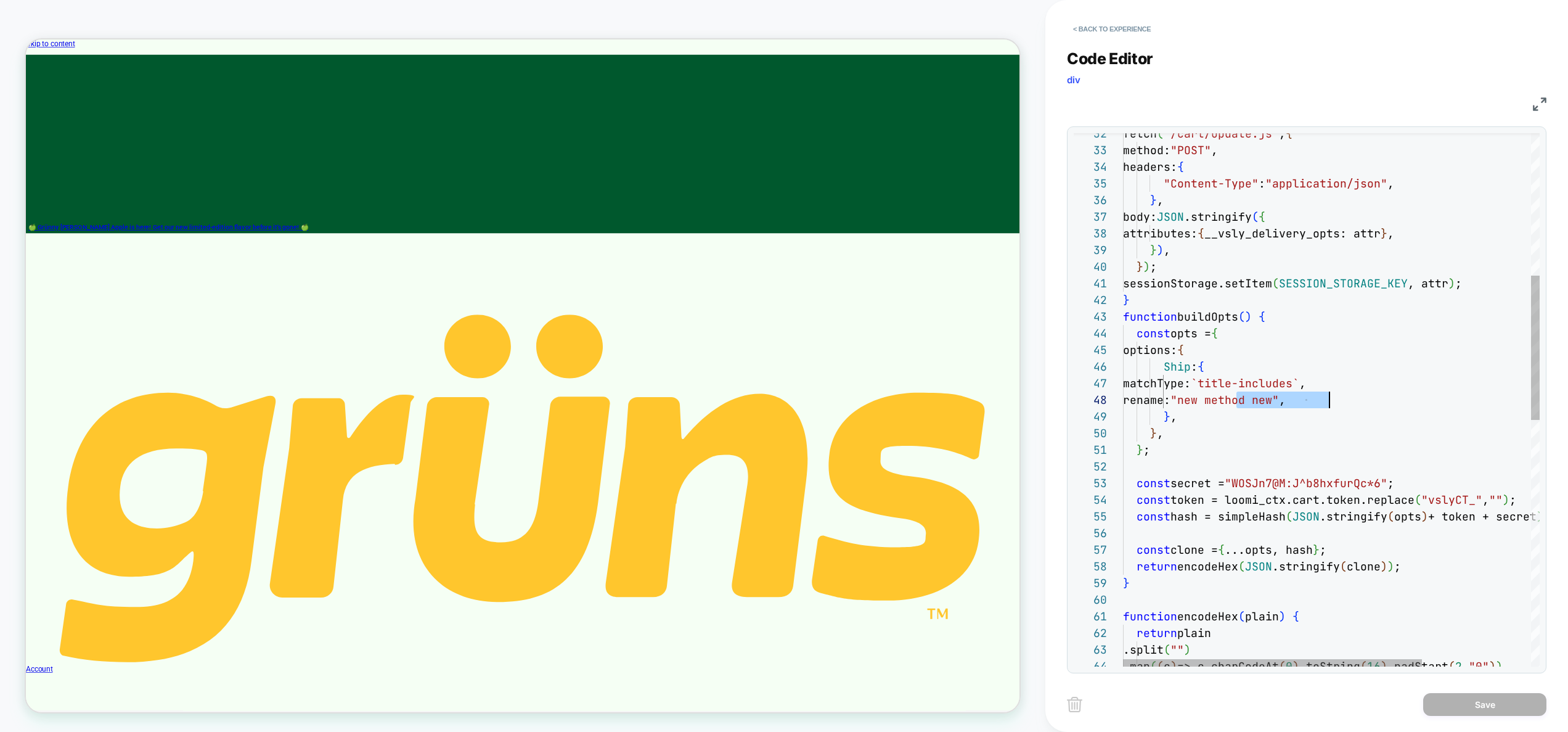
click at [1328, 401] on div "const clone = { ...opts, hash } ; return encodeHex ( JSON .stringify ( clone ) …" at bounding box center [1406, 591] width 568 height 1964
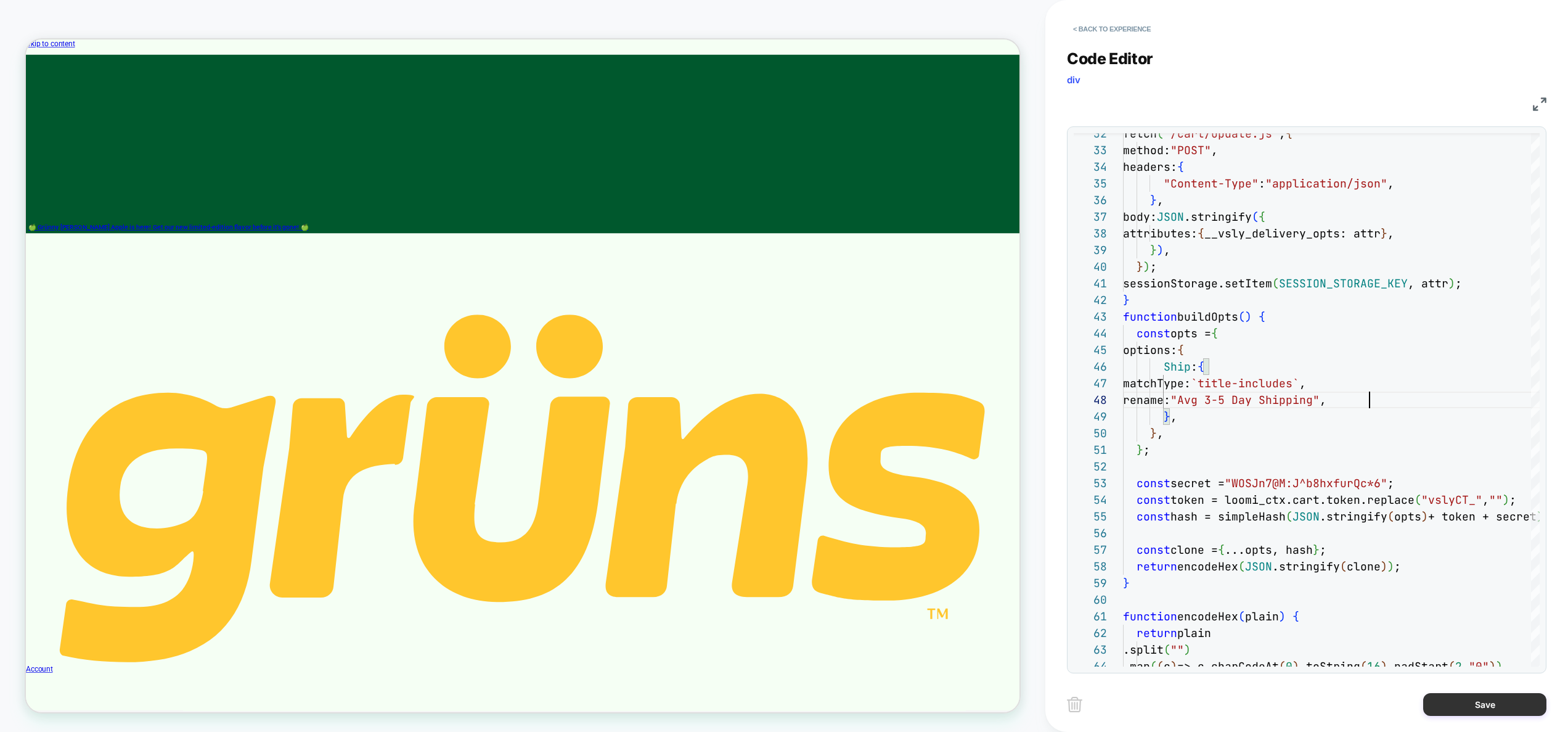
type textarea "**********"
click at [1499, 704] on button "Save" at bounding box center [1484, 704] width 123 height 23
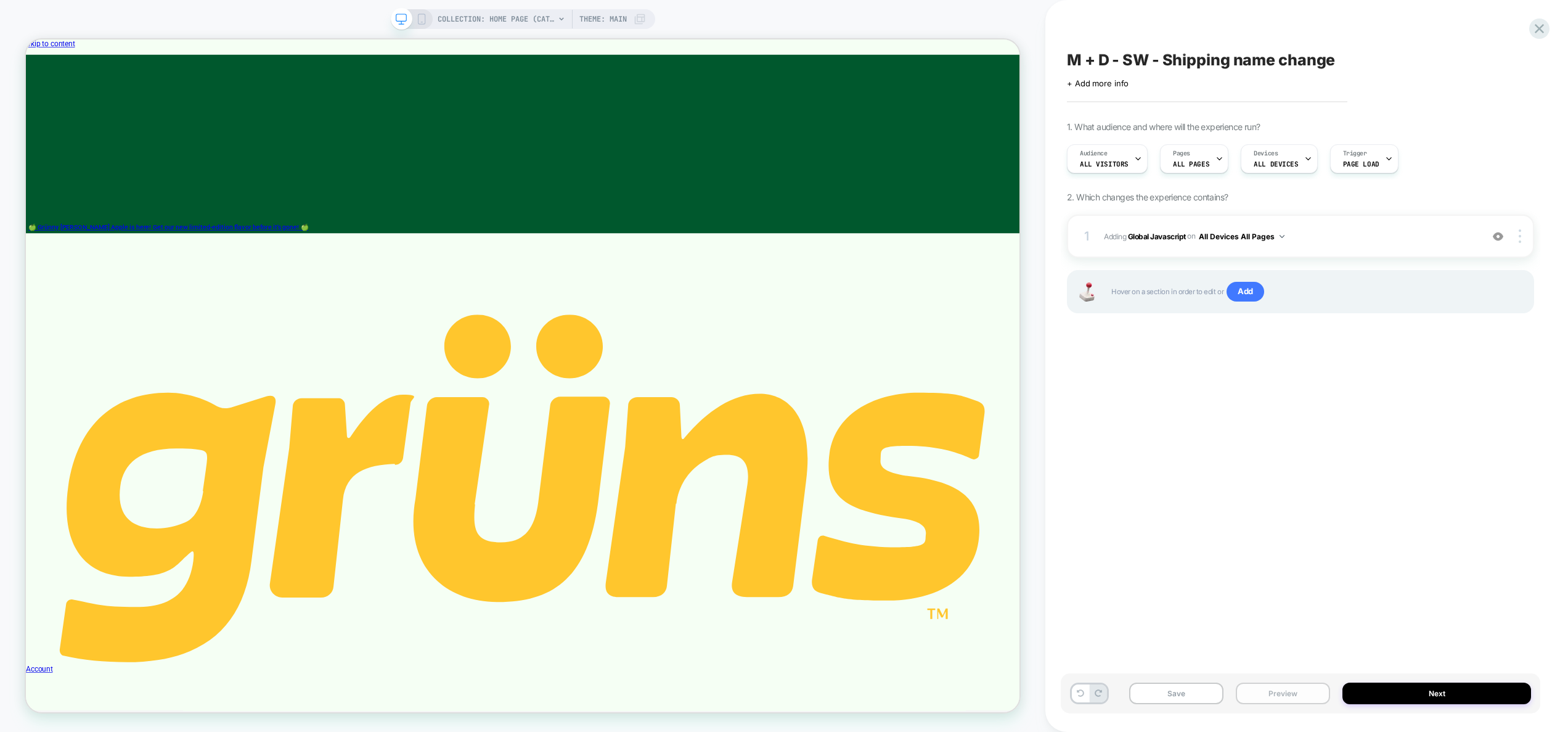
click at [1302, 694] on button "Preview" at bounding box center [1283, 693] width 94 height 21
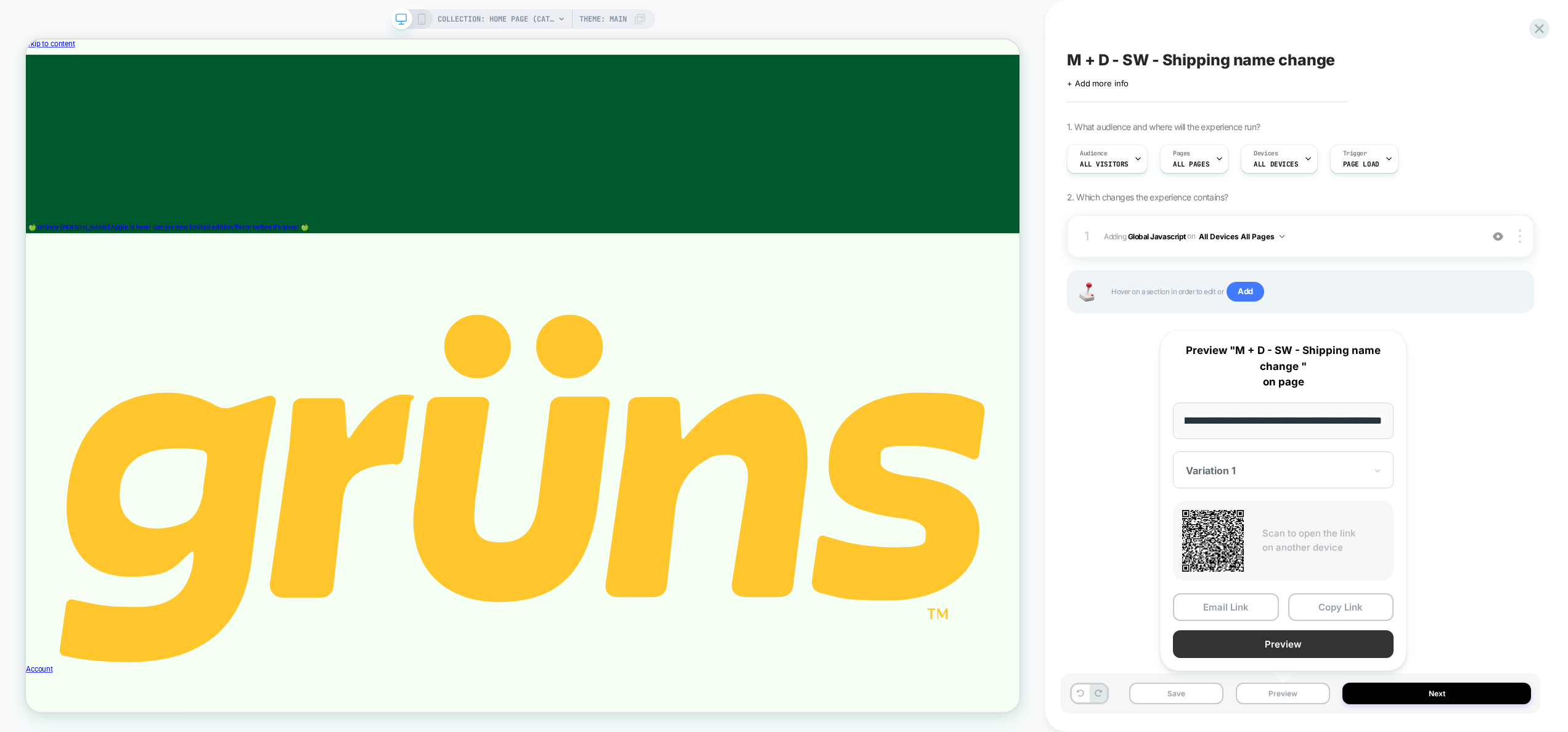
scroll to position [0, 0]
click at [1297, 647] on button "Preview" at bounding box center [1283, 643] width 221 height 27
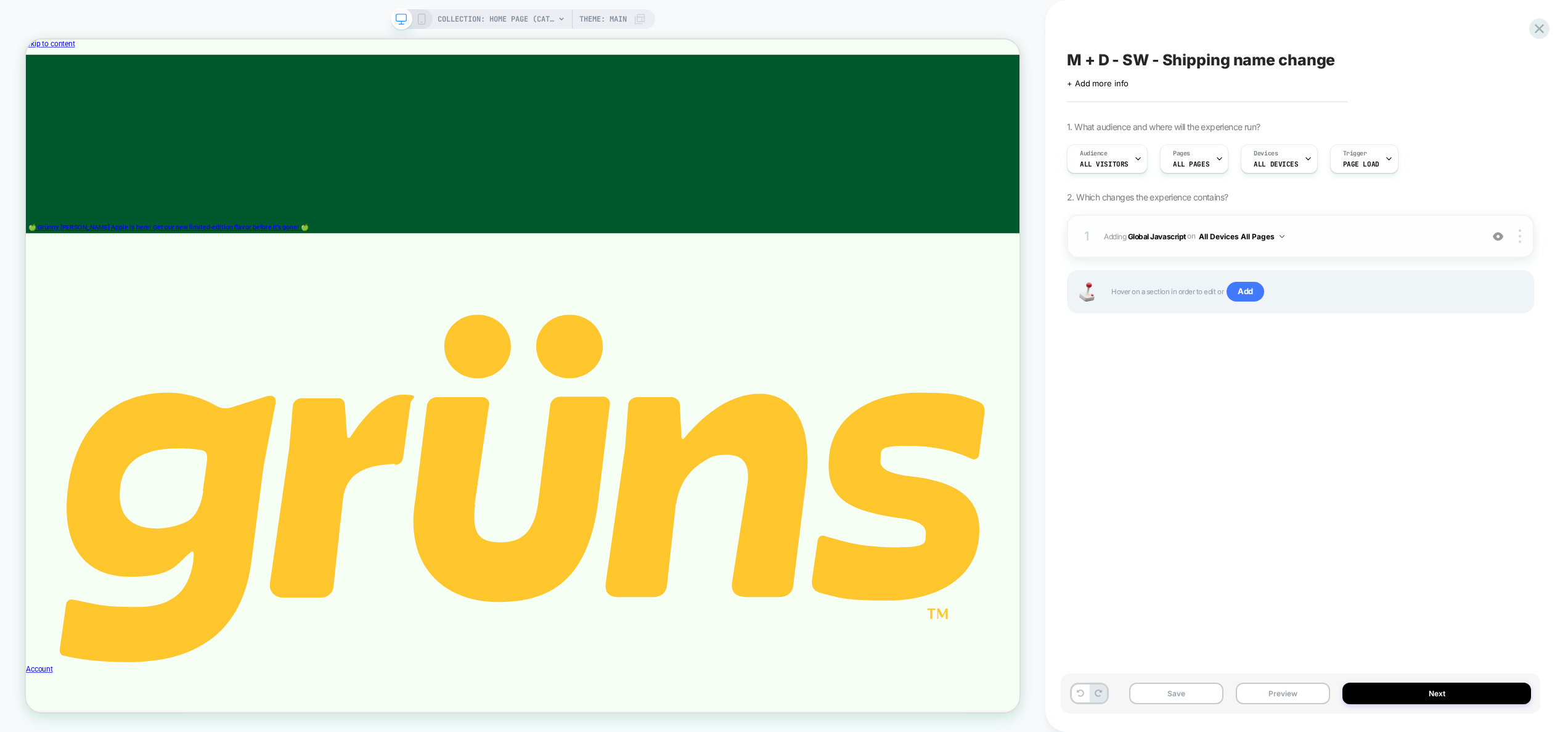
click at [1336, 240] on span "Adding Global Javascript on All Devices All Pages" at bounding box center [1289, 236] width 371 height 16
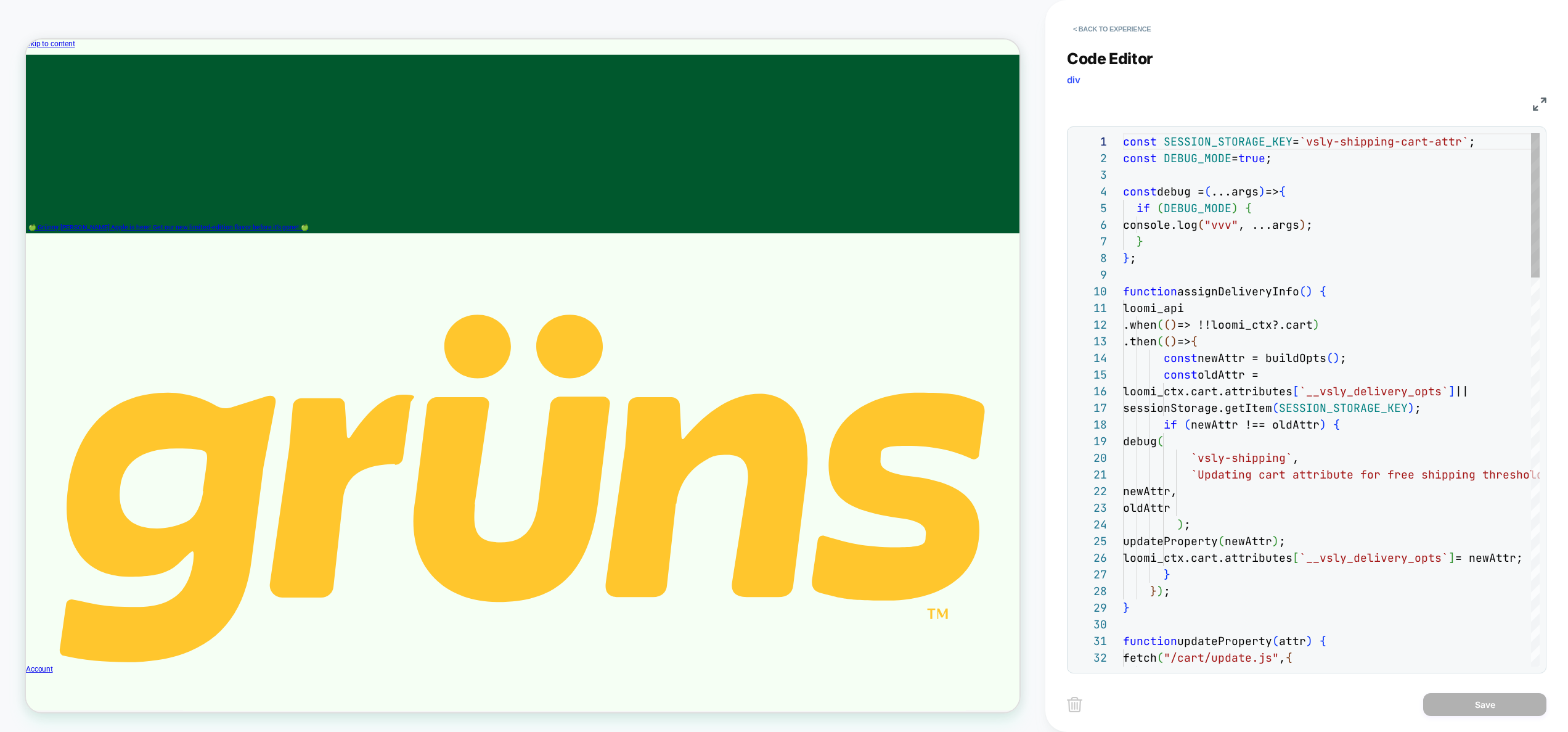
scroll to position [167, 0]
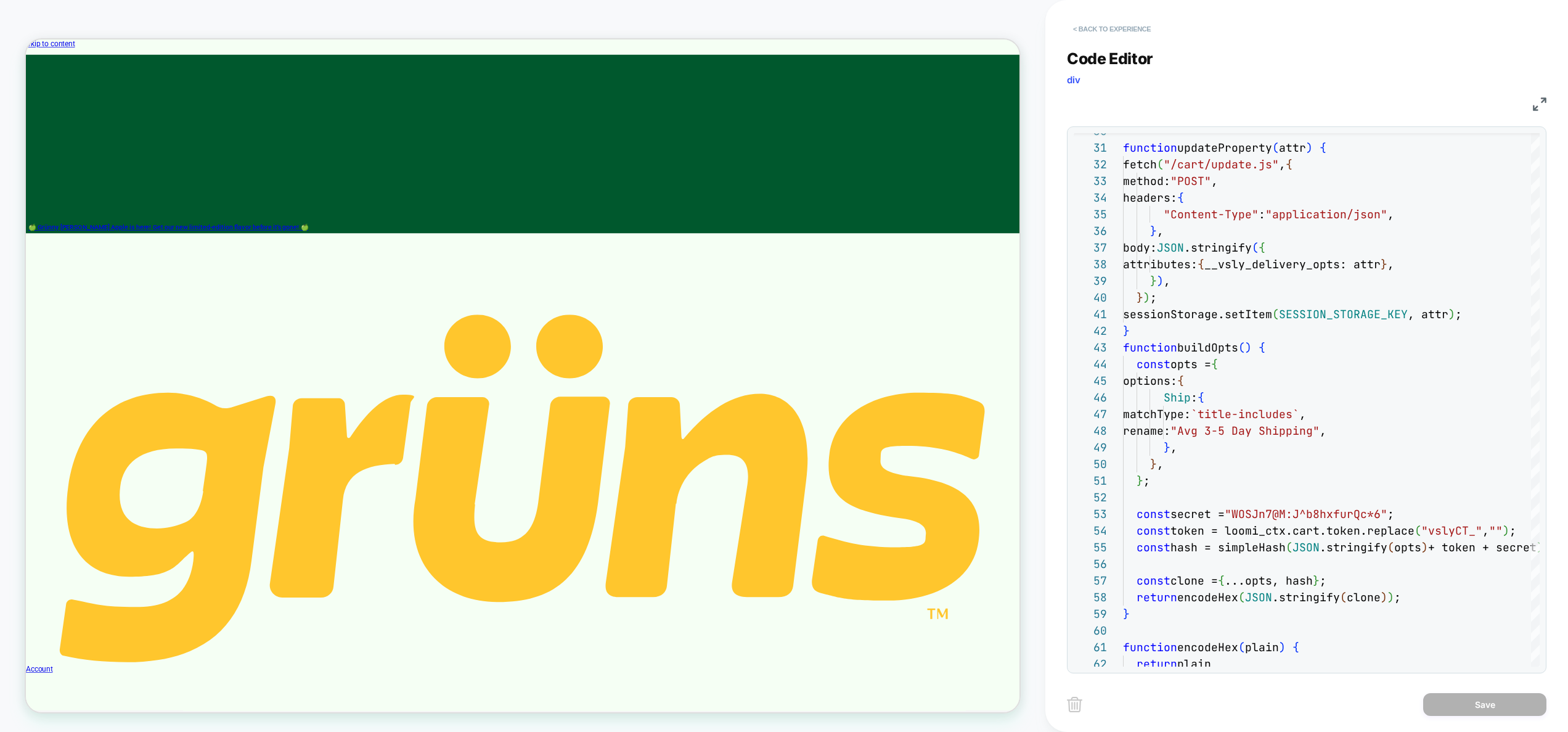
click at [1125, 27] on button "< Back to experience" at bounding box center [1112, 28] width 90 height 20
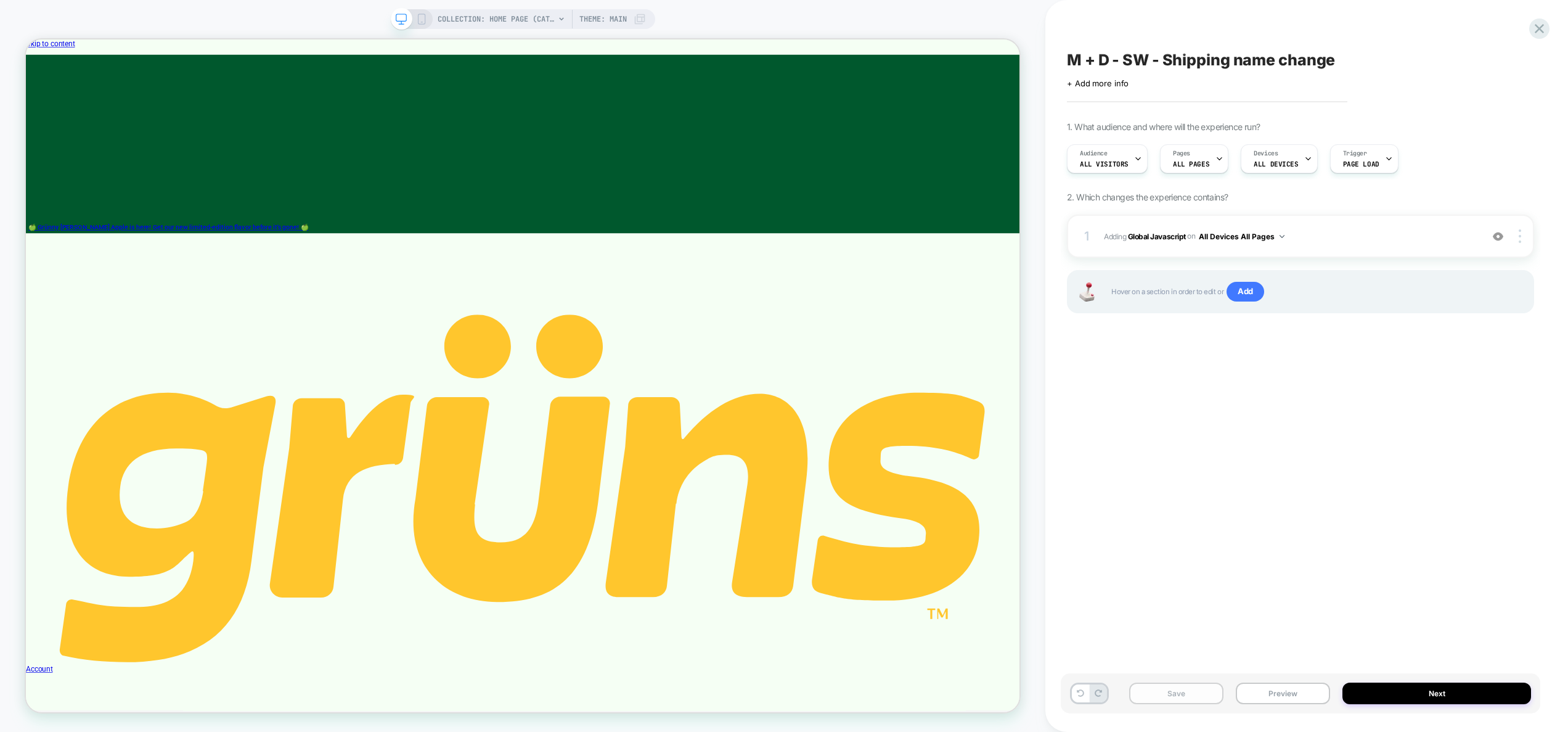
click at [1185, 691] on button "Save" at bounding box center [1176, 693] width 94 height 21
click at [1278, 697] on button "Preview" at bounding box center [1283, 693] width 94 height 21
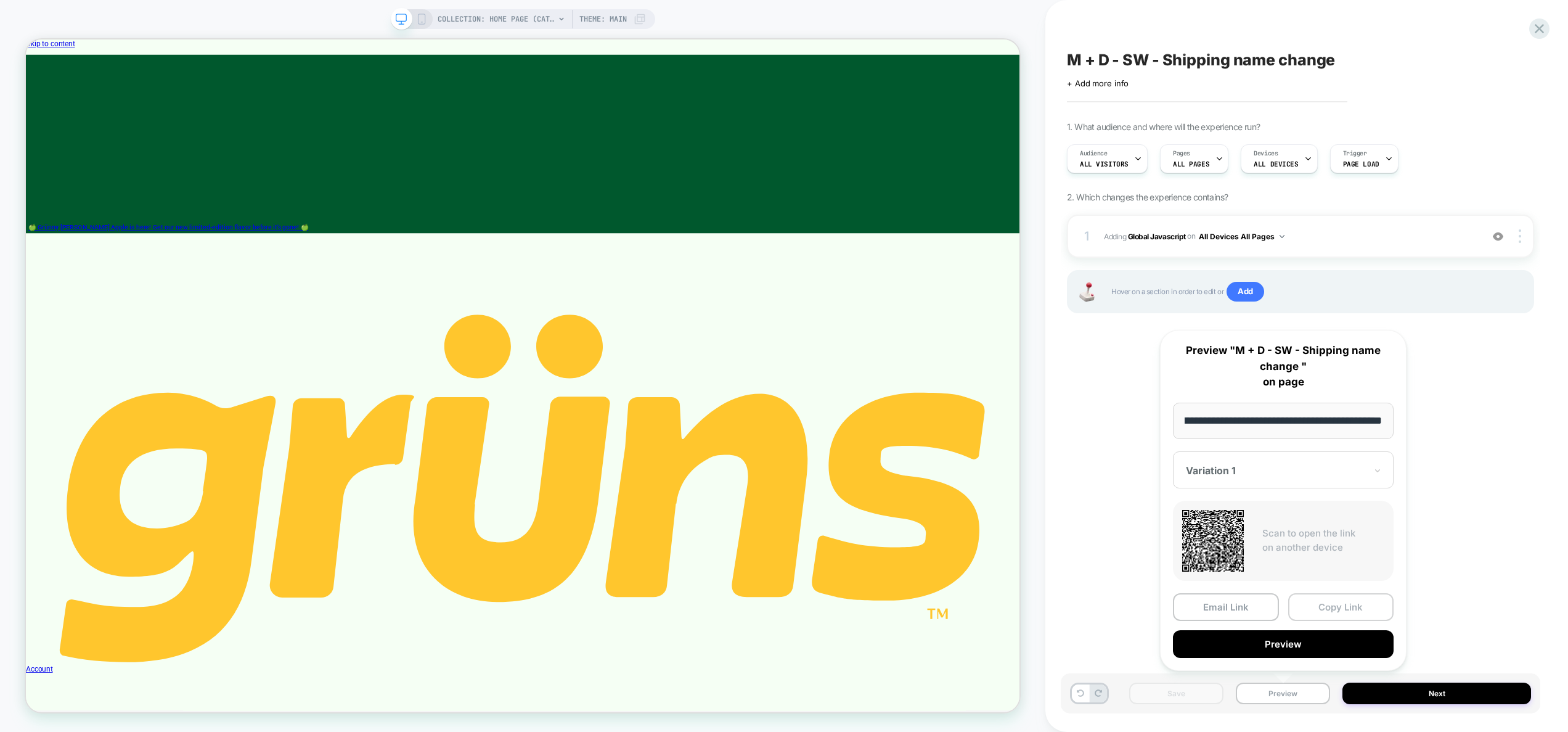
scroll to position [0, 0]
click at [1325, 606] on button "Copy Link" at bounding box center [1340, 606] width 106 height 27
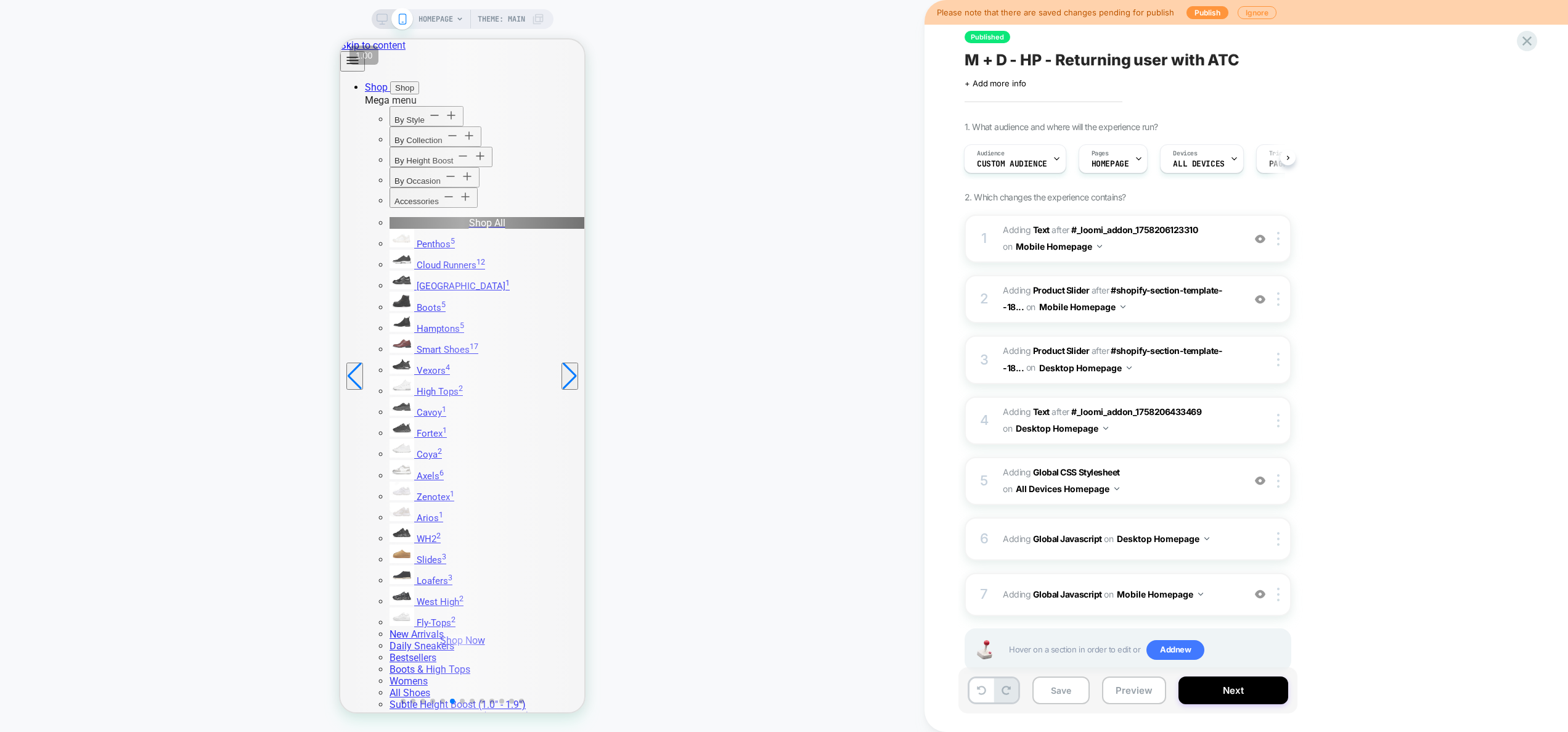
scroll to position [0, 1]
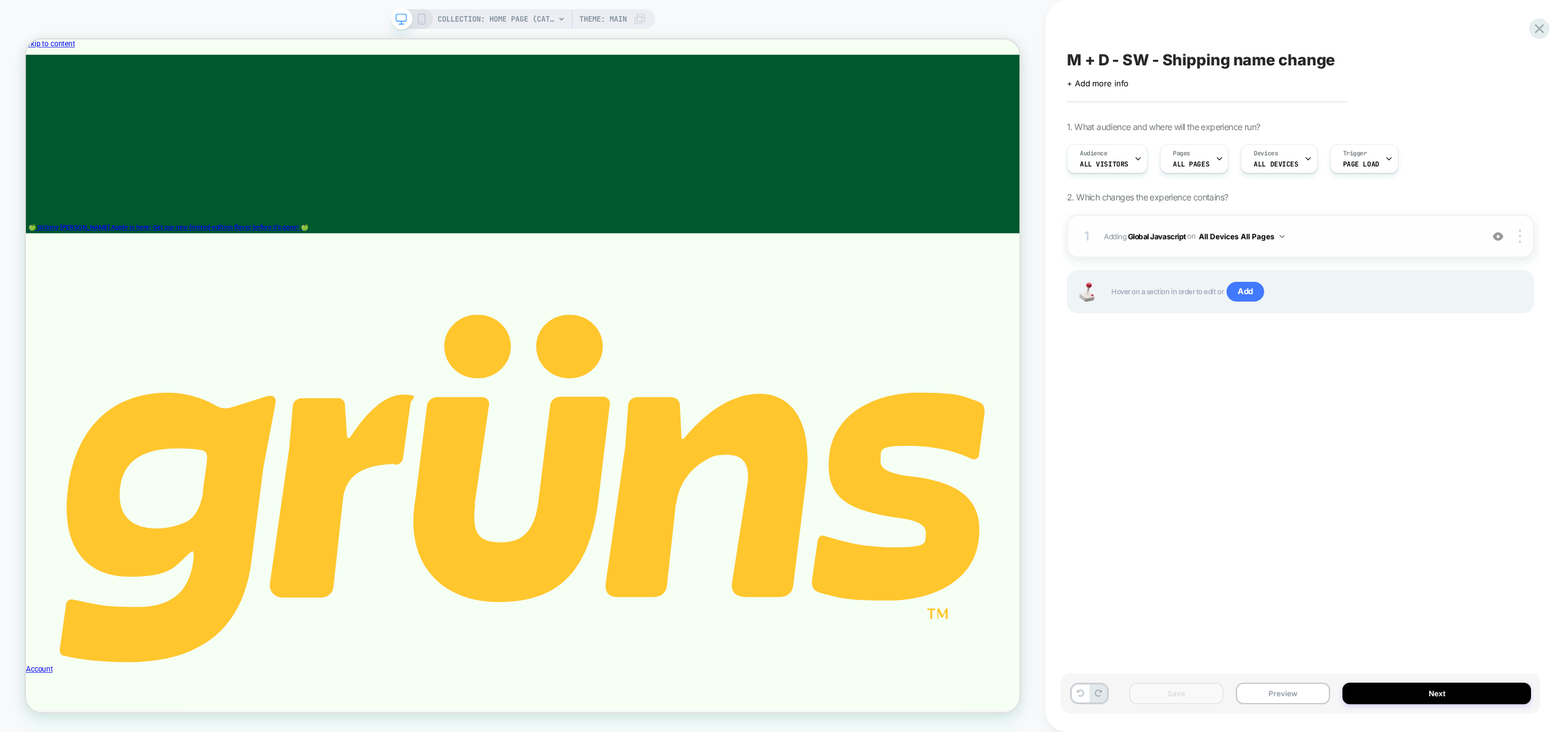
click at [1351, 248] on div "1 Adding Global Javascript on All Devices All Pages Add Before Add After Target…" at bounding box center [1300, 236] width 467 height 43
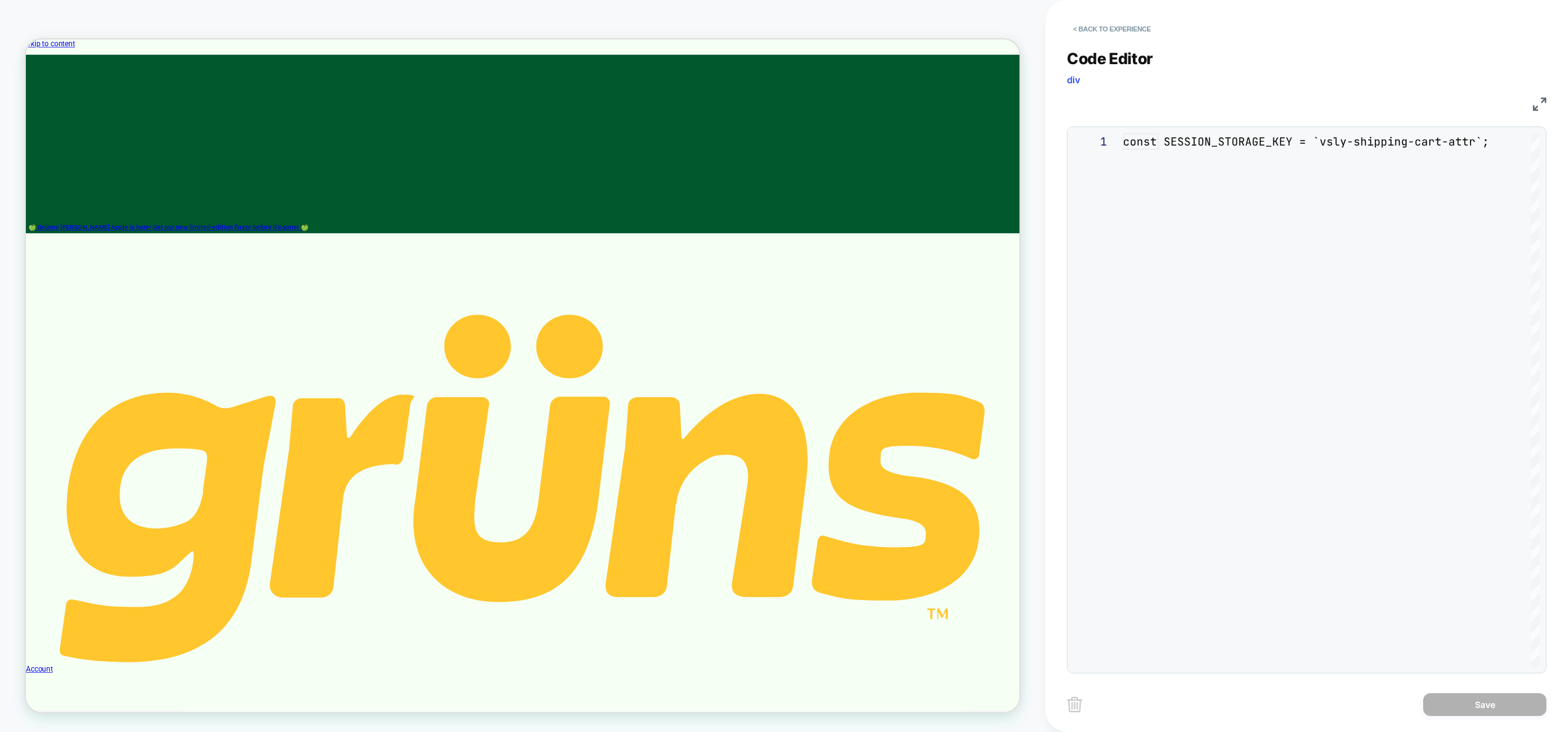
scroll to position [167, 0]
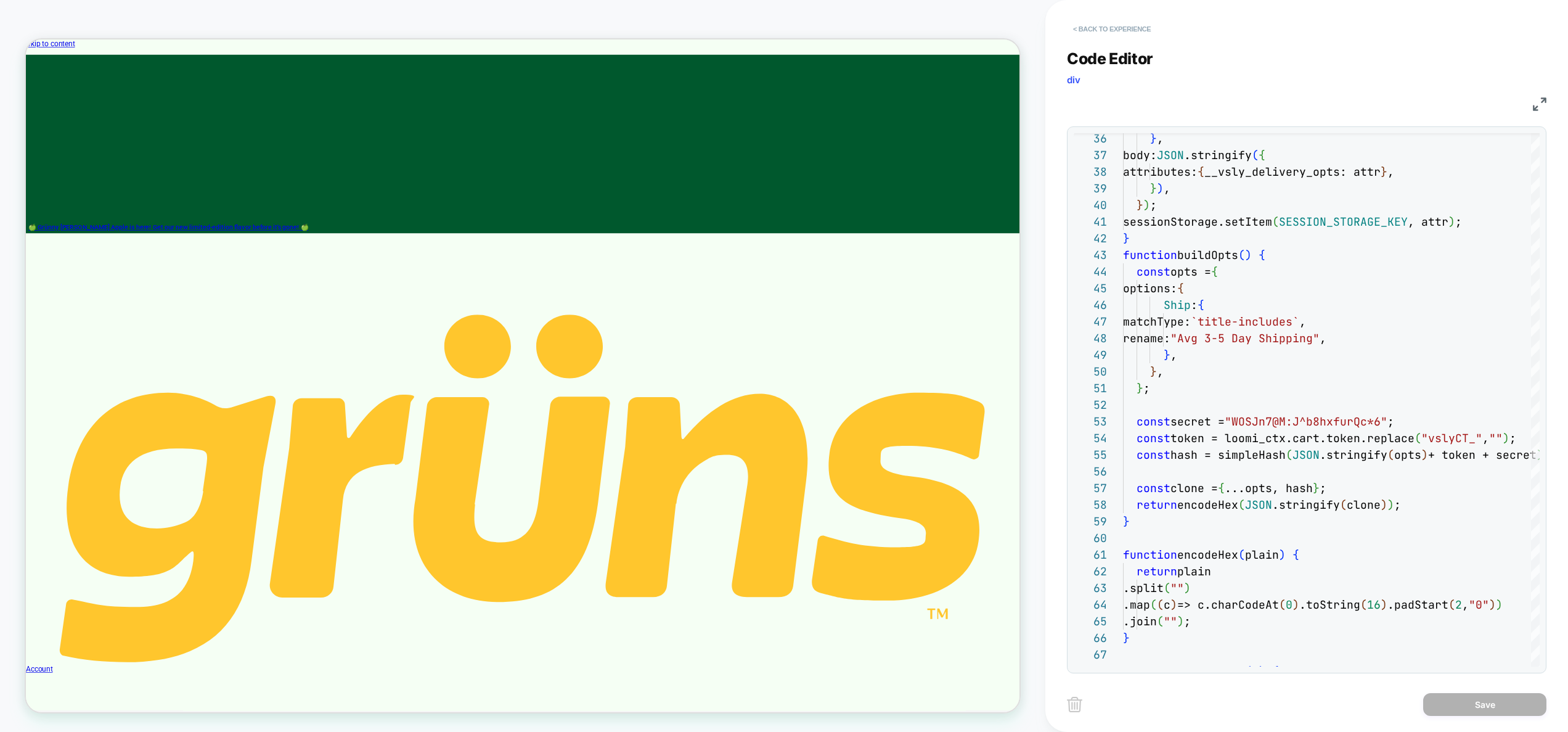
click at [1140, 34] on button "< Back to experience" at bounding box center [1112, 28] width 90 height 20
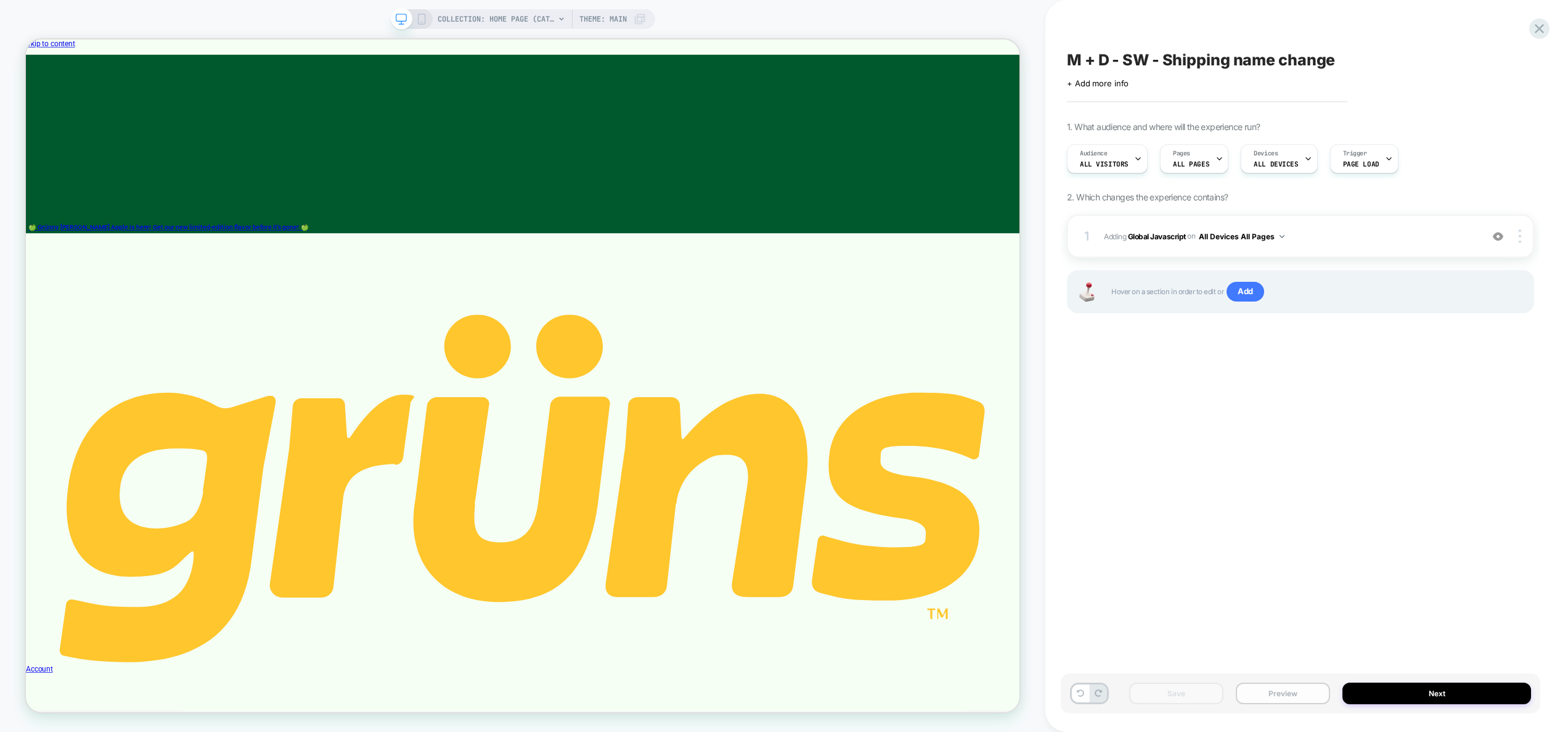
click at [1296, 700] on button "Preview" at bounding box center [1283, 693] width 94 height 21
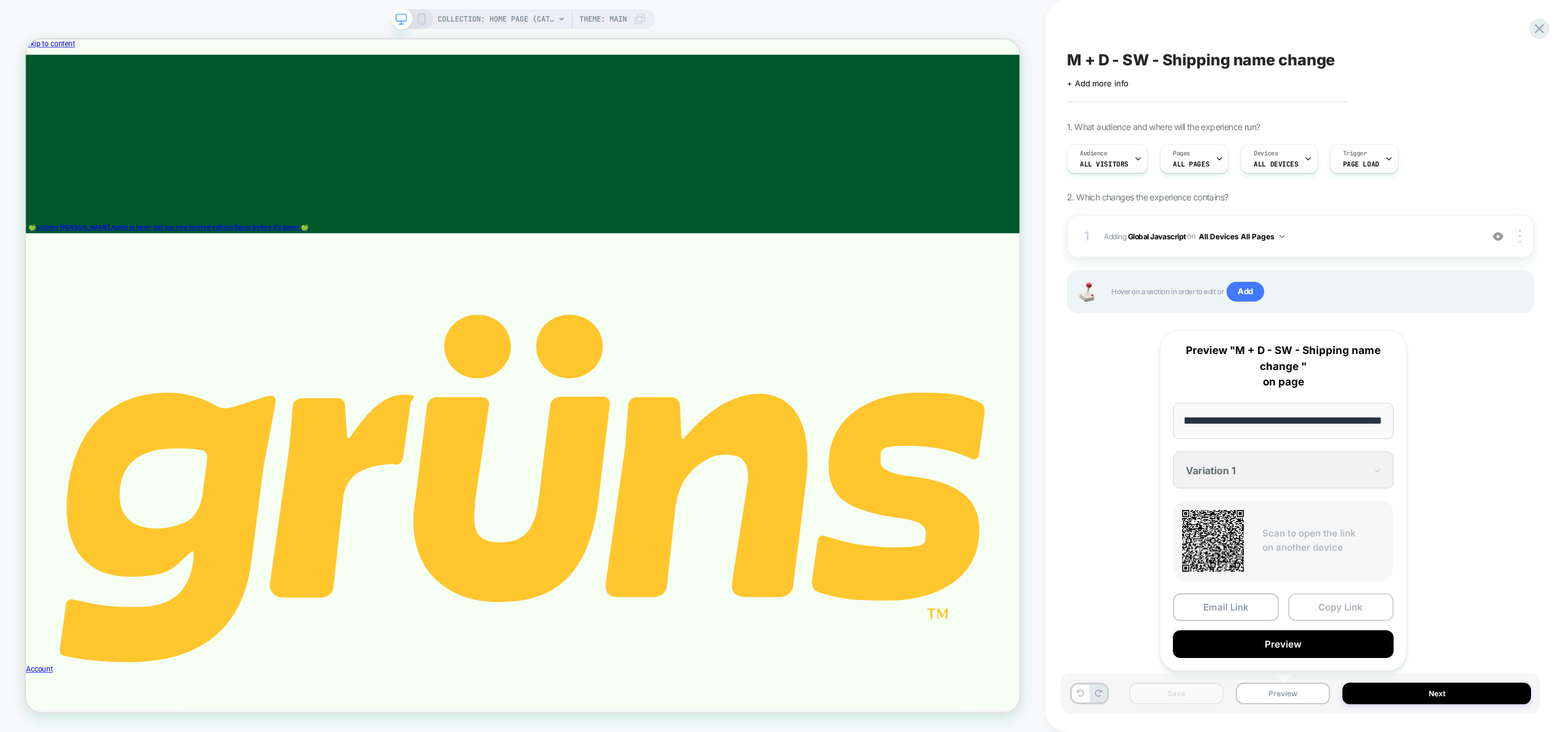
scroll to position [0, 0]
click at [1333, 600] on button "Copy Link" at bounding box center [1340, 606] width 106 height 27
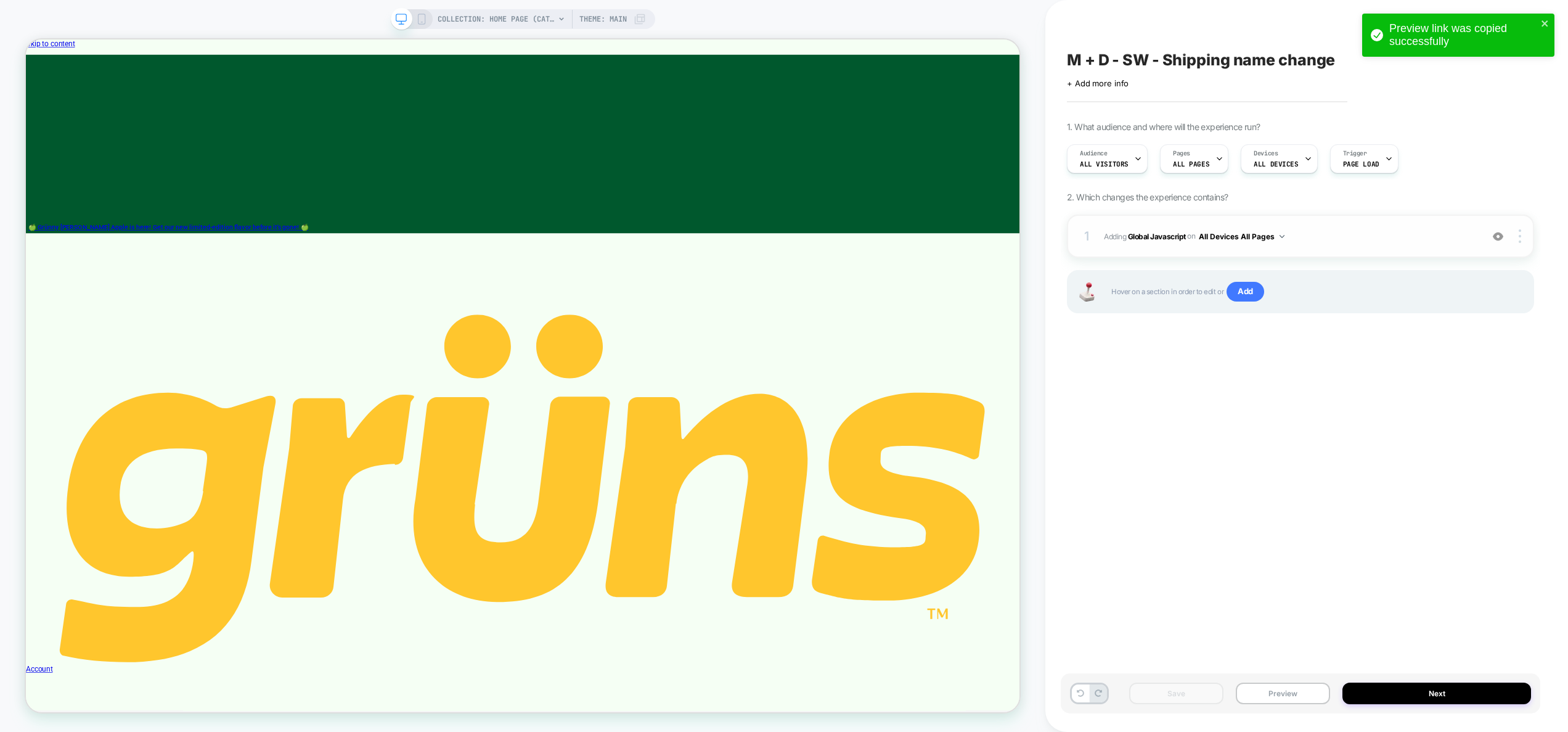
click at [1321, 233] on span "Adding Global Javascript on All Devices All Pages" at bounding box center [1289, 236] width 371 height 16
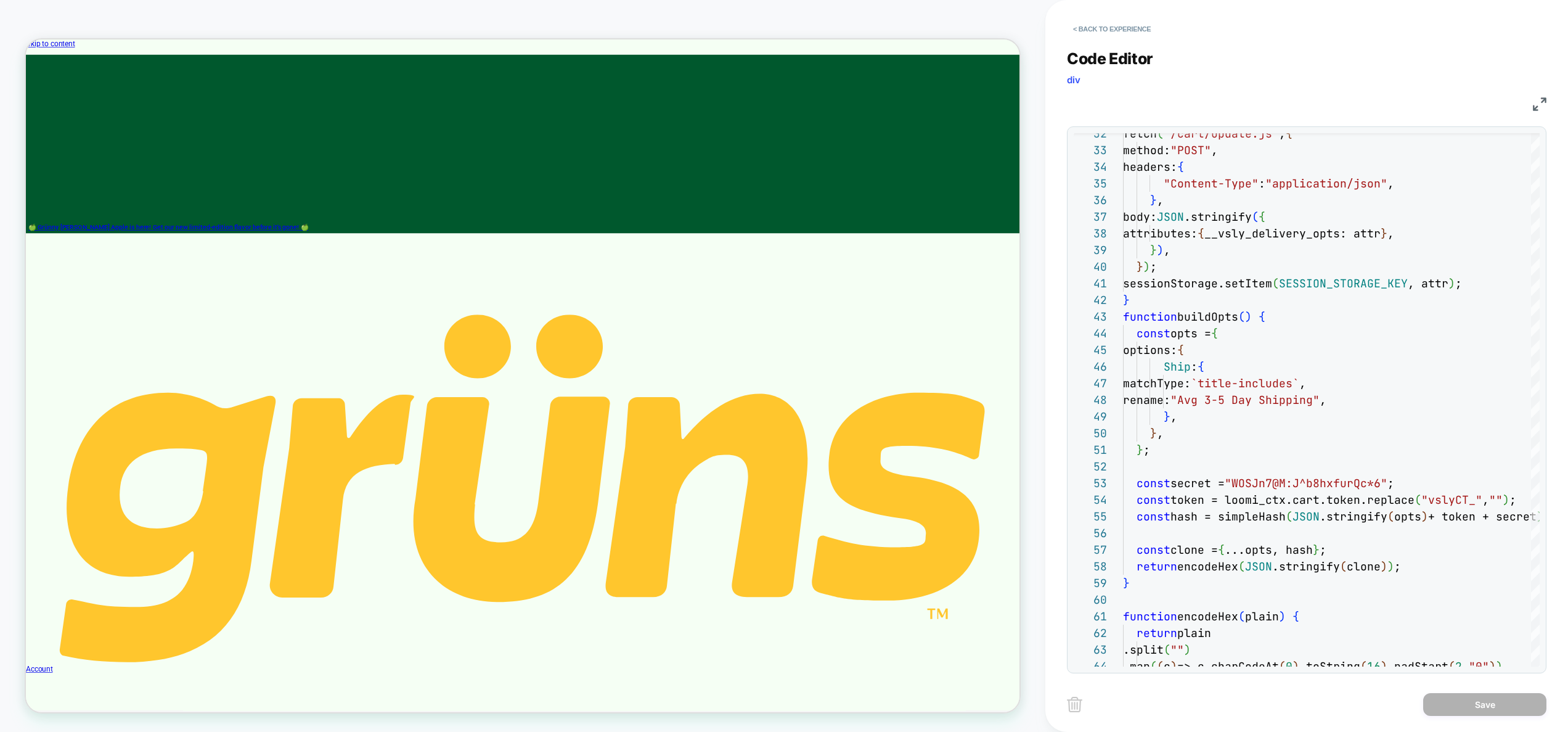
scroll to position [167, 0]
click at [1134, 29] on button "< Back to experience" at bounding box center [1112, 28] width 90 height 20
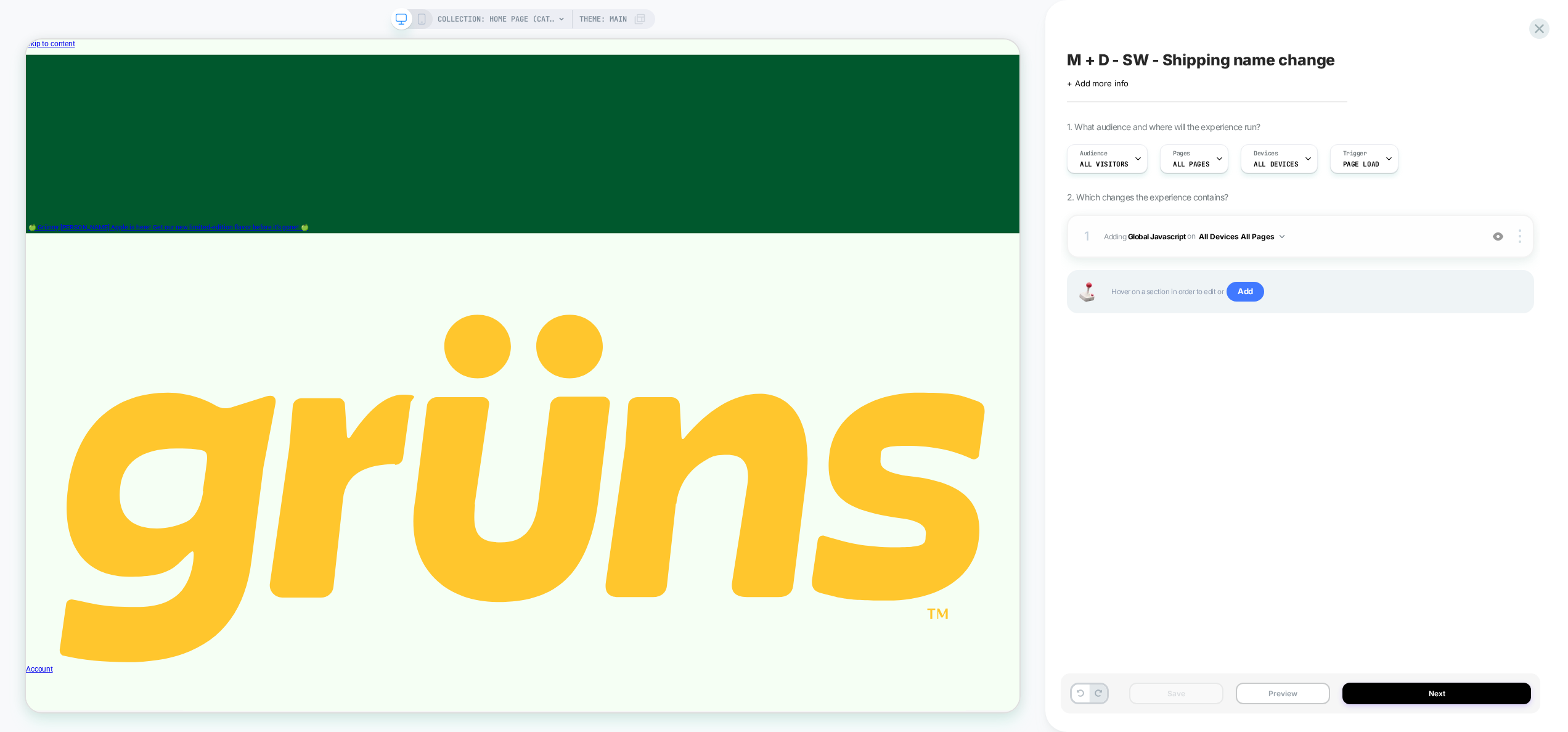
click at [1354, 247] on div "1 Adding Global Javascript on All Devices All Pages Add Before Add After Target…" at bounding box center [1300, 236] width 467 height 43
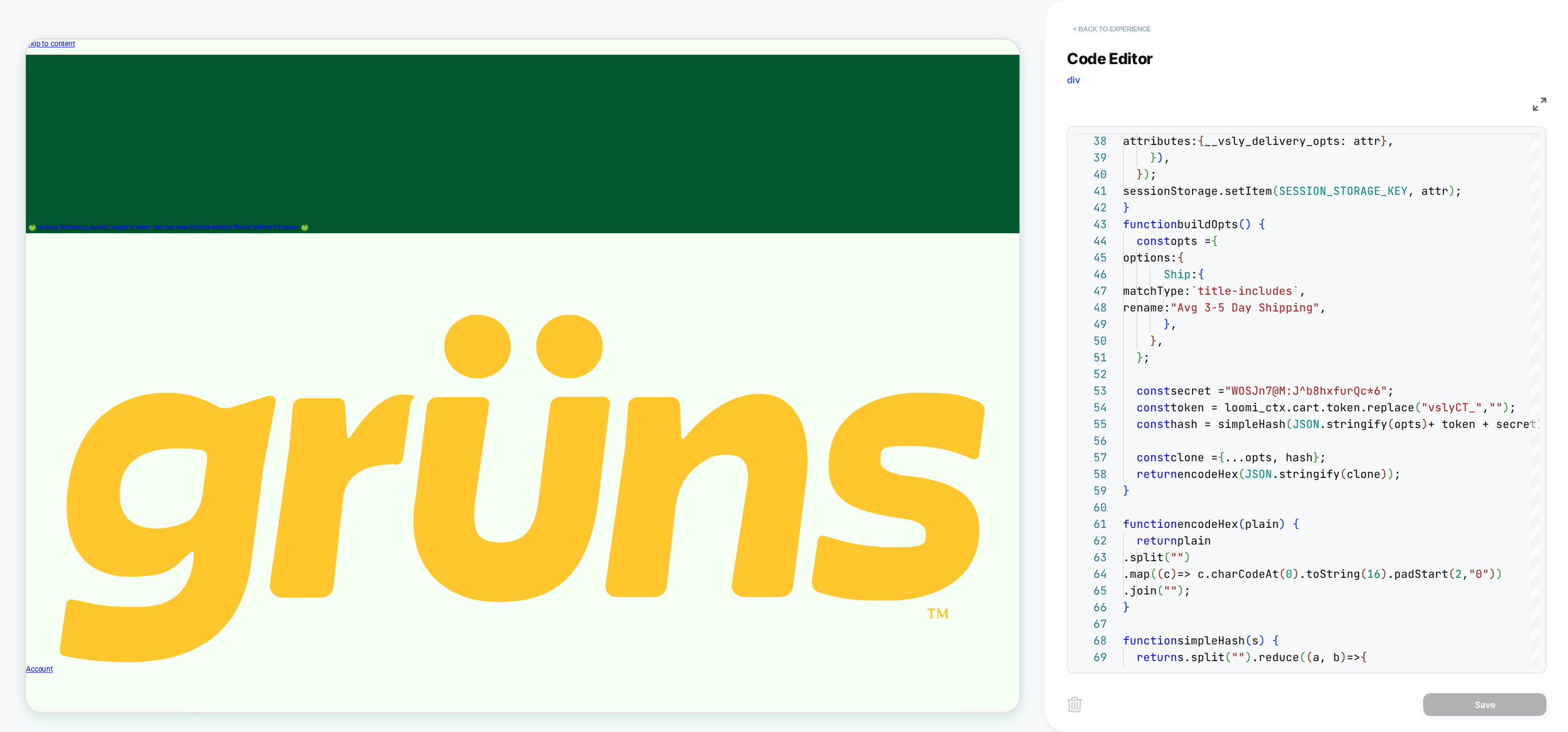
click at [1142, 27] on button "< Back to experience" at bounding box center [1112, 28] width 90 height 20
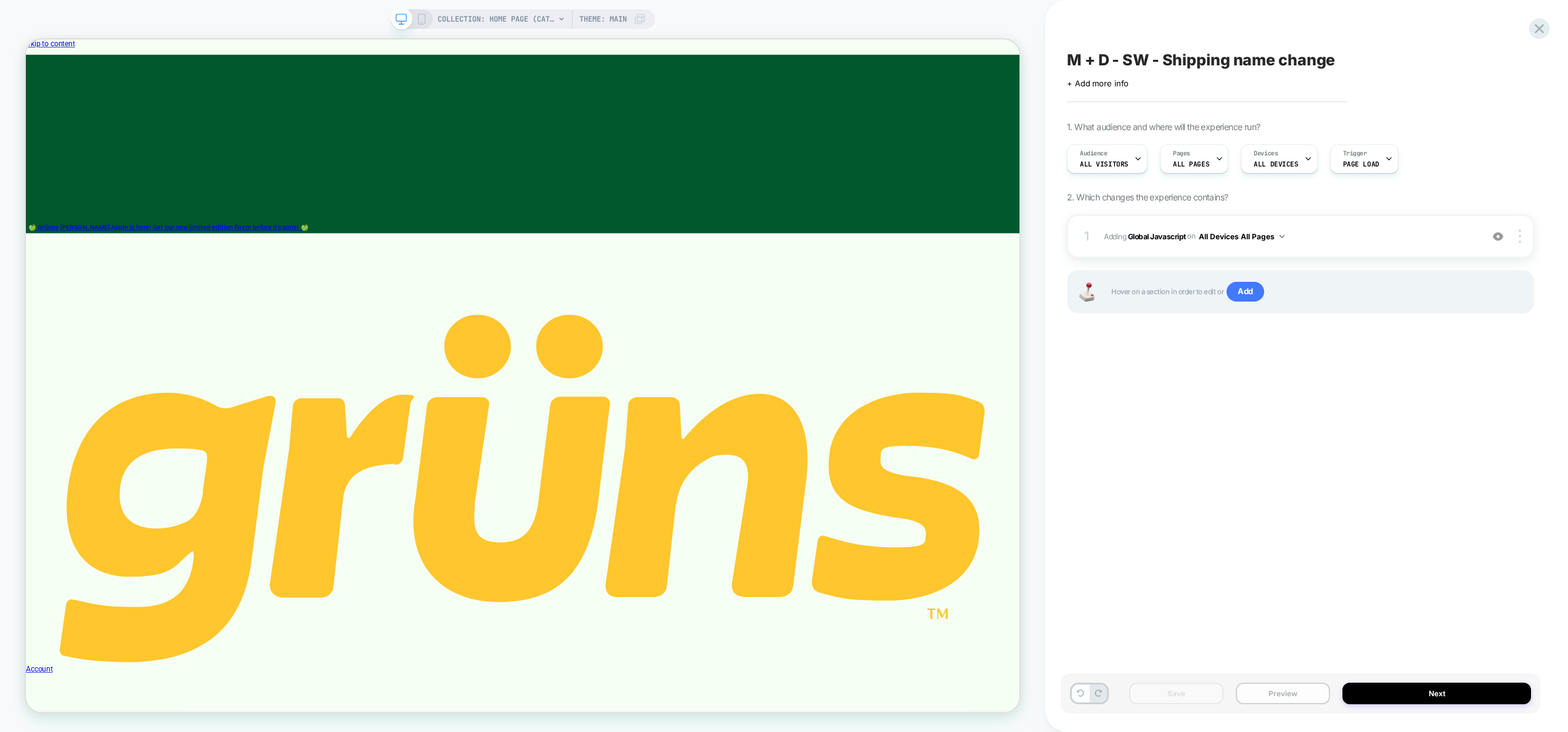
click at [1303, 696] on button "Preview" at bounding box center [1283, 693] width 94 height 21
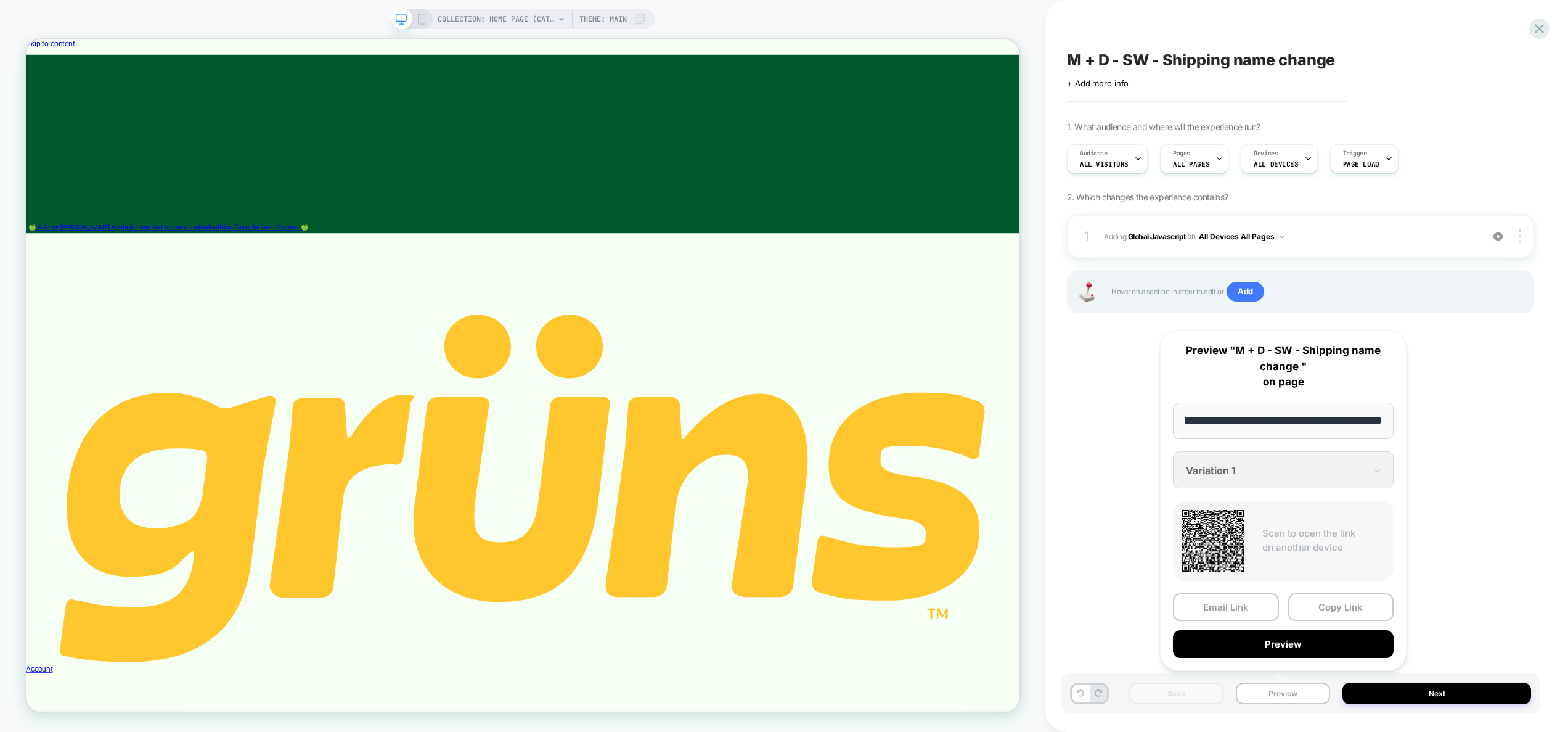
scroll to position [0, 0]
click at [1301, 697] on button "Preview" at bounding box center [1283, 693] width 94 height 21
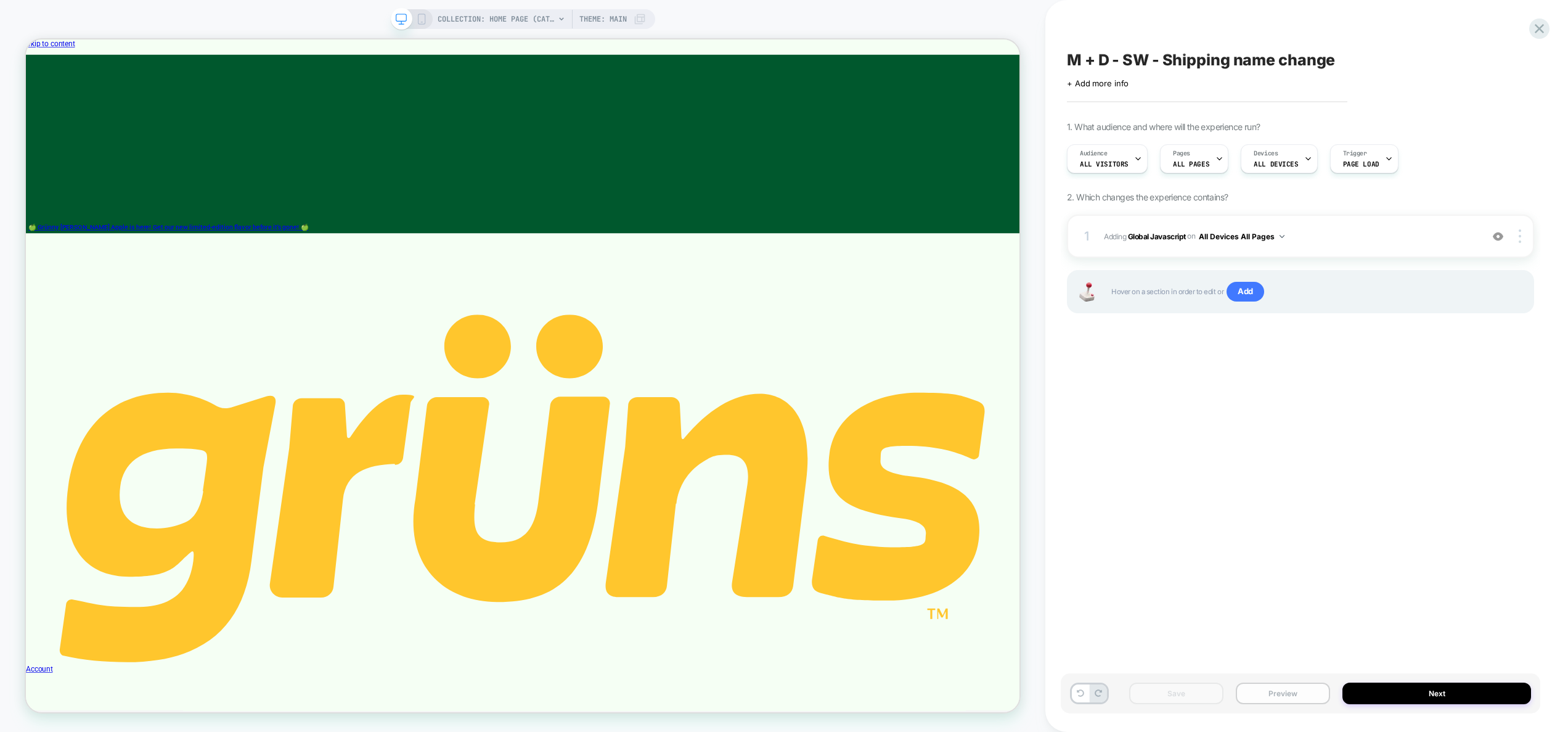
click at [1292, 700] on button "Preview" at bounding box center [1283, 693] width 94 height 21
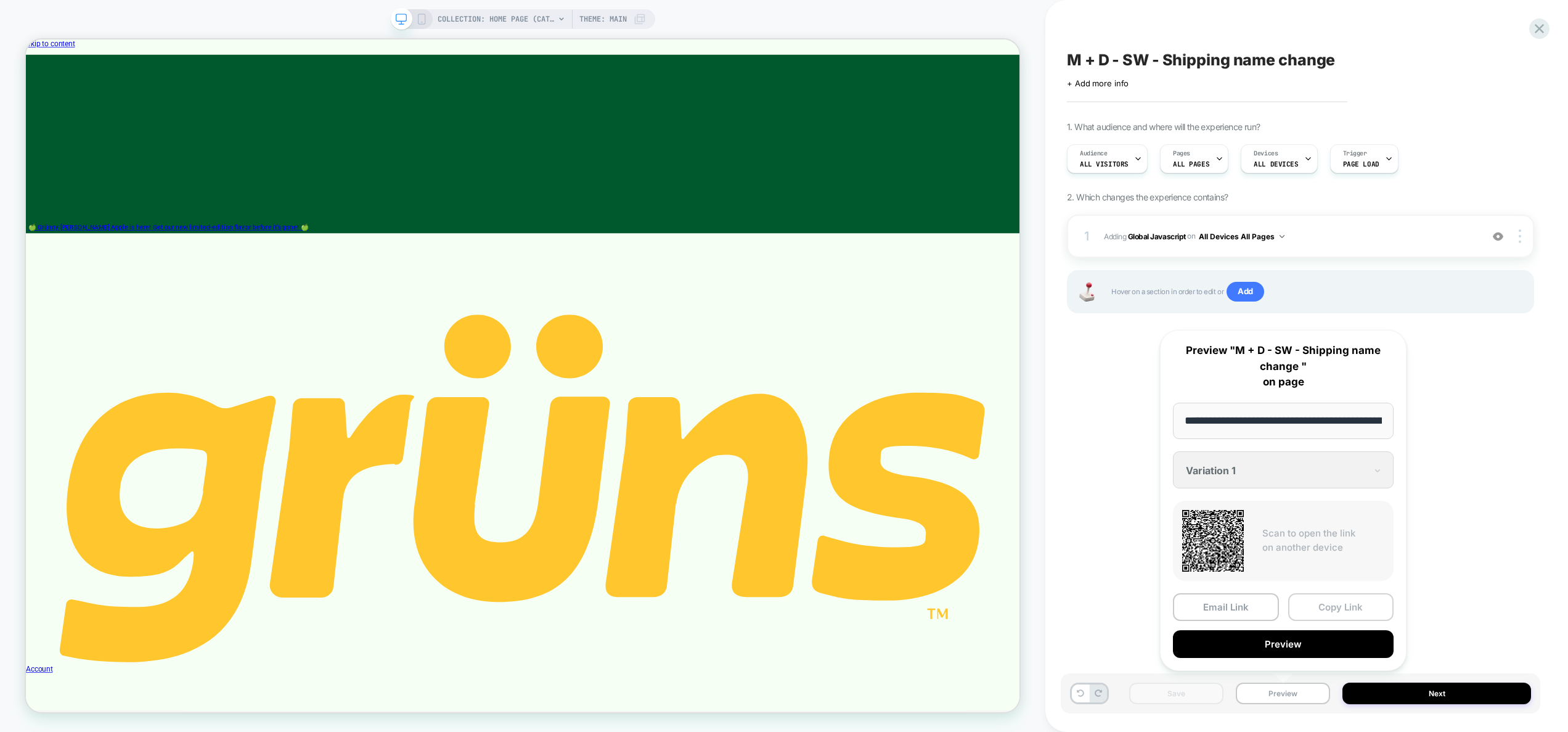
click at [1326, 613] on button "Copy Link" at bounding box center [1340, 606] width 106 height 27
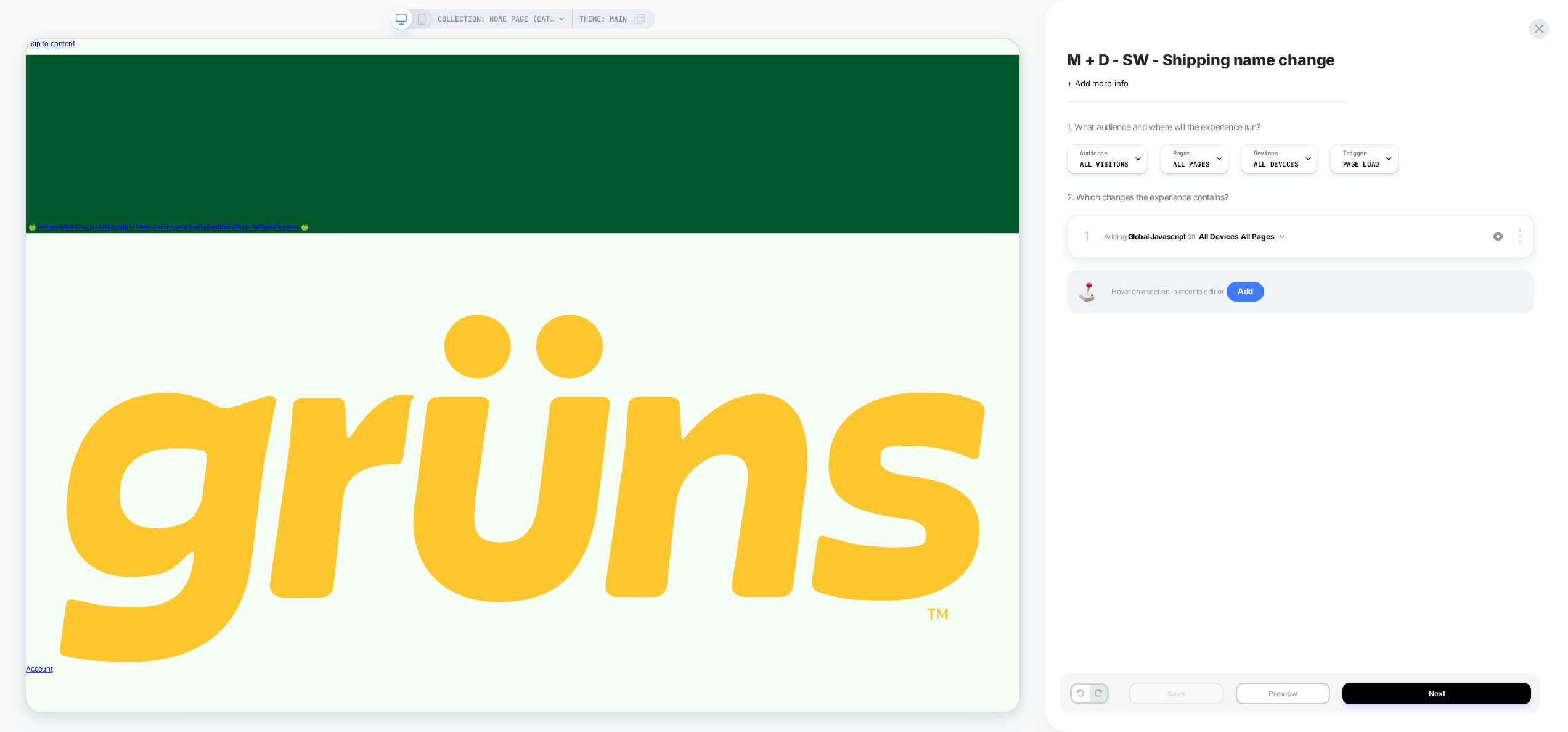
click at [1442, 233] on span "Adding Global Javascript on All Devices All Pages" at bounding box center [1289, 236] width 371 height 16
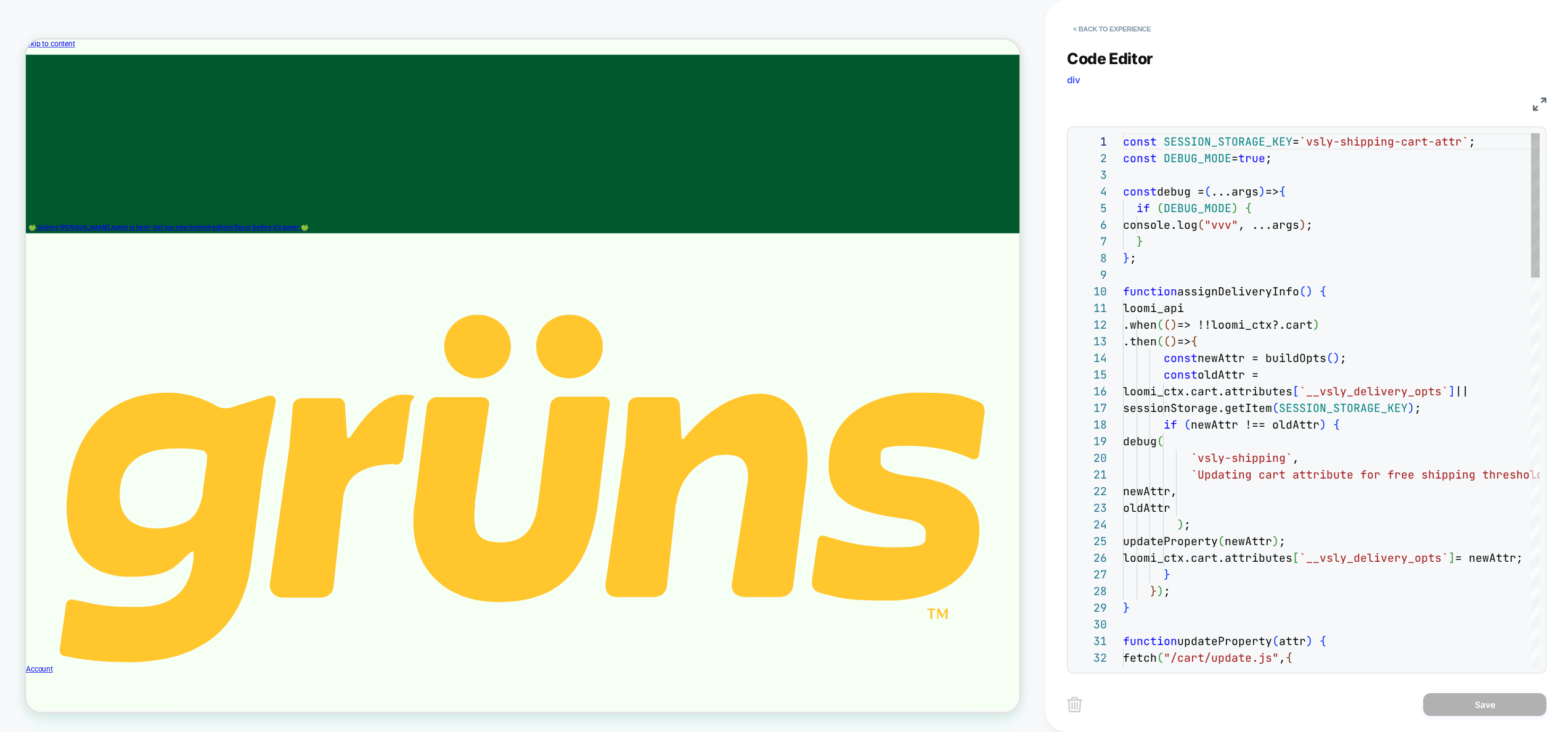
scroll to position [167, 0]
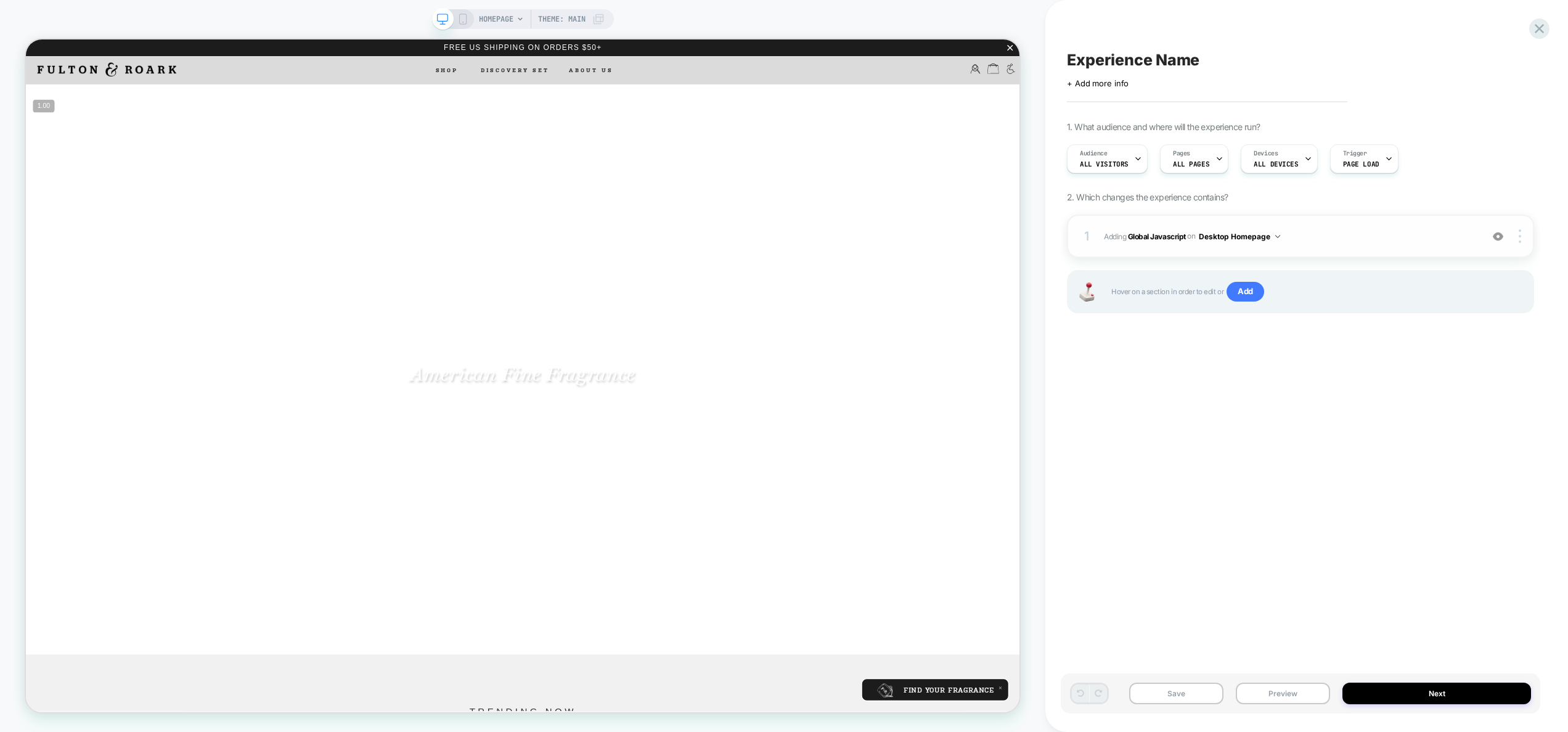
click at [1243, 235] on button "Desktop Homepage" at bounding box center [1240, 236] width 82 height 16
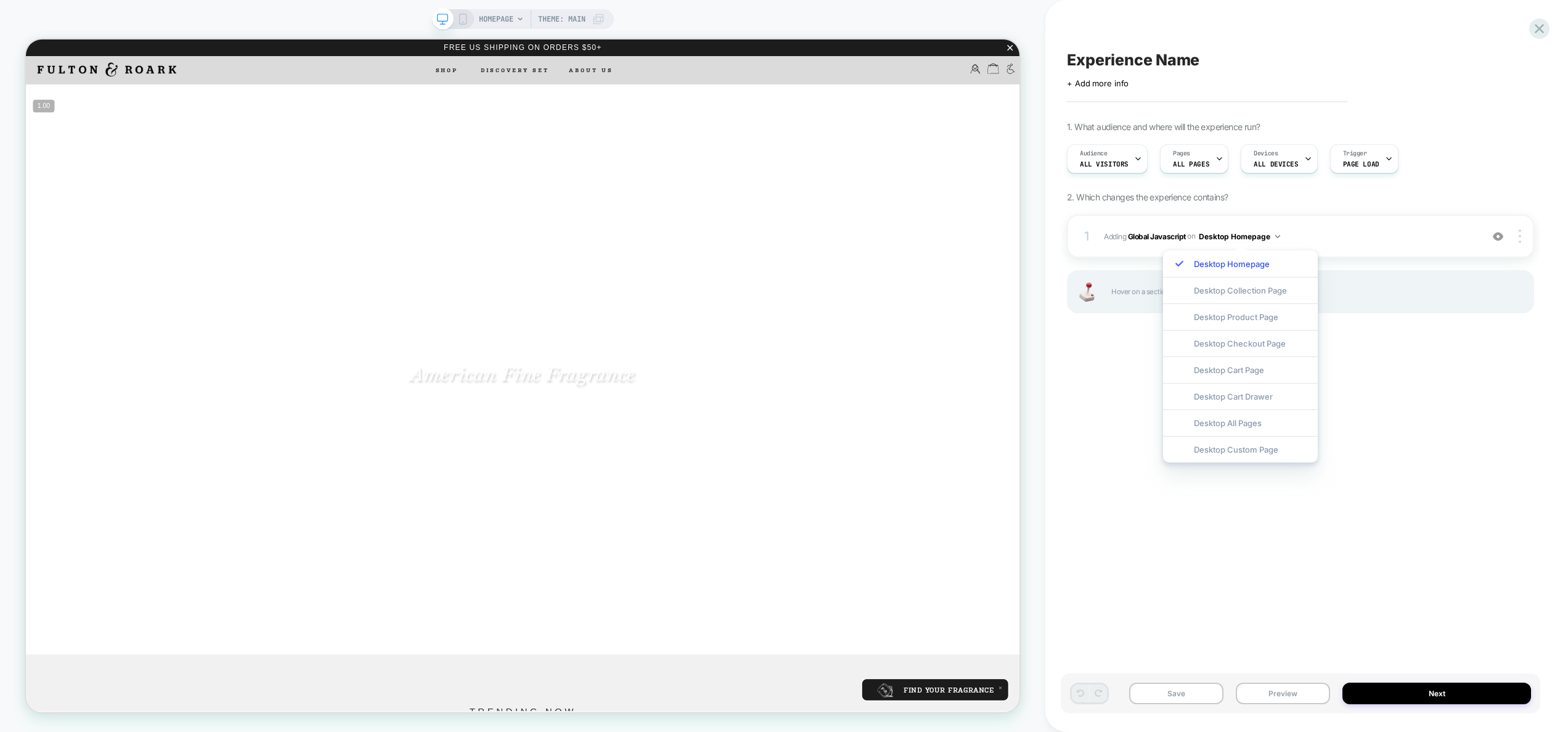
click at [1239, 418] on div "Desktop All Pages" at bounding box center [1240, 423] width 155 height 27
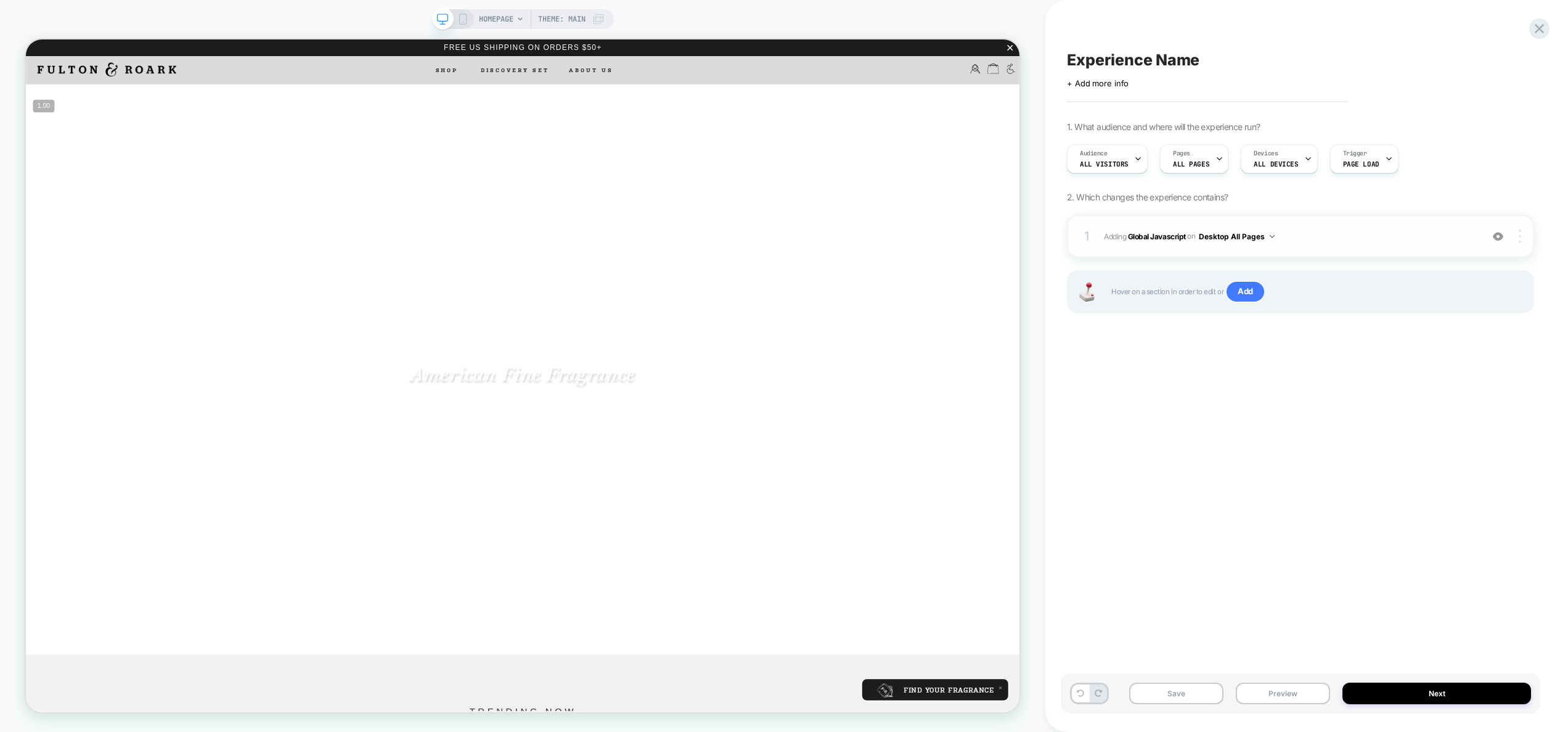
click at [1521, 233] on div at bounding box center [1522, 236] width 24 height 13
click at [1522, 237] on div at bounding box center [1522, 236] width 24 height 13
click at [1477, 264] on div "Target All Devices" at bounding box center [1446, 270] width 110 height 34
click at [1358, 229] on span "Adding Global Javascript on All Devices All Pages" at bounding box center [1289, 236] width 371 height 16
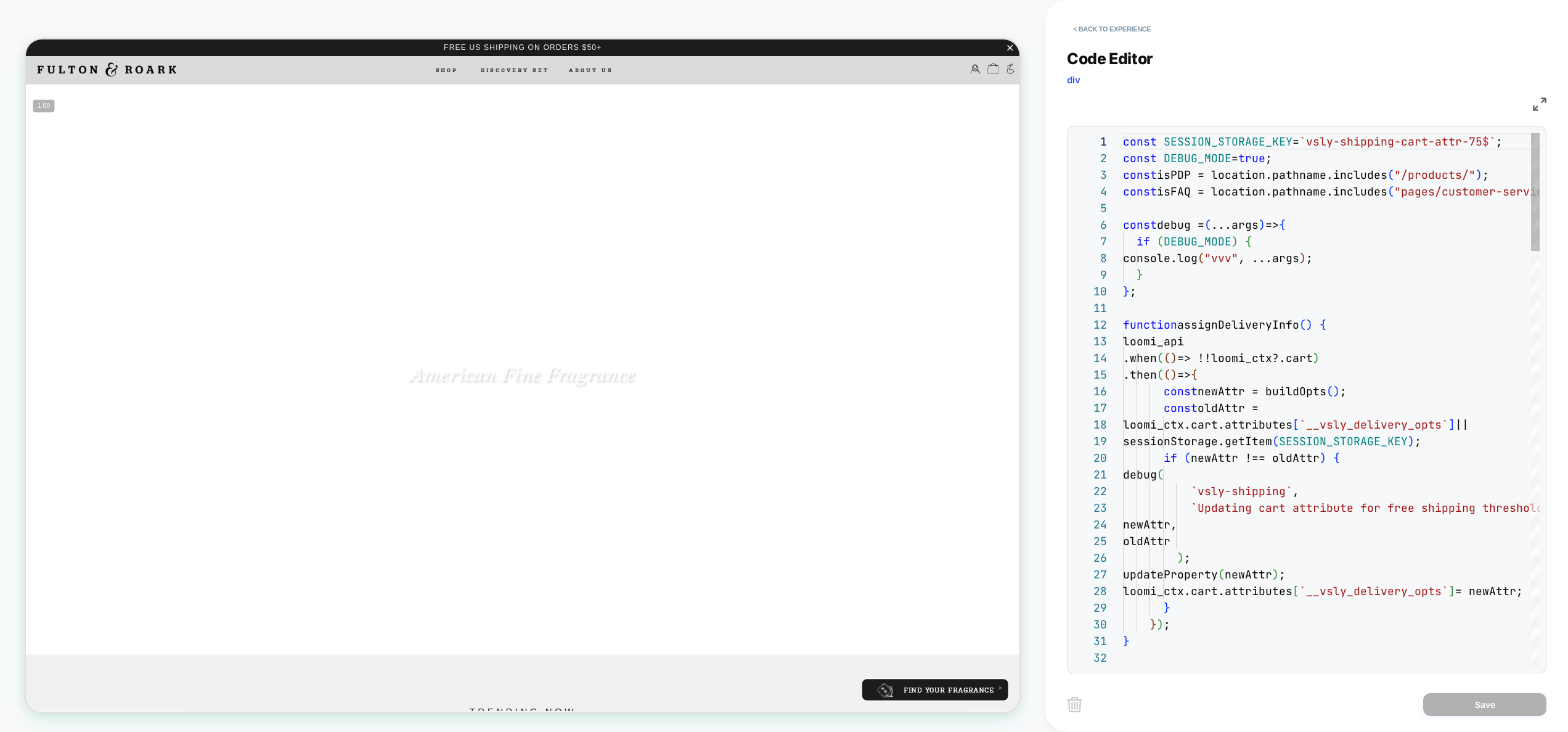
scroll to position [167, 0]
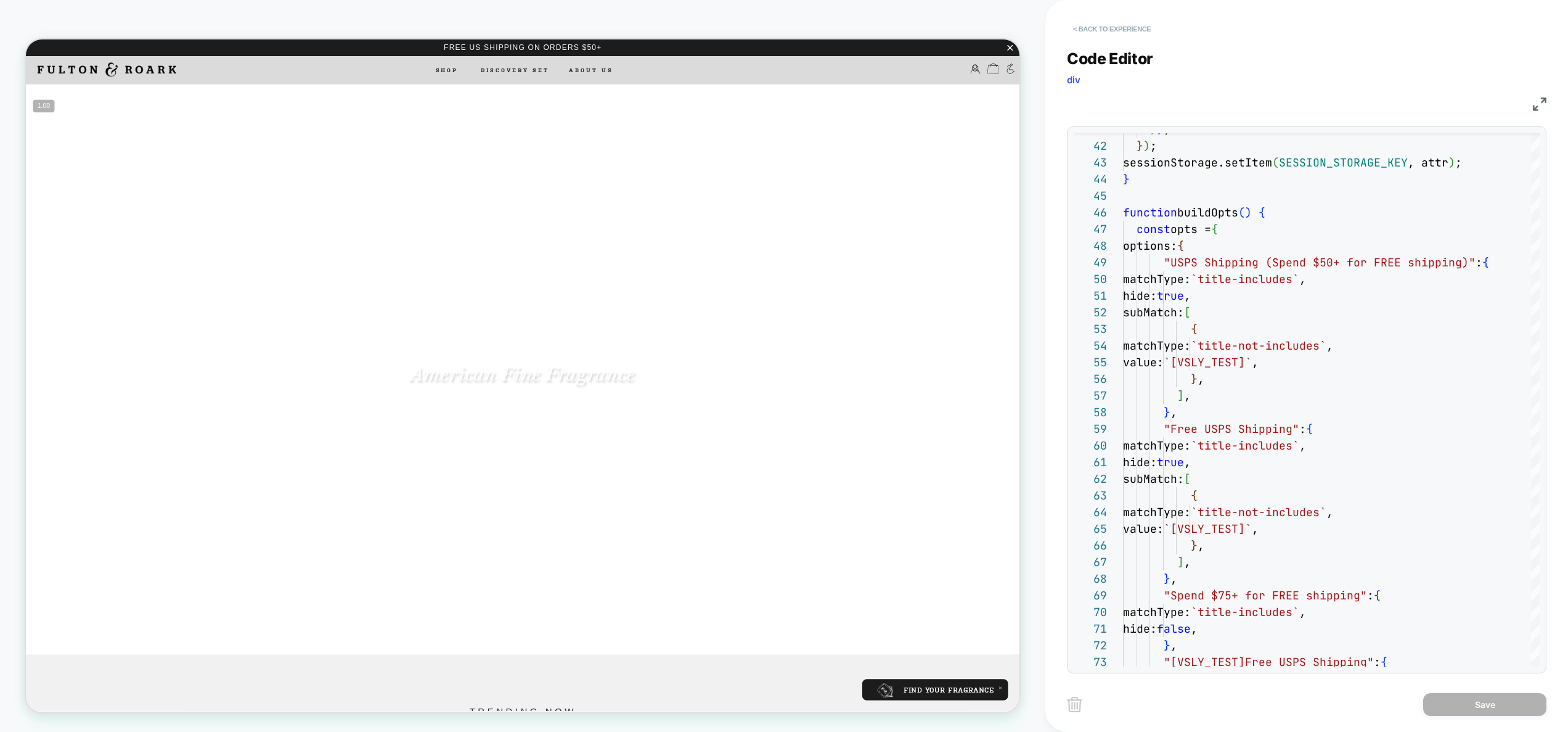
click at [1126, 24] on button "< Back to experience" at bounding box center [1112, 28] width 90 height 20
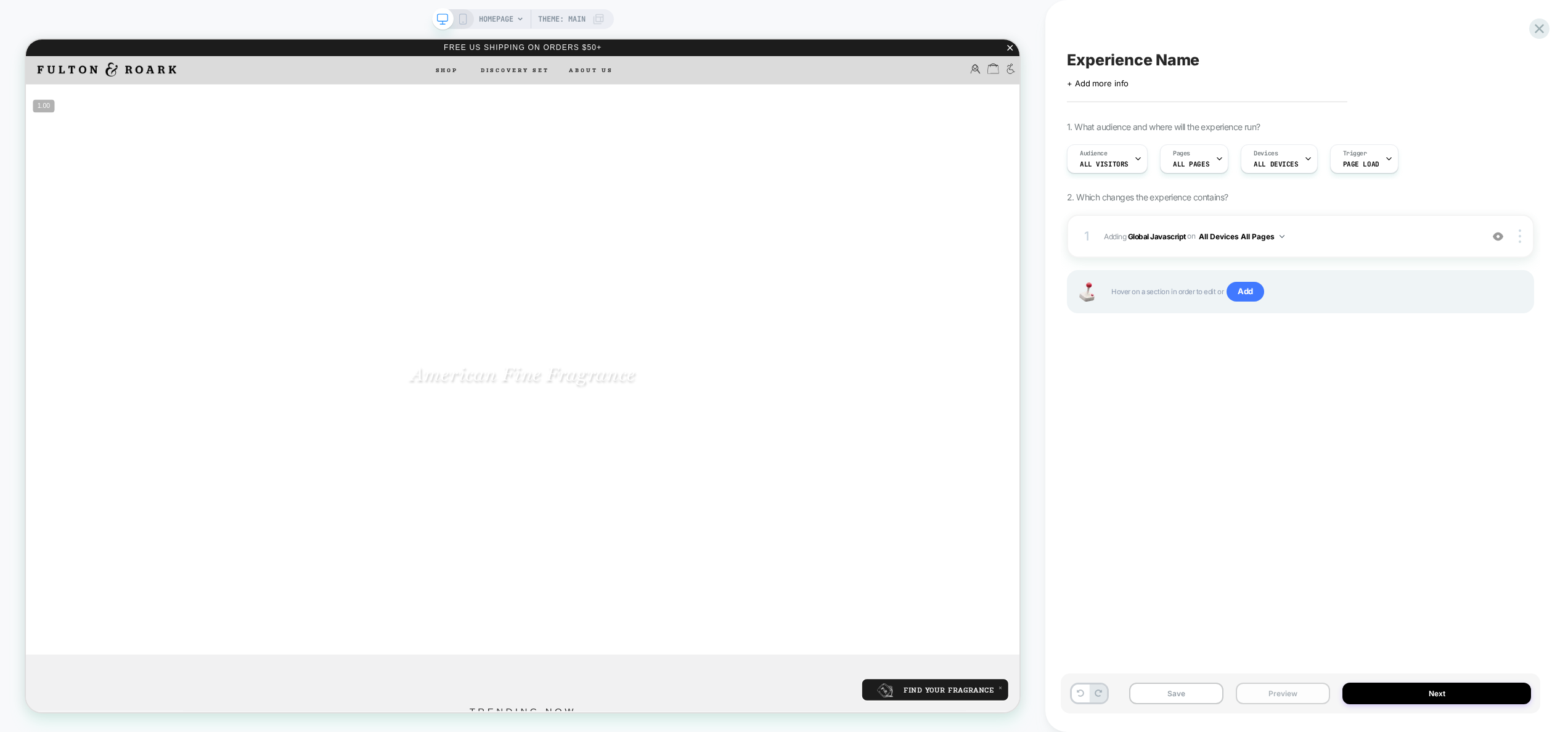
click at [1295, 685] on button "Preview" at bounding box center [1283, 693] width 94 height 21
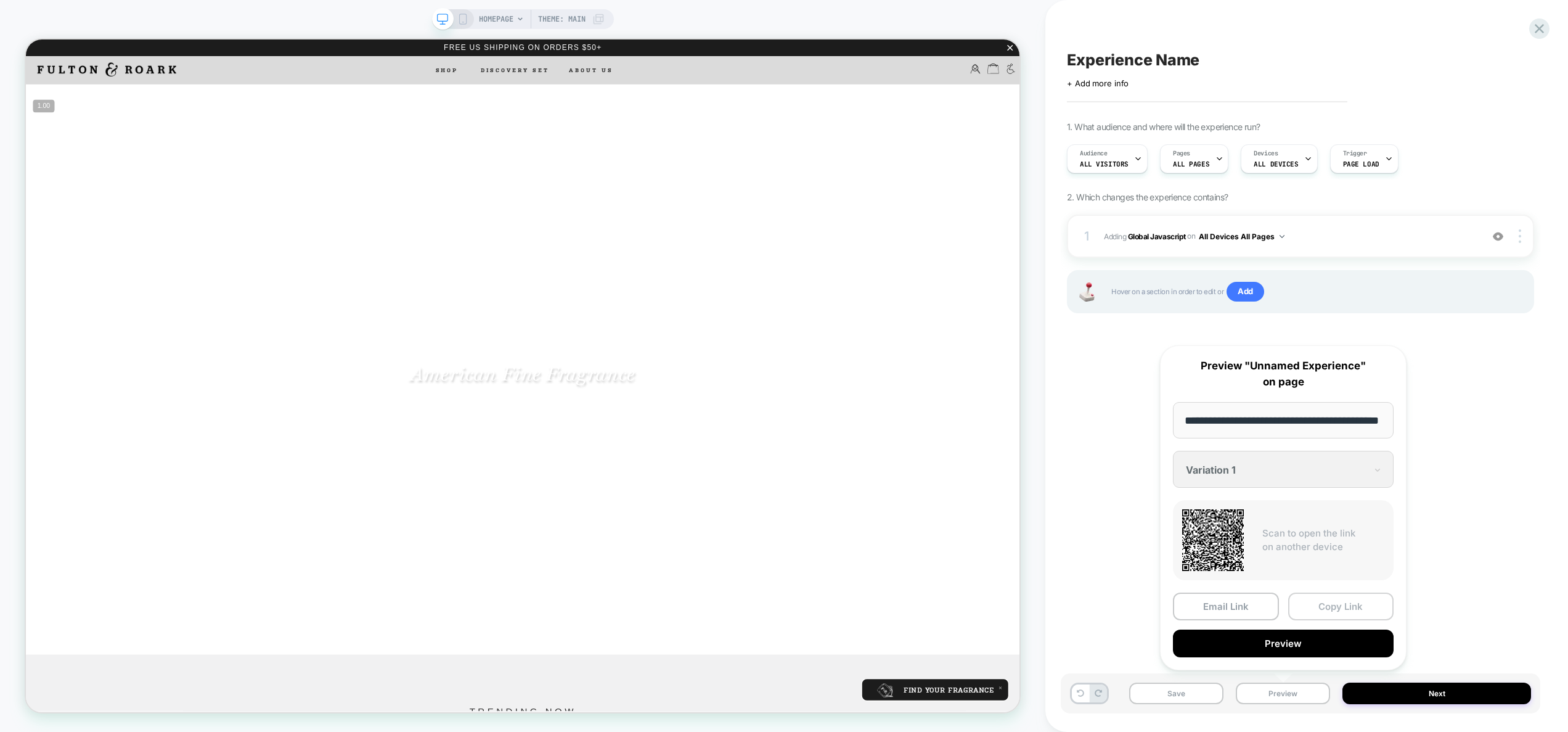
scroll to position [0, 0]
click at [1358, 600] on button "Copy Link" at bounding box center [1340, 606] width 106 height 27
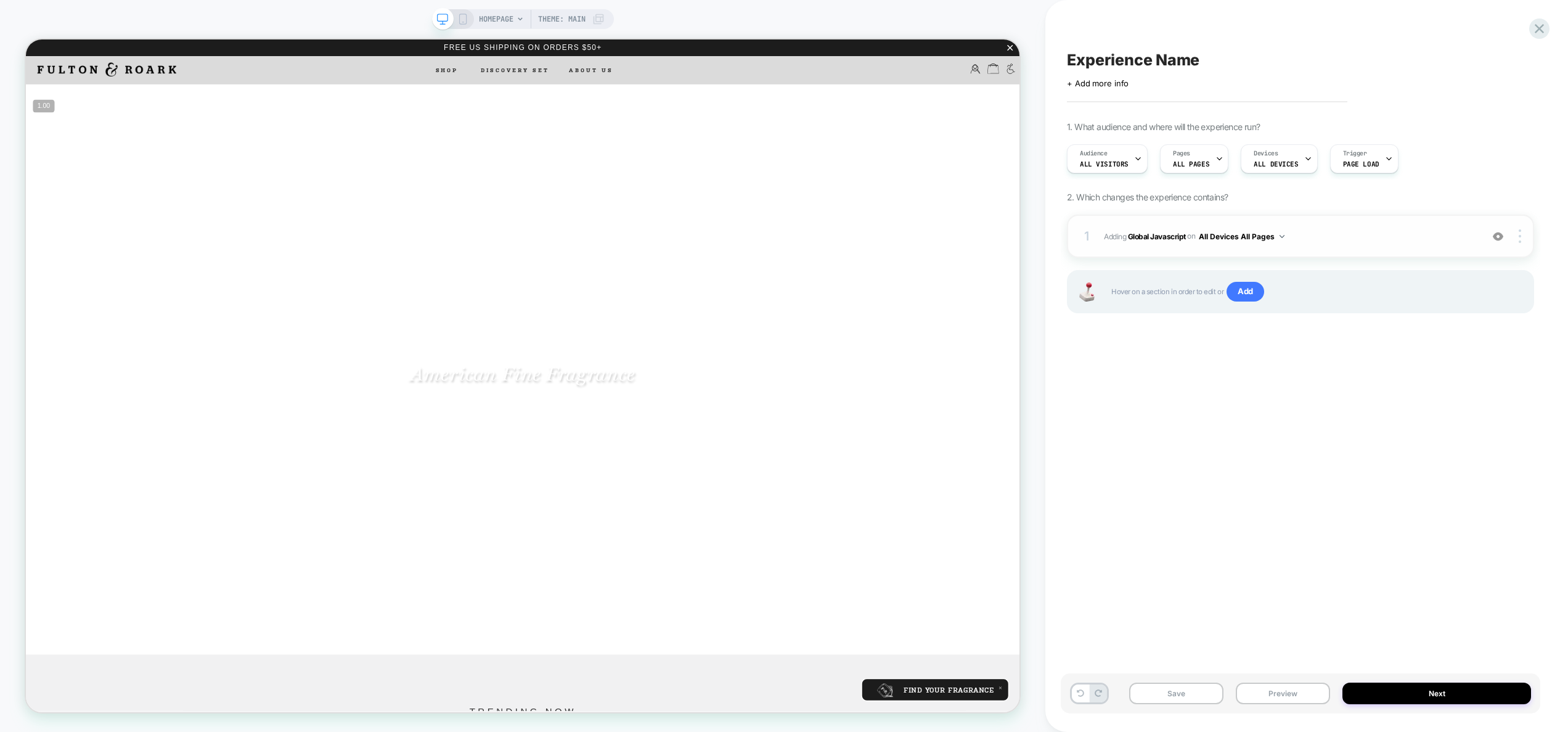
click at [1325, 236] on span "Adding Global Javascript on All Devices All Pages" at bounding box center [1289, 236] width 371 height 16
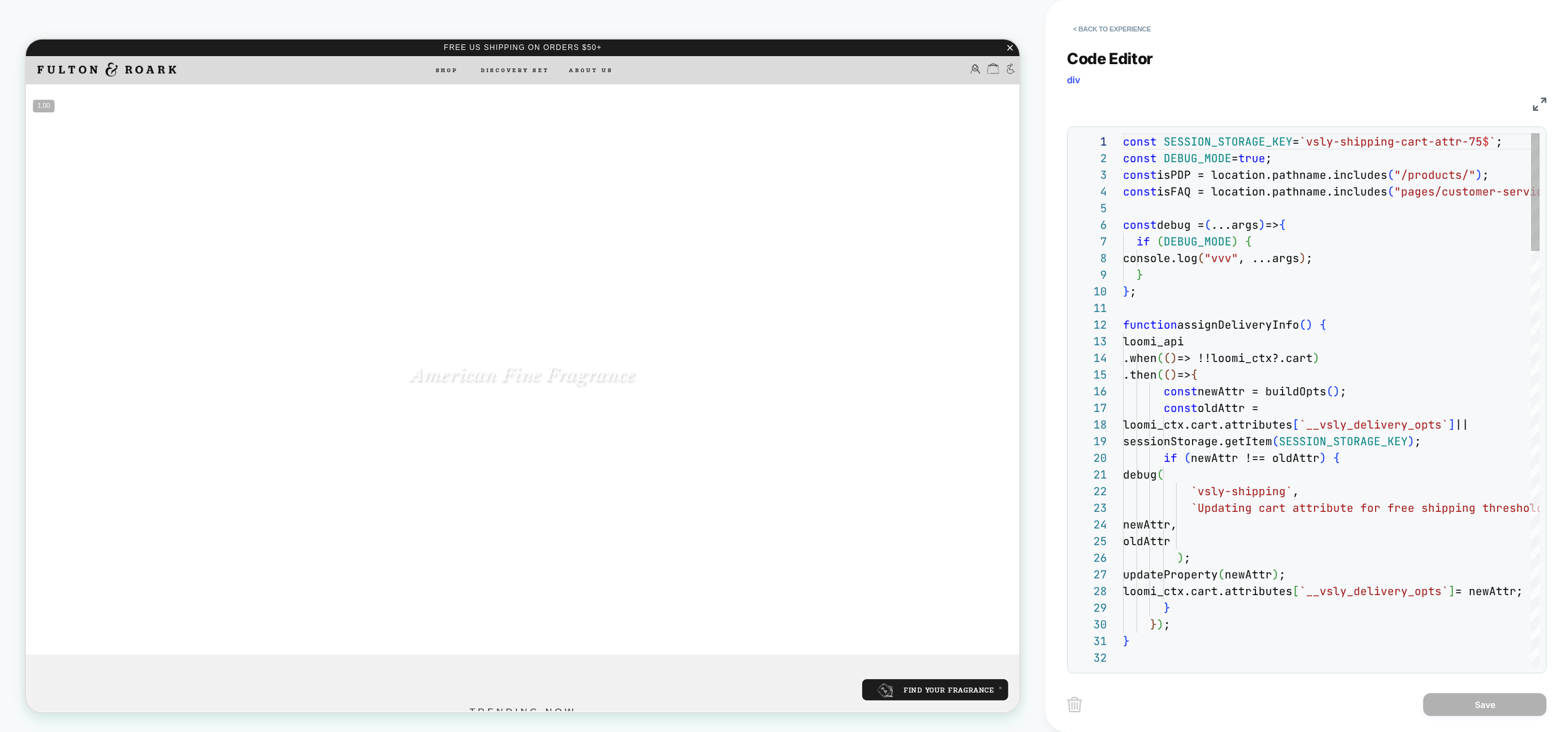
scroll to position [167, 0]
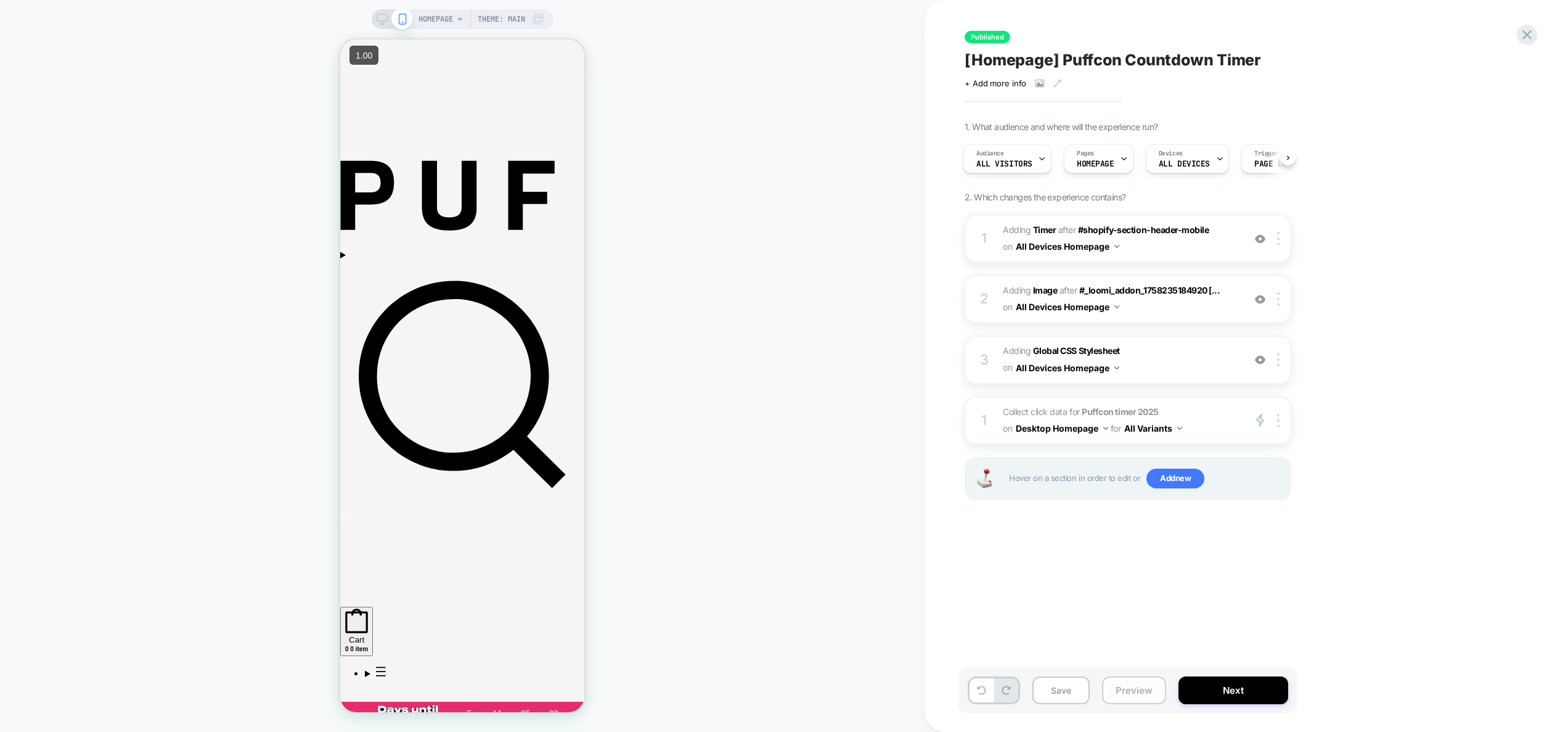
click at [1134, 689] on button "Preview" at bounding box center [1134, 690] width 64 height 27
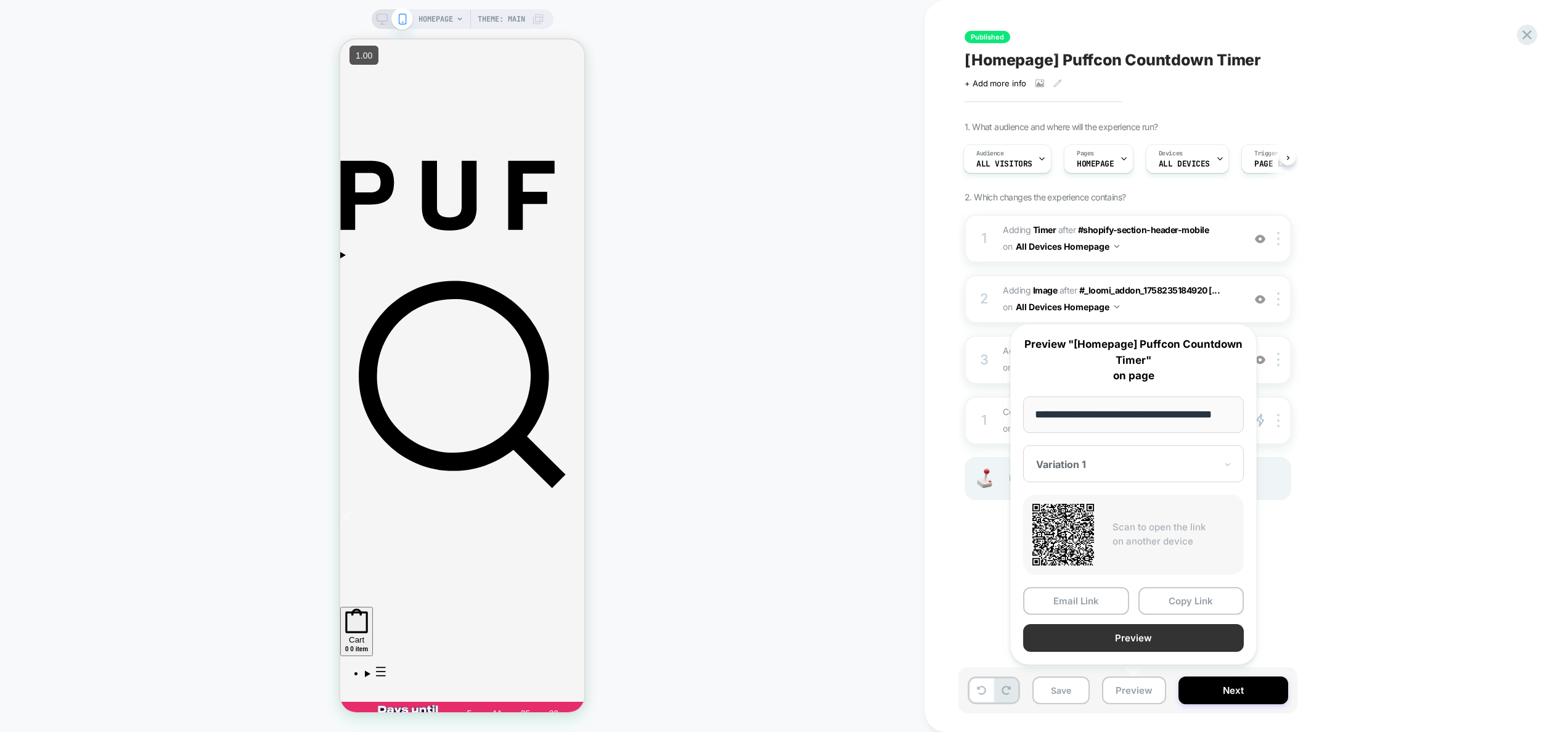
click at [1134, 637] on button "Preview" at bounding box center [1133, 637] width 221 height 27
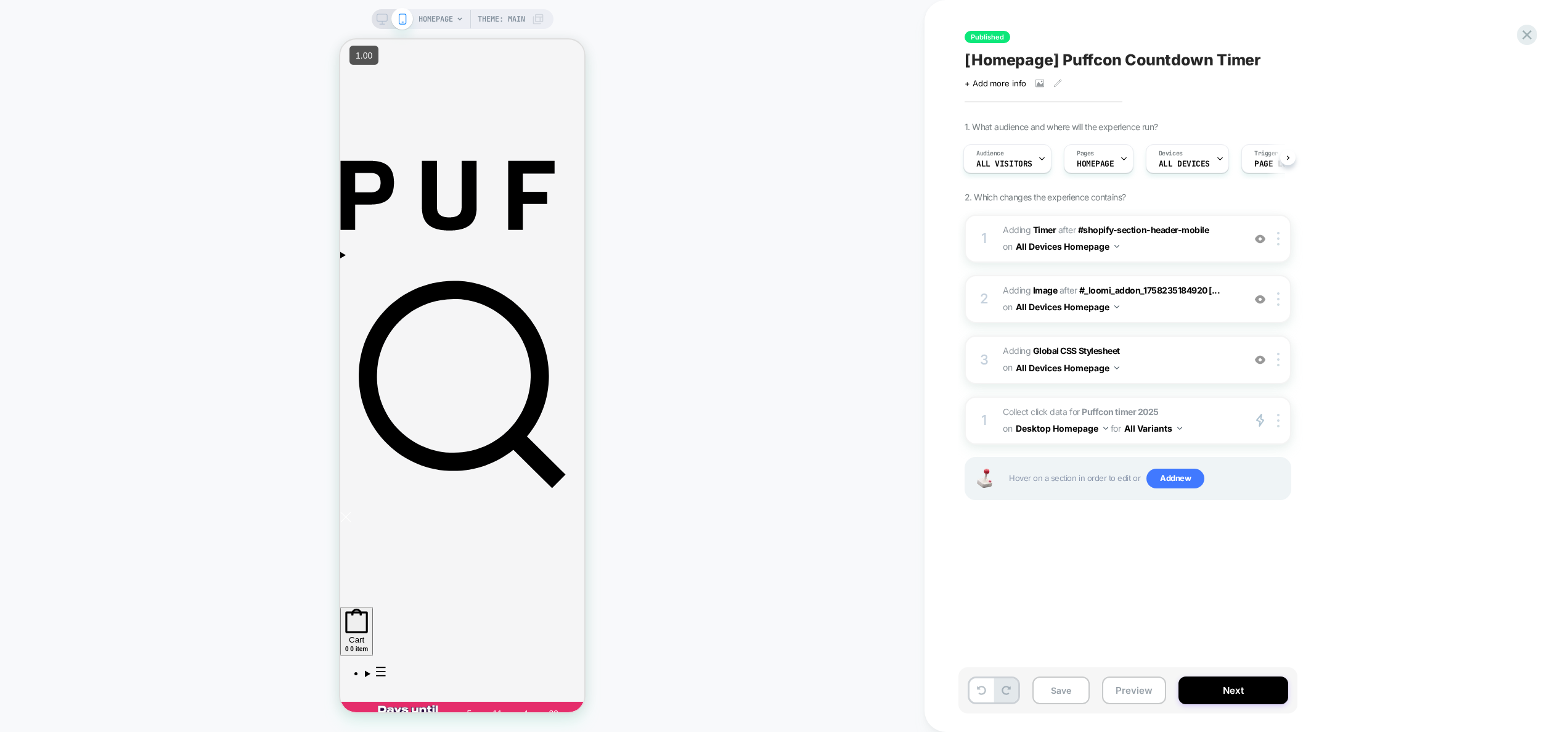
scroll to position [0, 2]
click at [1201, 258] on div "1 #_loomi_addon_1758235184920 Adding Timer AFTER #shopify-section-header-mobile…" at bounding box center [1128, 238] width 327 height 48
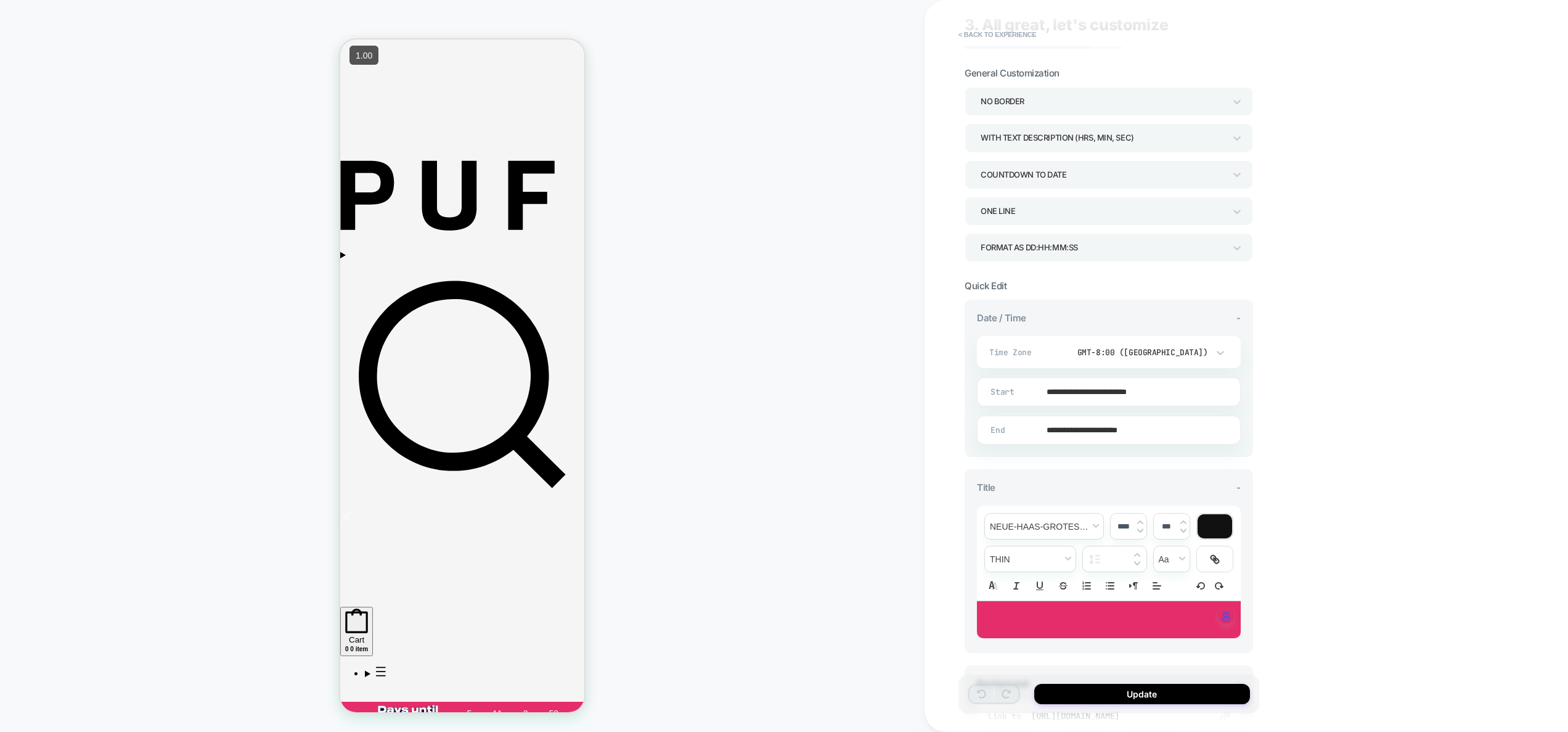
scroll to position [210, 0]
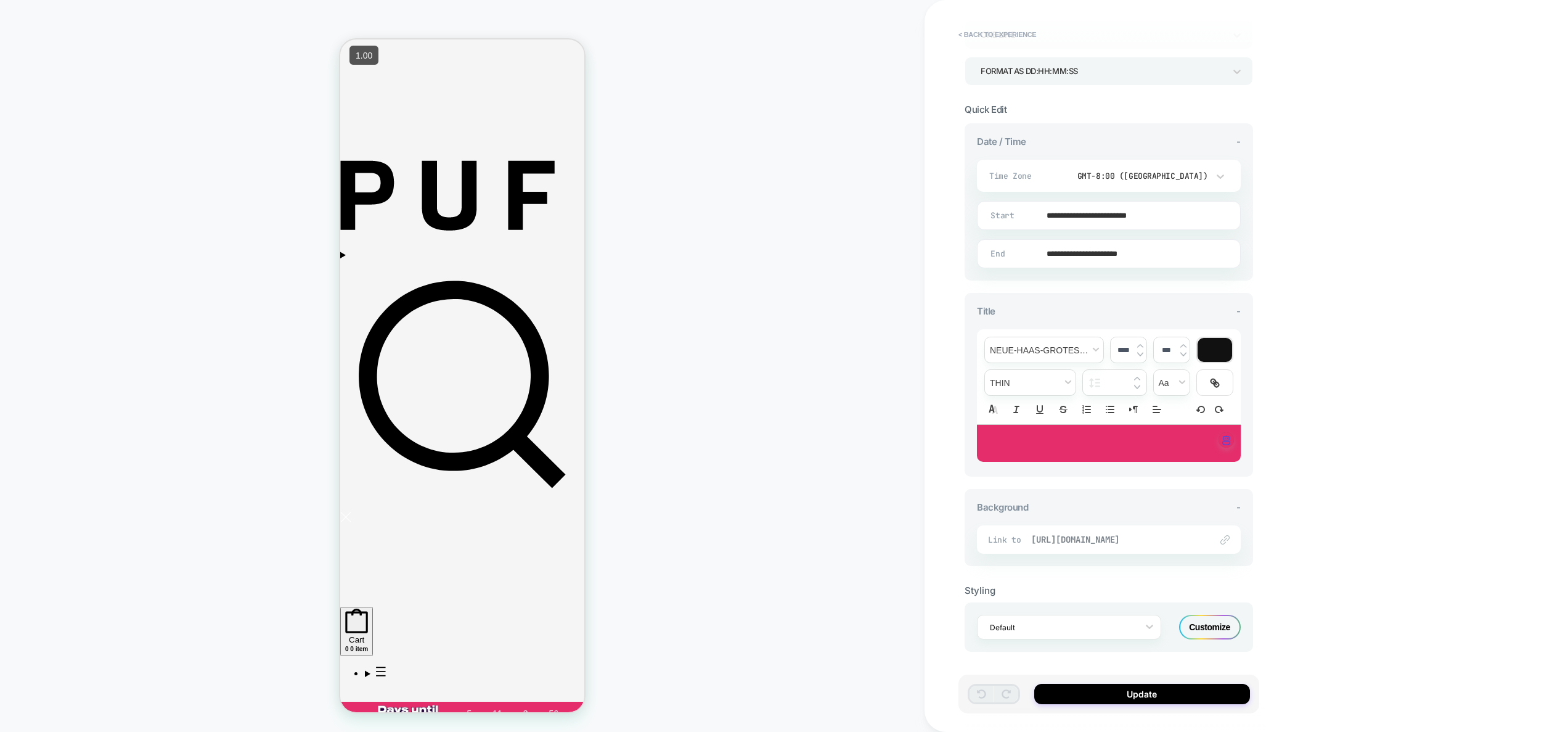
click at [1141, 540] on span "[URL][DOMAIN_NAME]" at bounding box center [1114, 540] width 167 height 11
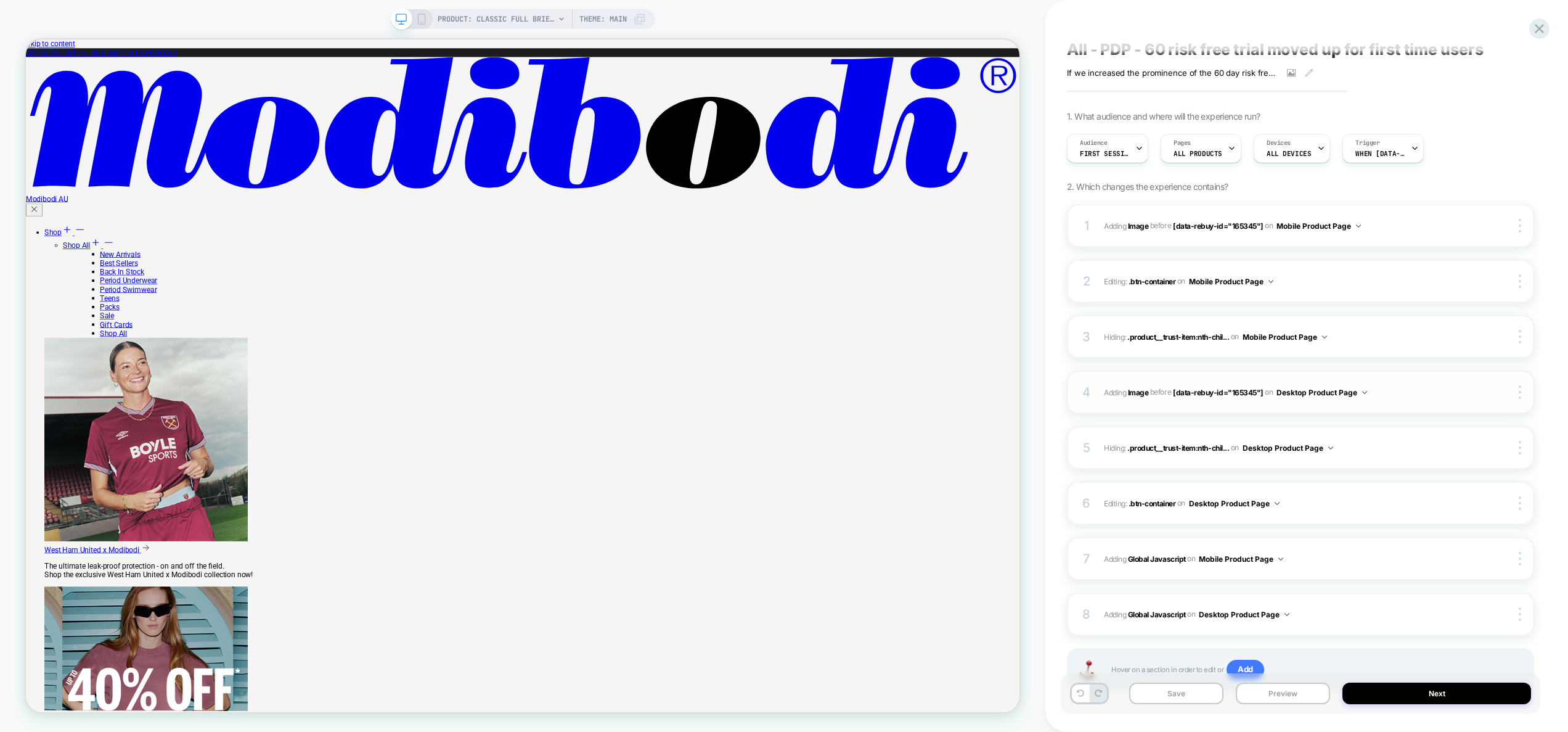
scroll to position [13, 0]
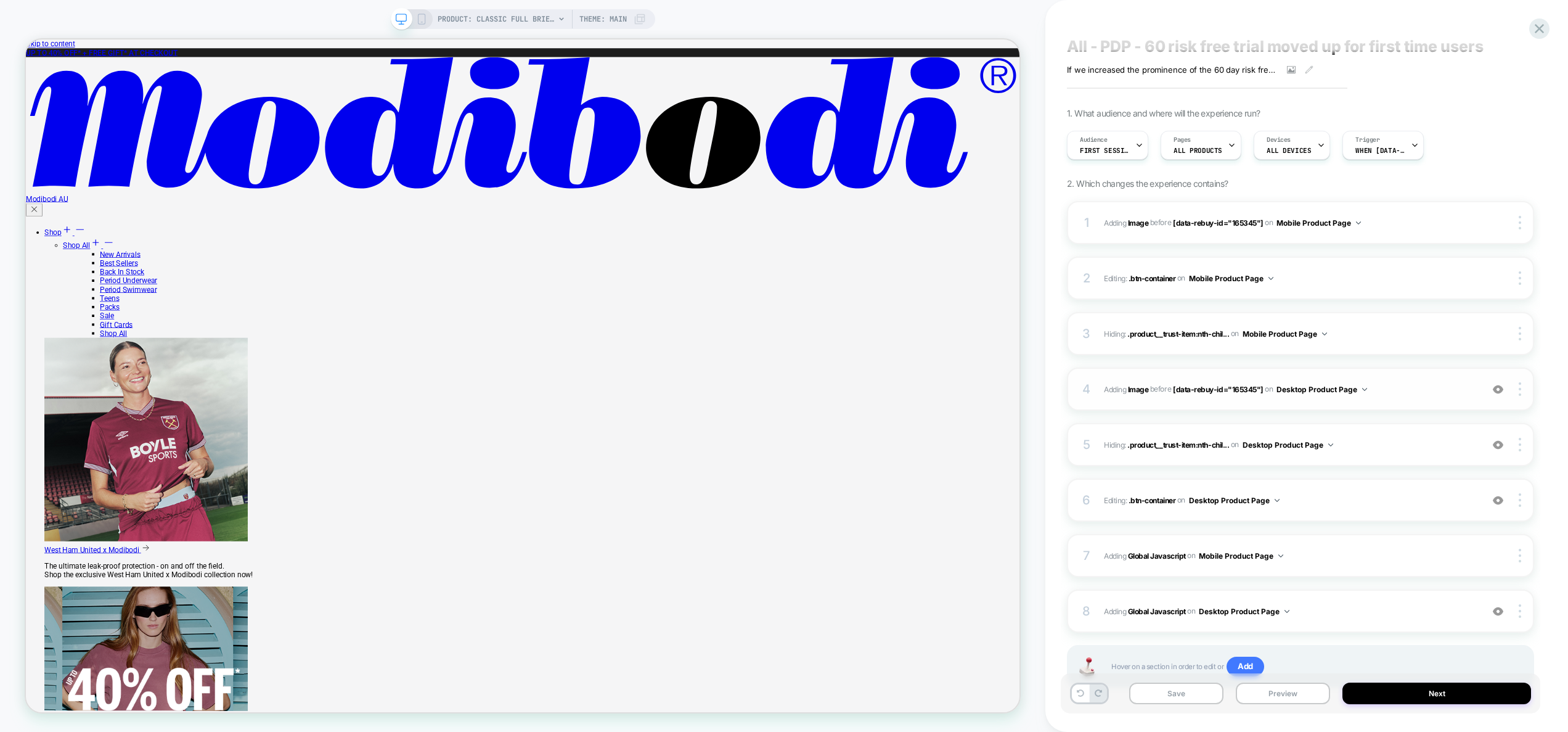
click at [1399, 390] on span "#_loomi_addon_1745274061666 Adding Image BEFORE [data-rebuy-id="165345"] [data-…" at bounding box center [1289, 390] width 371 height 16
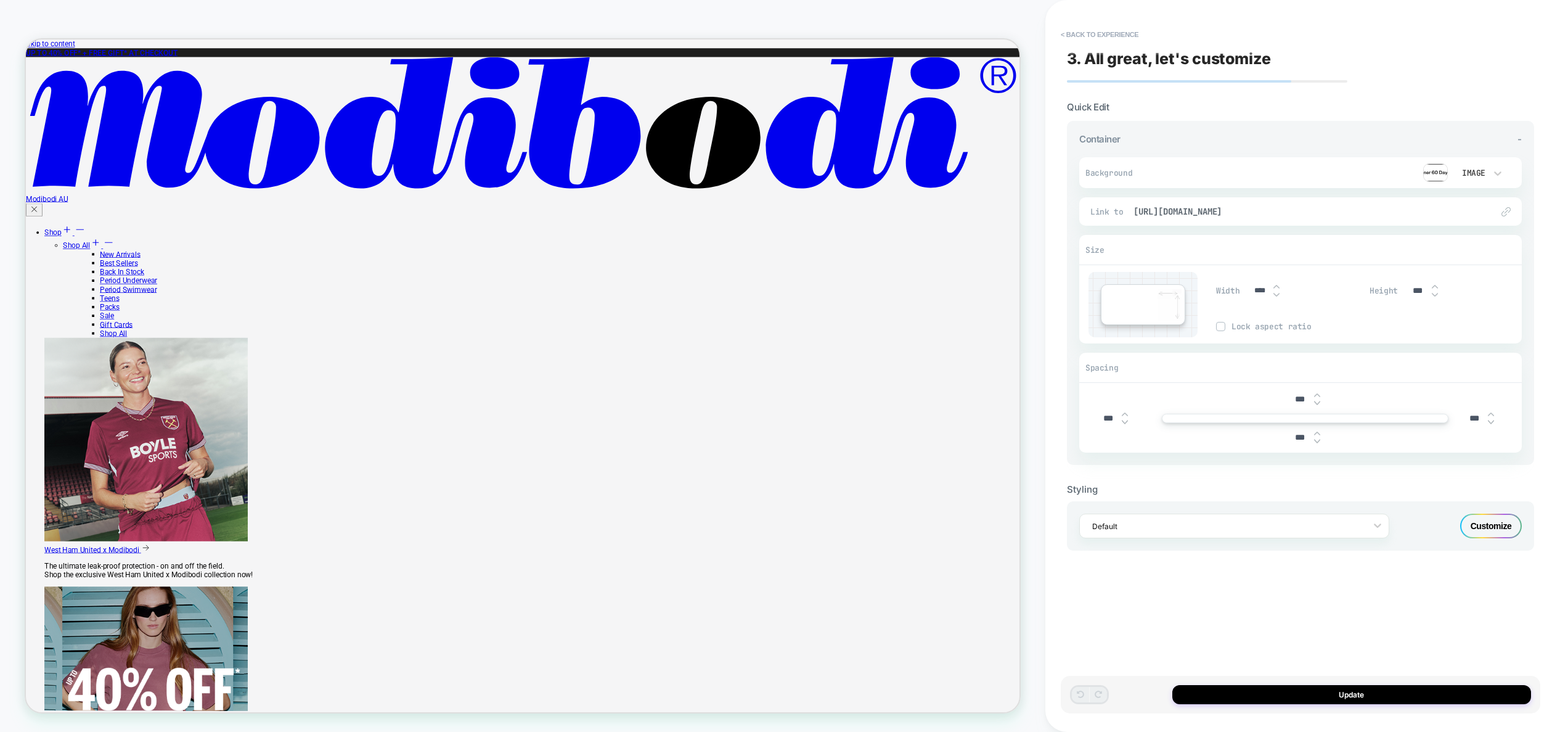
click at [1501, 209] on img at bounding box center [1506, 212] width 9 height 9
click at [1508, 213] on img at bounding box center [1506, 212] width 9 height 9
click at [1425, 212] on span "[URL][DOMAIN_NAME]" at bounding box center [1306, 211] width 346 height 11
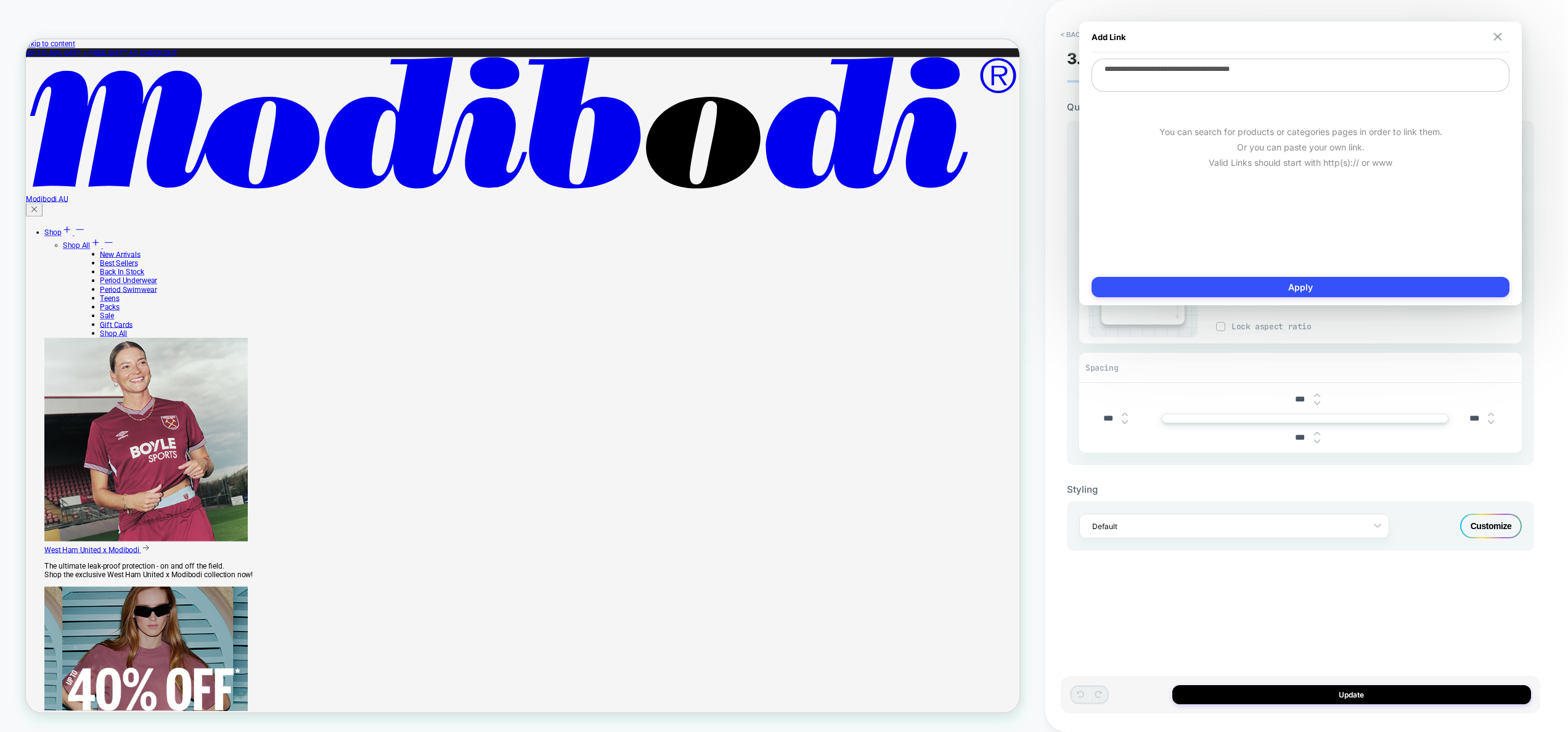
click at [1500, 34] on img at bounding box center [1498, 37] width 8 height 8
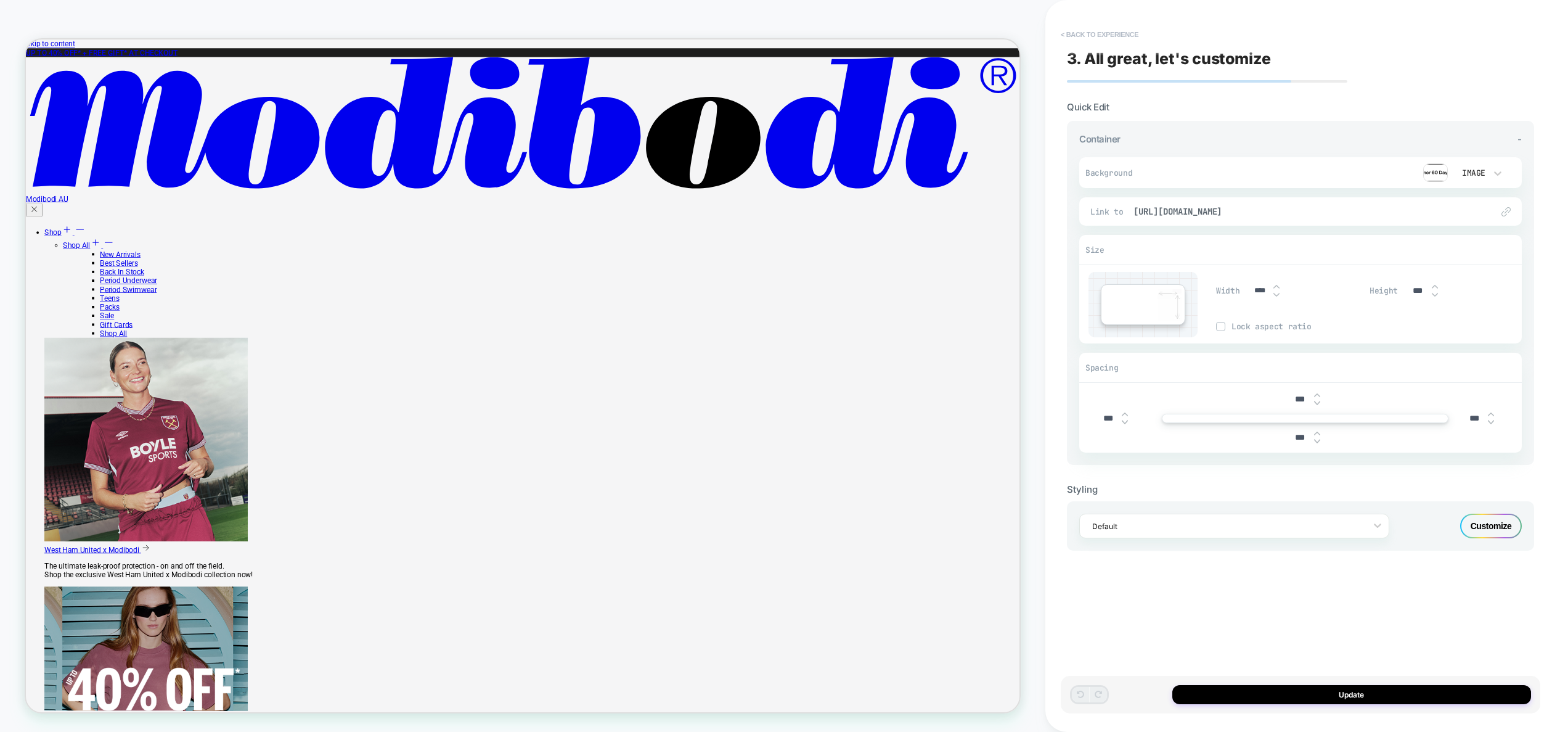
click at [1131, 35] on button "< Back to experience" at bounding box center [1099, 34] width 90 height 20
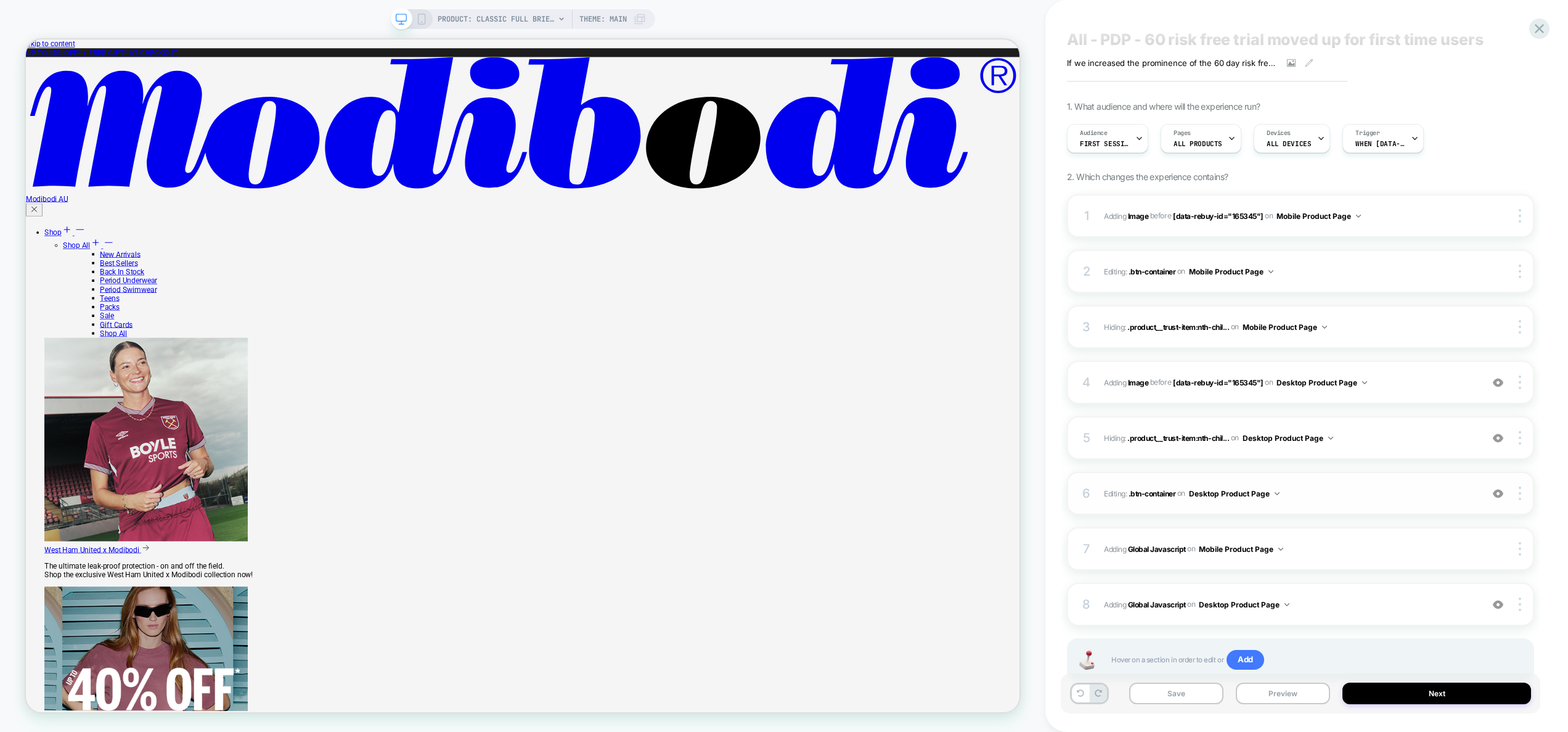
scroll to position [62, 0]
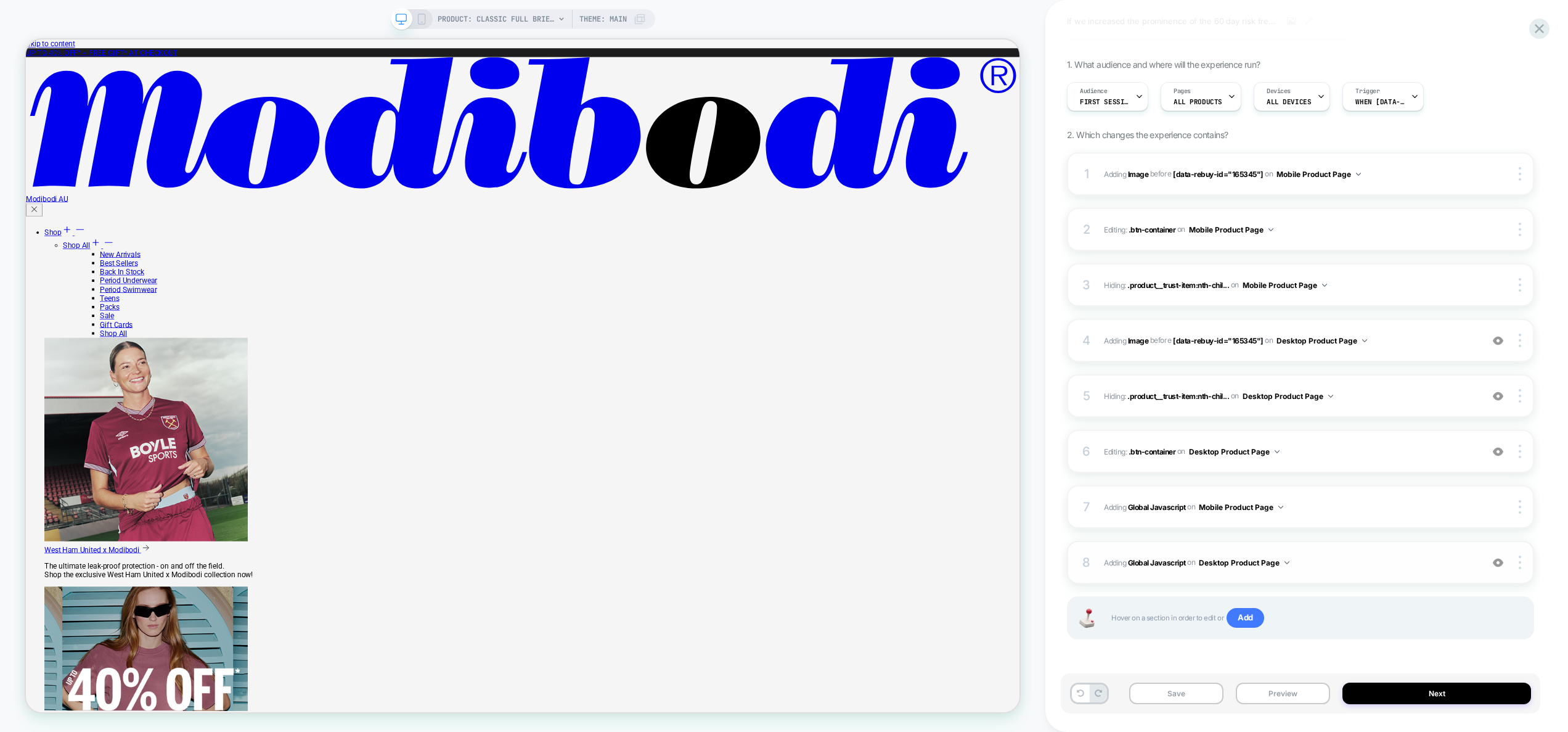
click at [1336, 562] on span "Adding Global Javascript on Desktop Product Page" at bounding box center [1289, 562] width 371 height 16
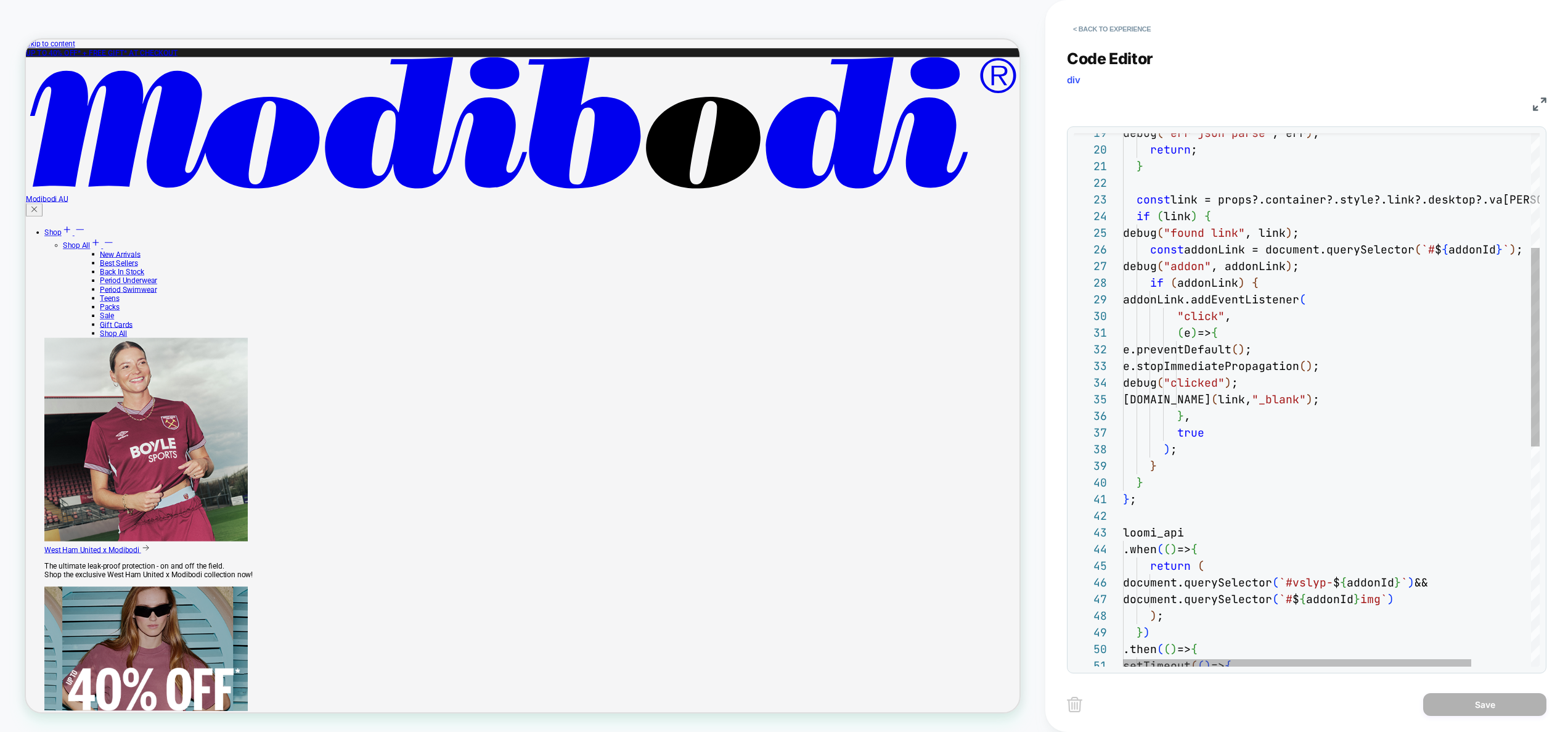
scroll to position [50, 100]
click at [1237, 543] on div "} } } ; loomi_api .when ( ( ) => { return ( document.querySelector ( `#vslyp- $…" at bounding box center [1367, 540] width 488 height 1432
type textarea "**********"
